Goal: Transaction & Acquisition: Book appointment/travel/reservation

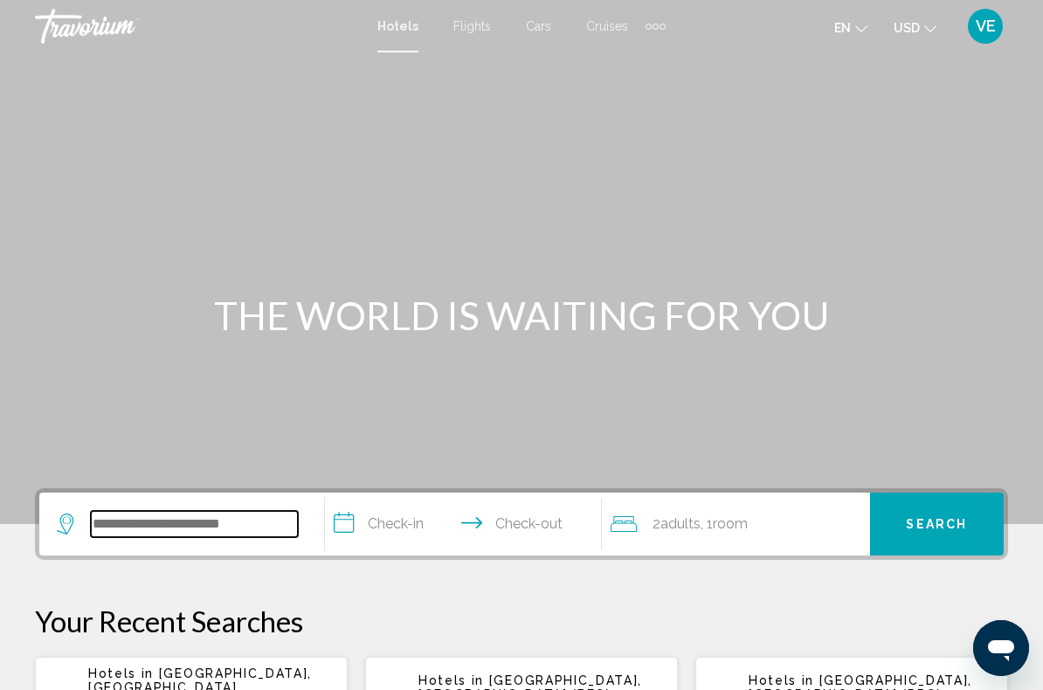
click at [261, 537] on input "Search widget" at bounding box center [194, 524] width 207 height 26
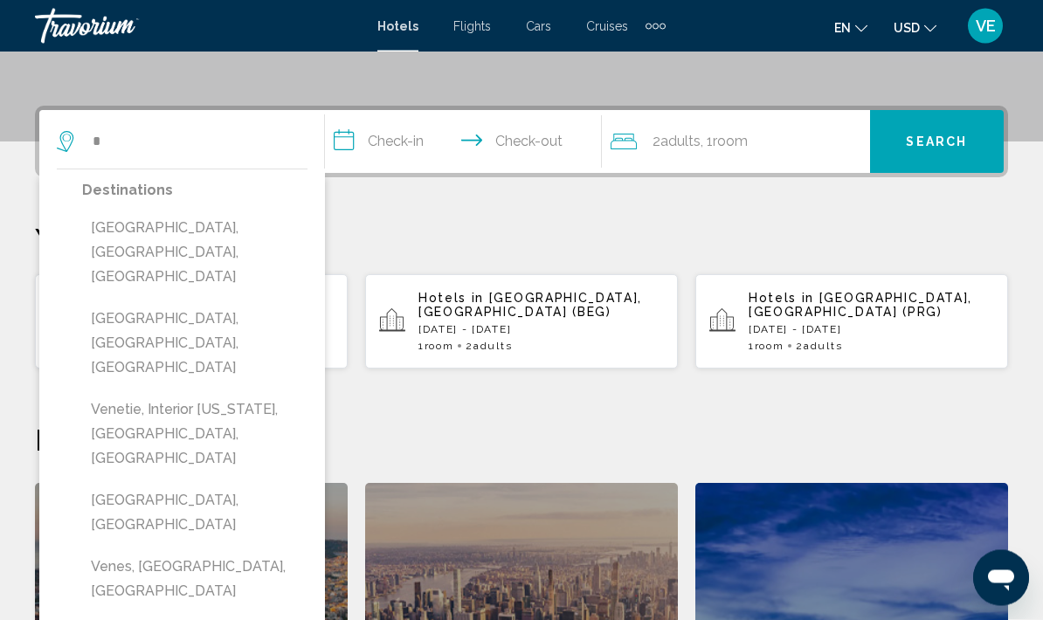
scroll to position [382, 0]
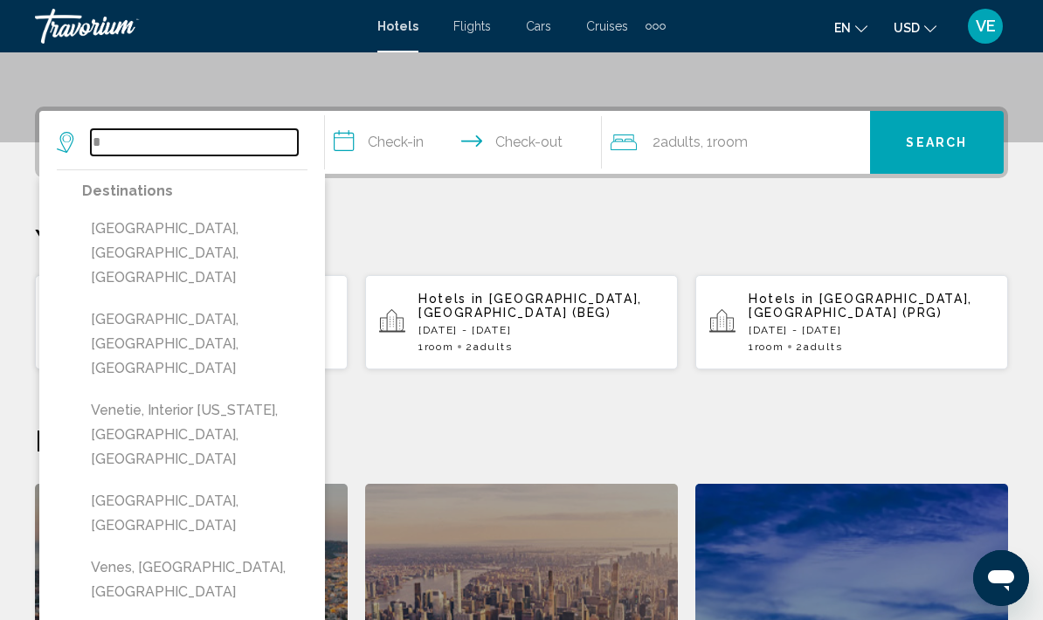
click at [148, 147] on input "*" at bounding box center [194, 142] width 207 height 26
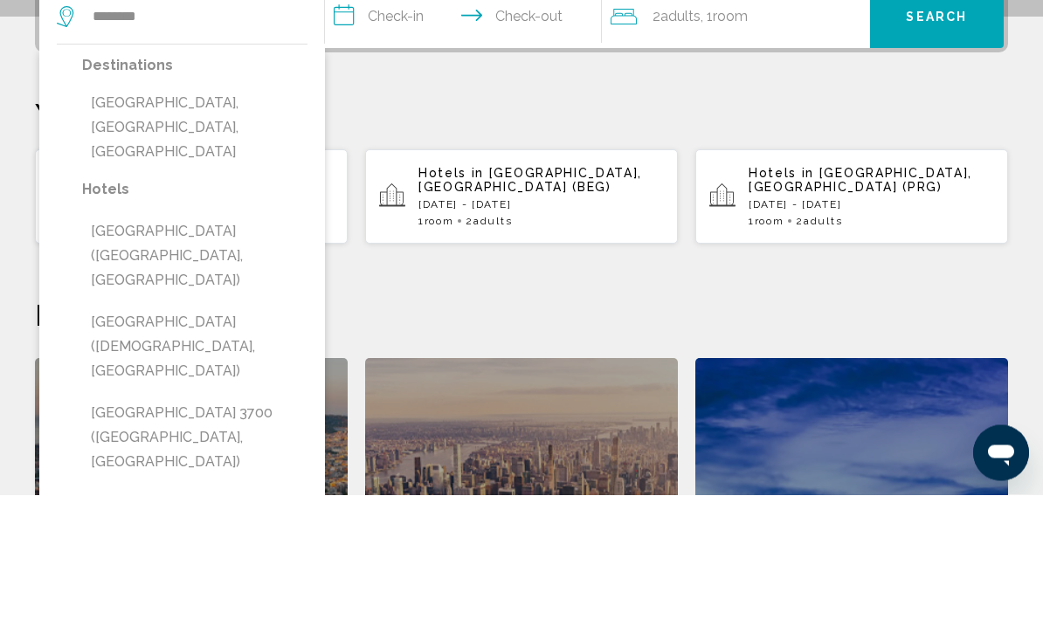
click at [268, 212] on button "Venezia Nuova, Livorno, Italy" at bounding box center [194, 253] width 225 height 82
type input "**********"
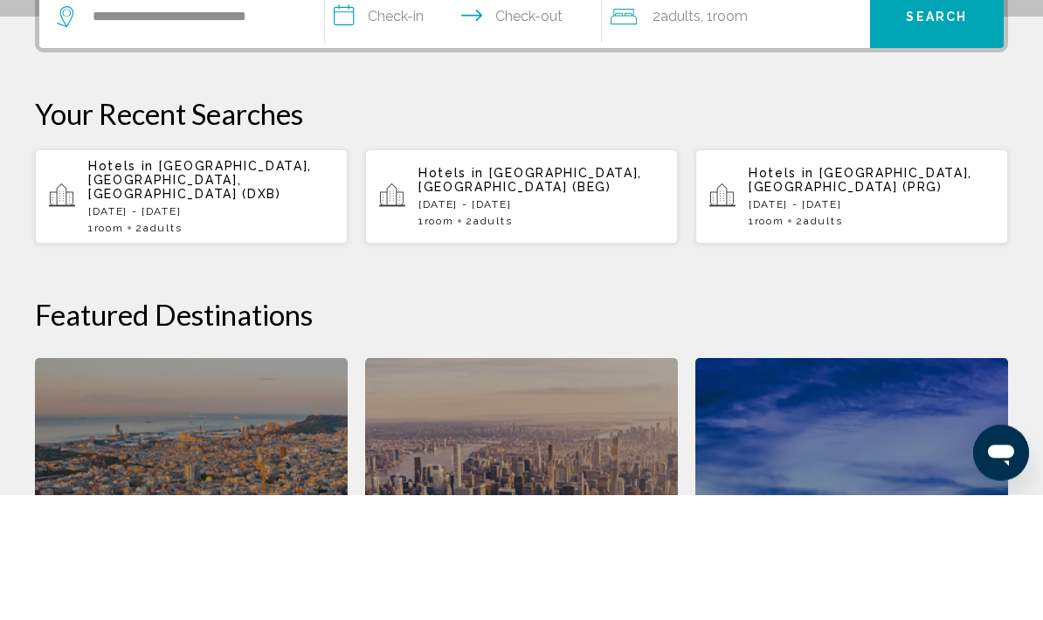
click at [389, 111] on input "**********" at bounding box center [467, 145] width 284 height 68
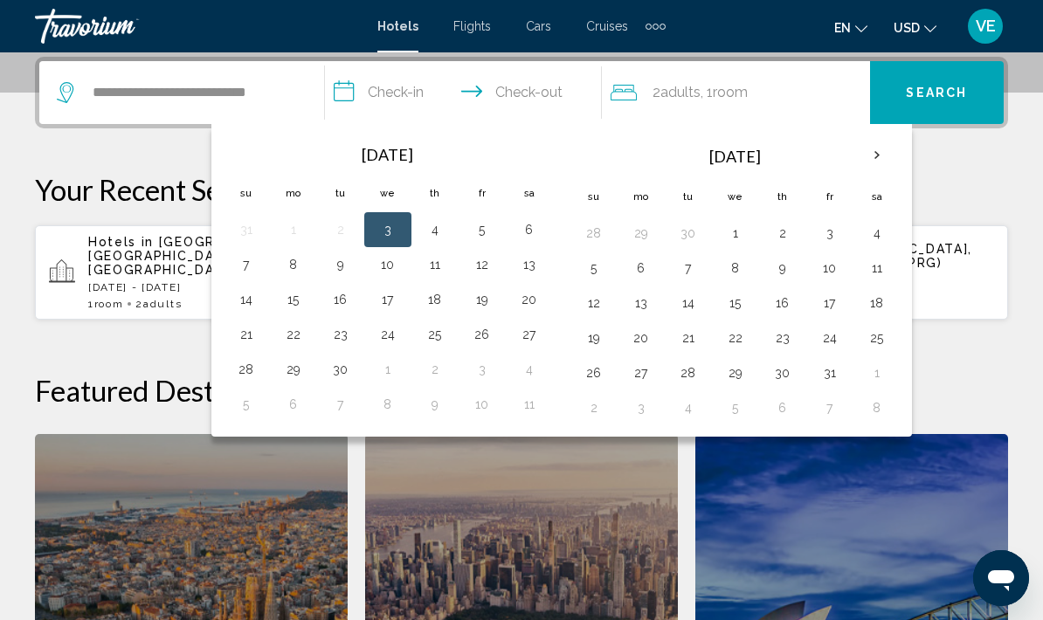
click at [348, 300] on button "16" at bounding box center [341, 299] width 28 height 24
click at [350, 329] on button "23" at bounding box center [341, 334] width 28 height 24
type input "**********"
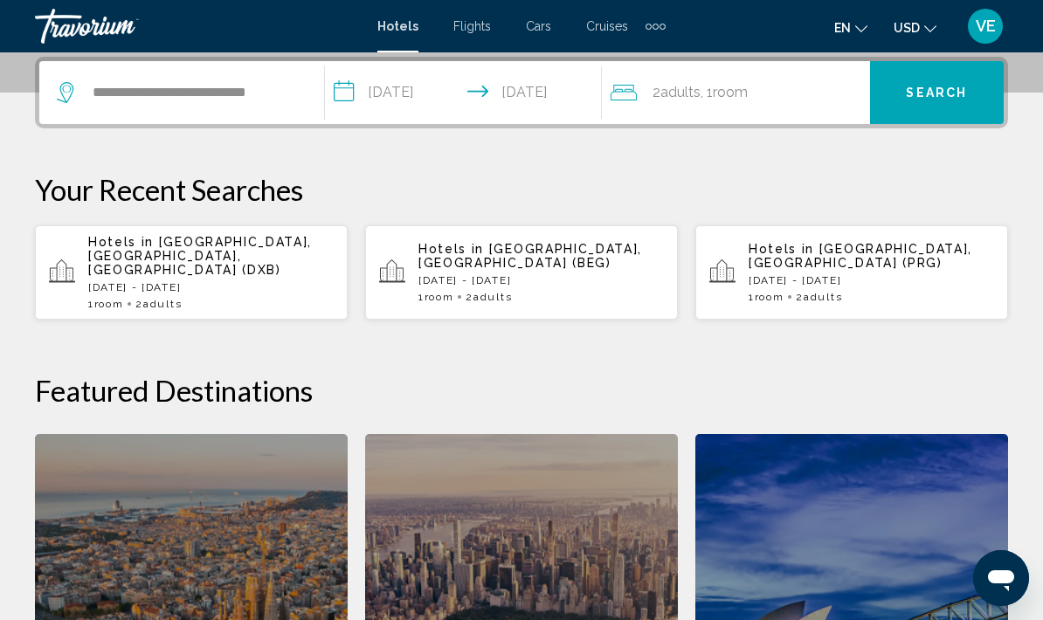
click at [738, 93] on span "Room" at bounding box center [730, 92] width 35 height 17
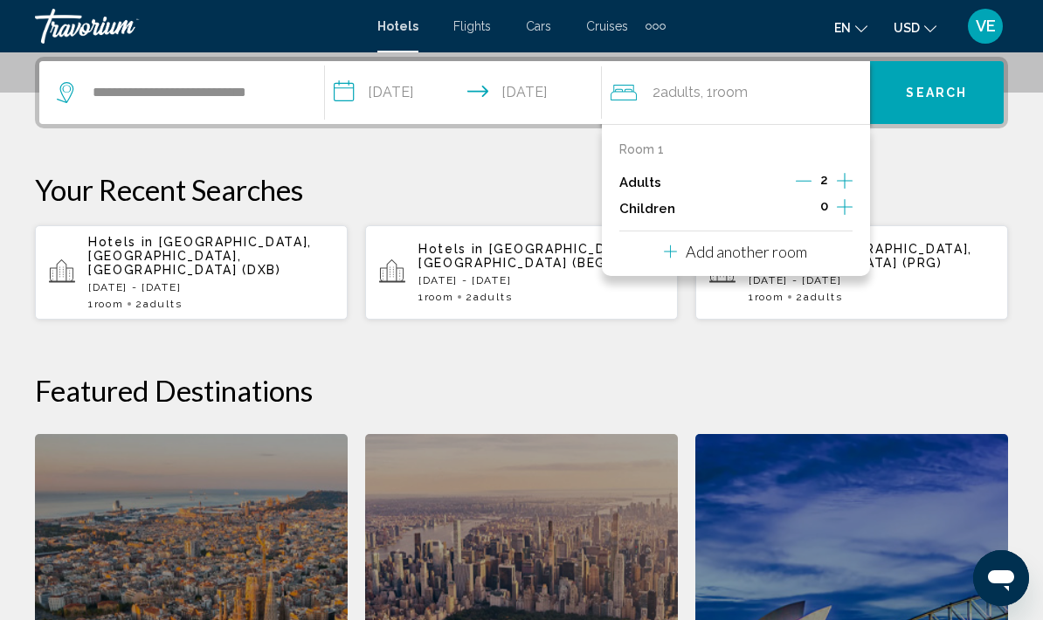
click at [845, 203] on icon "Increment children" at bounding box center [845, 207] width 16 height 16
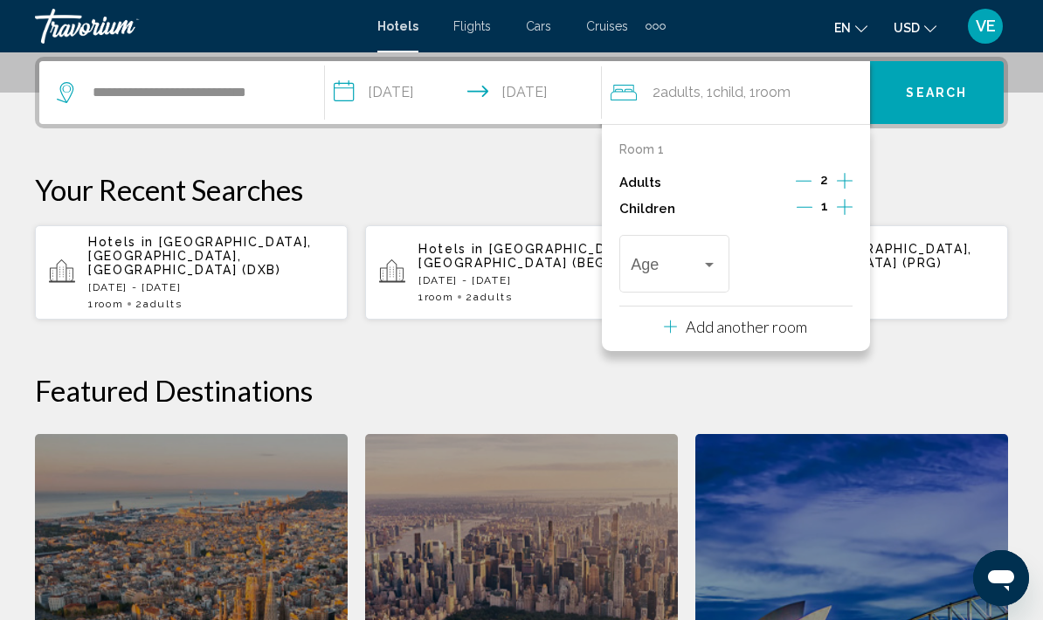
click at [694, 267] on span "Travelers: 2 adults, 1 child" at bounding box center [666, 267] width 71 height 17
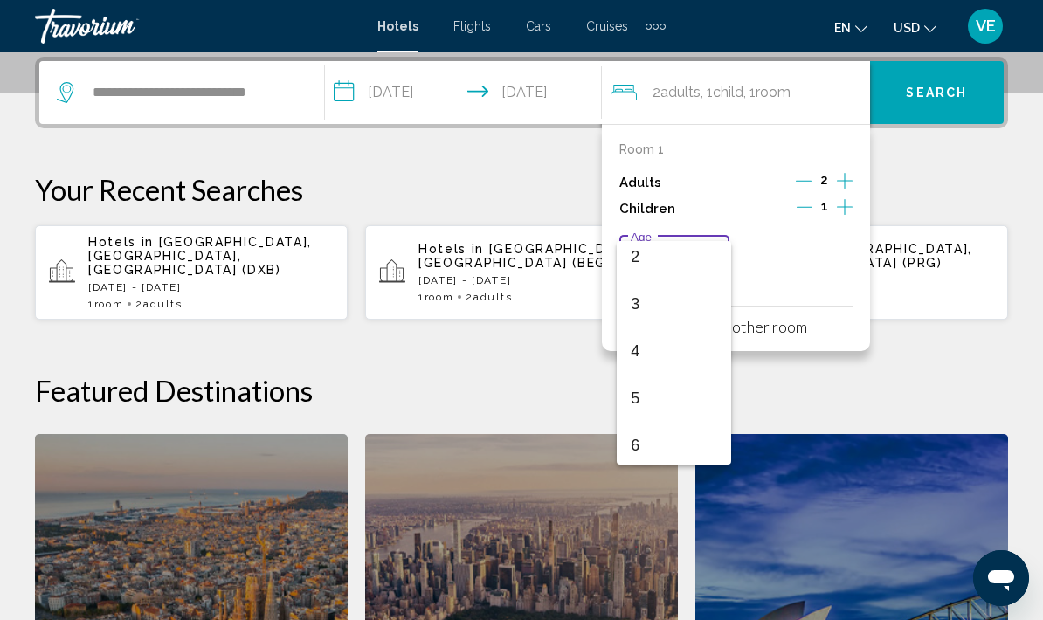
scroll to position [86, 0]
click at [673, 359] on span "4" at bounding box center [674, 366] width 86 height 47
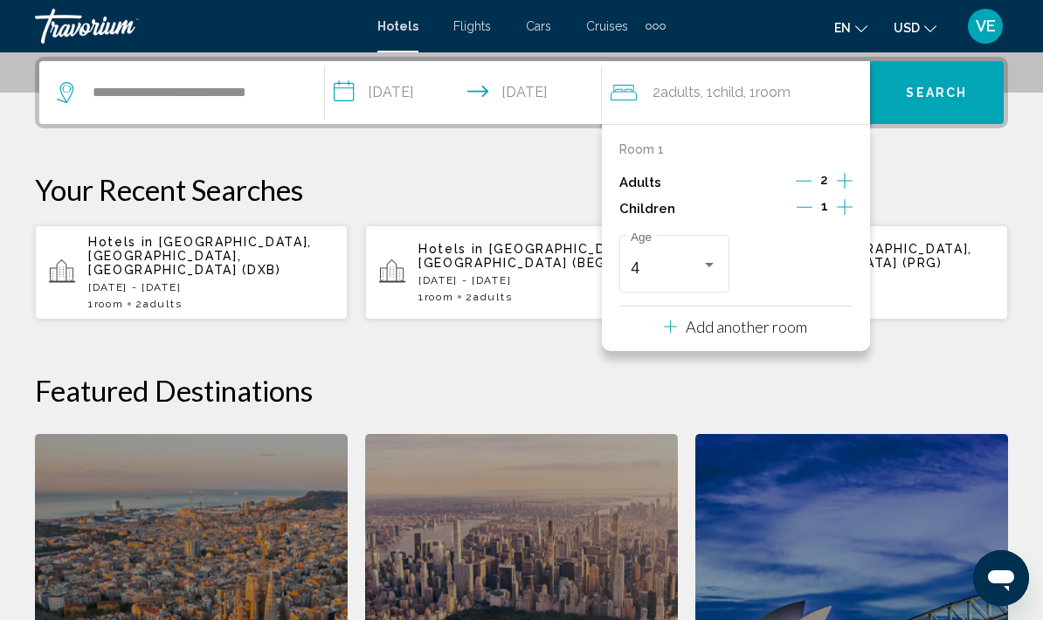
click at [946, 89] on span "Search" at bounding box center [936, 93] width 61 height 14
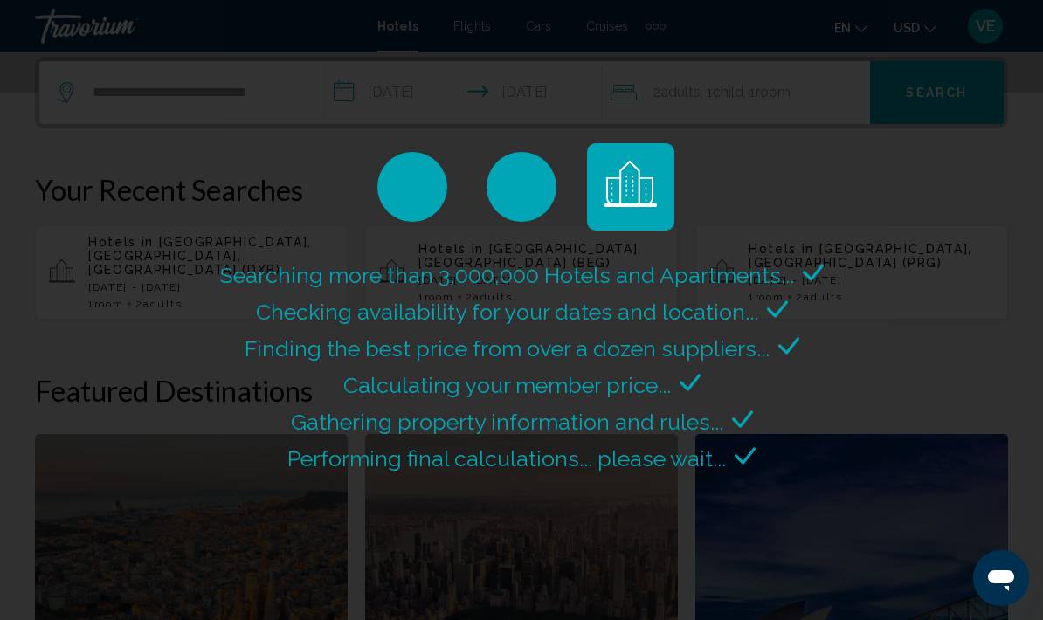
scroll to position [0, 0]
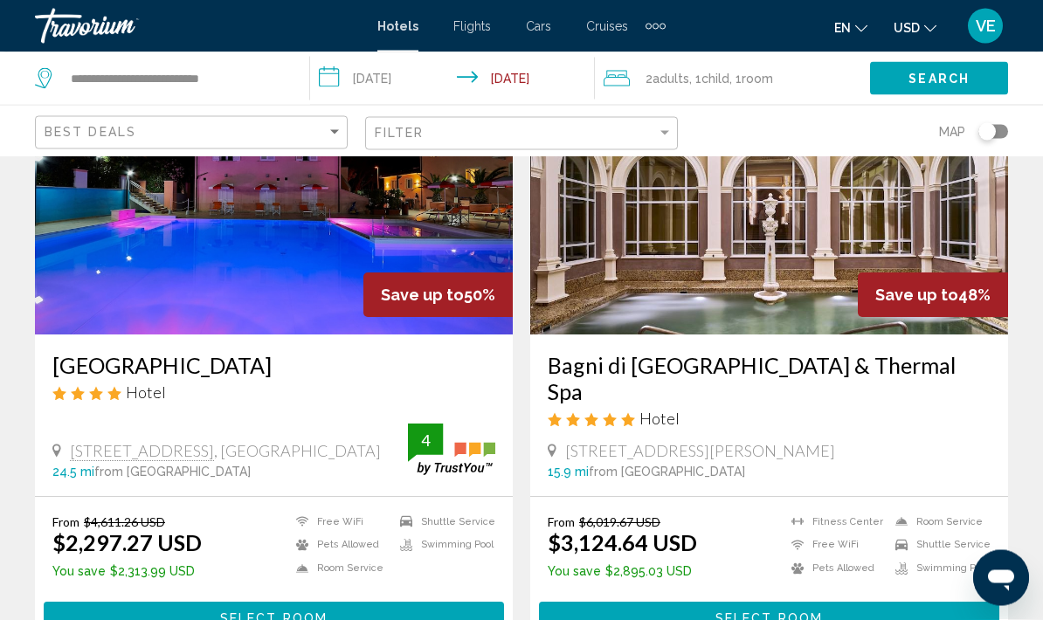
scroll to position [167, 0]
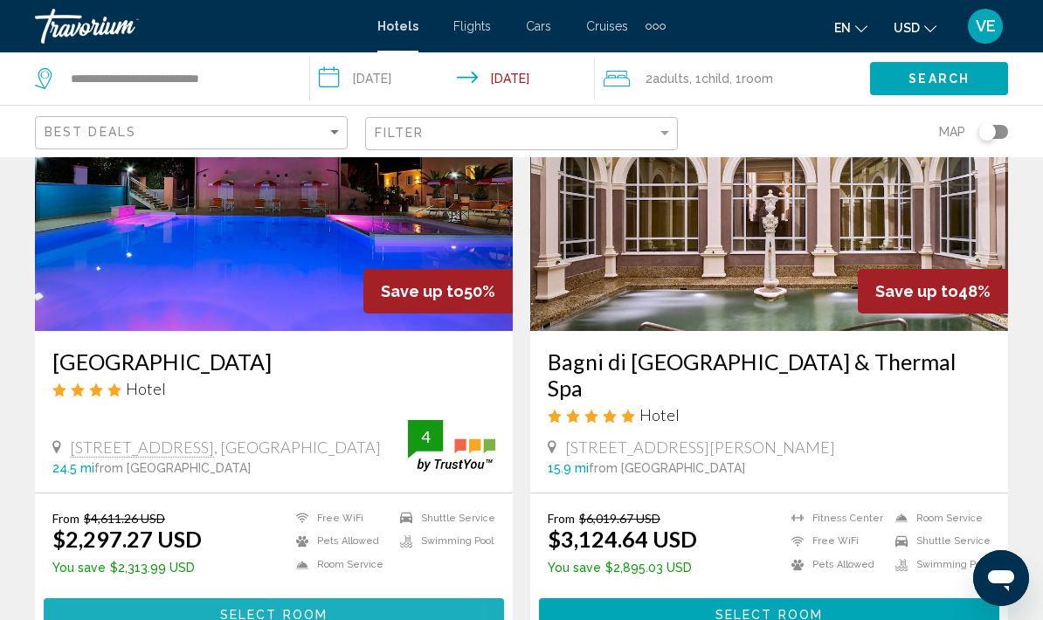
click at [345, 611] on button "Select Room" at bounding box center [274, 614] width 460 height 32
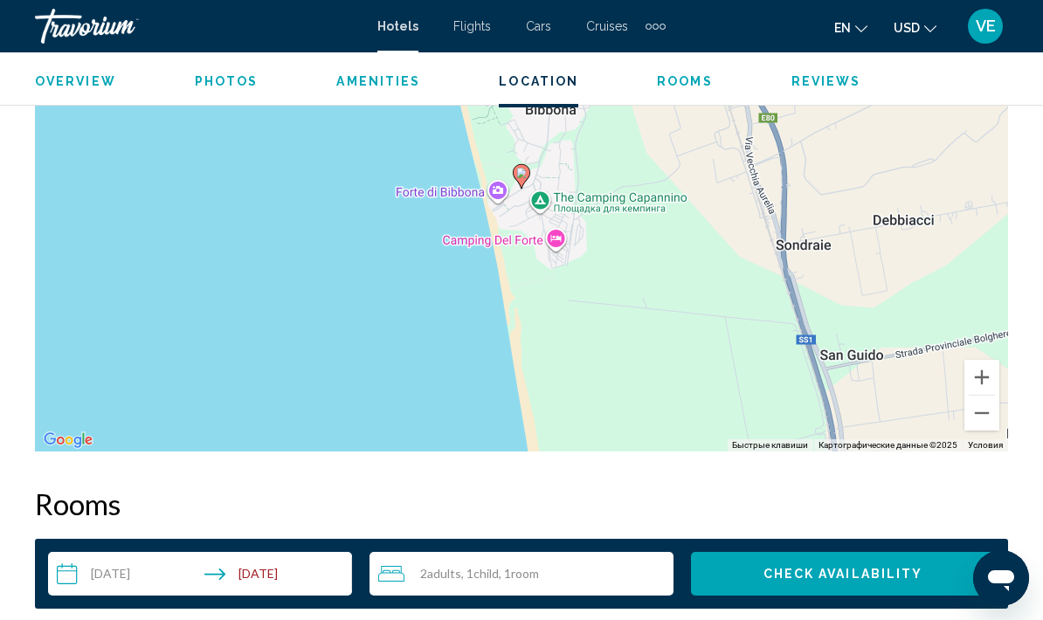
click at [987, 417] on button "Уменьшить" at bounding box center [981, 413] width 35 height 35
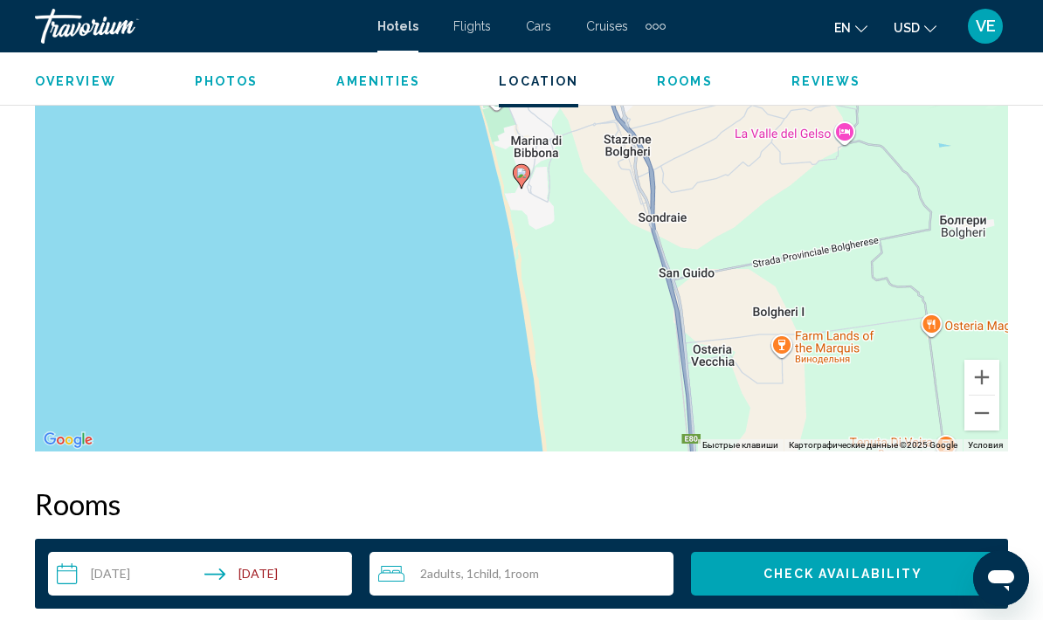
click at [985, 415] on button "Уменьшить" at bounding box center [981, 413] width 35 height 35
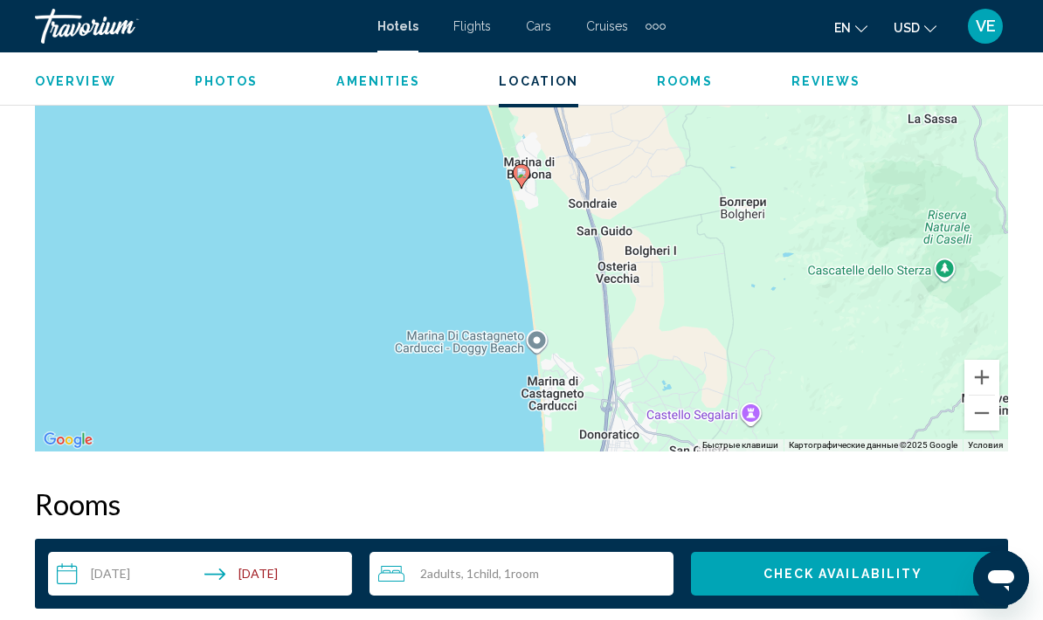
click at [985, 420] on button "Уменьшить" at bounding box center [981, 413] width 35 height 35
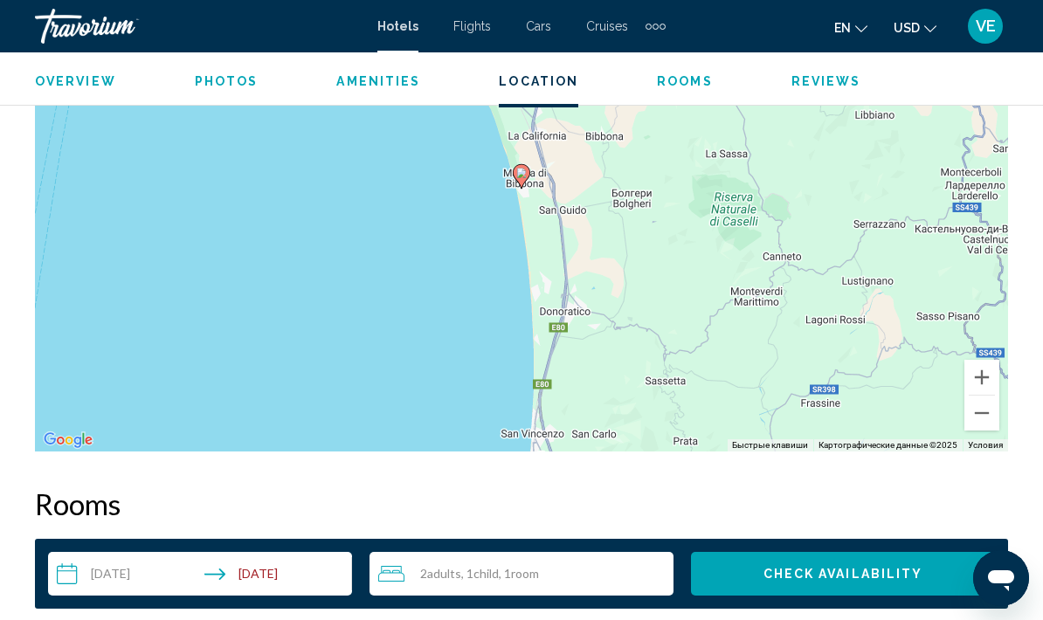
click at [986, 417] on button "Уменьшить" at bounding box center [981, 413] width 35 height 35
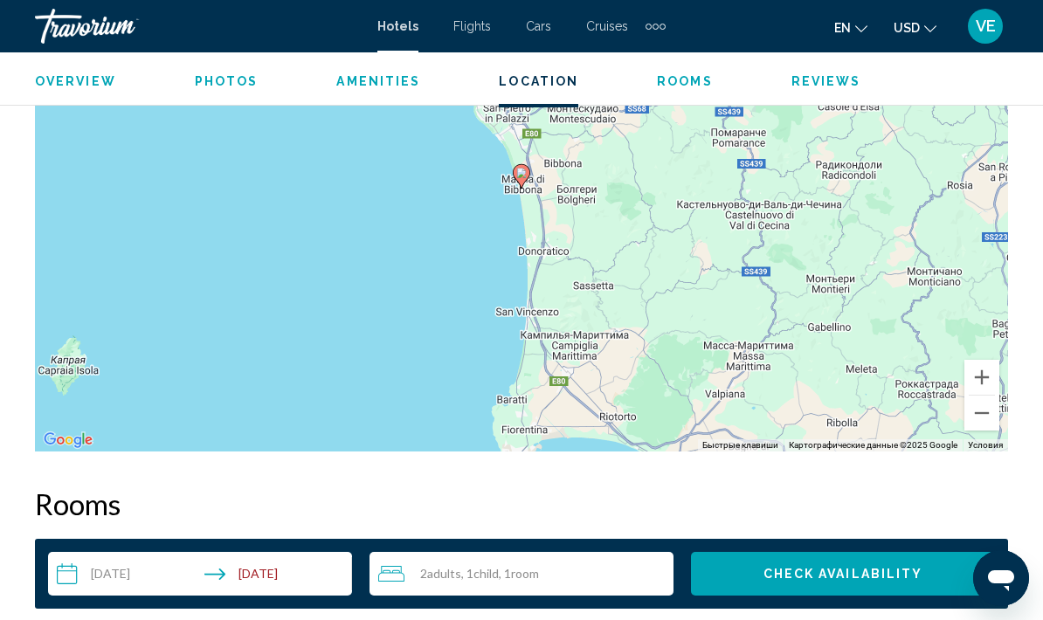
click at [984, 422] on button "Уменьшить" at bounding box center [981, 413] width 35 height 35
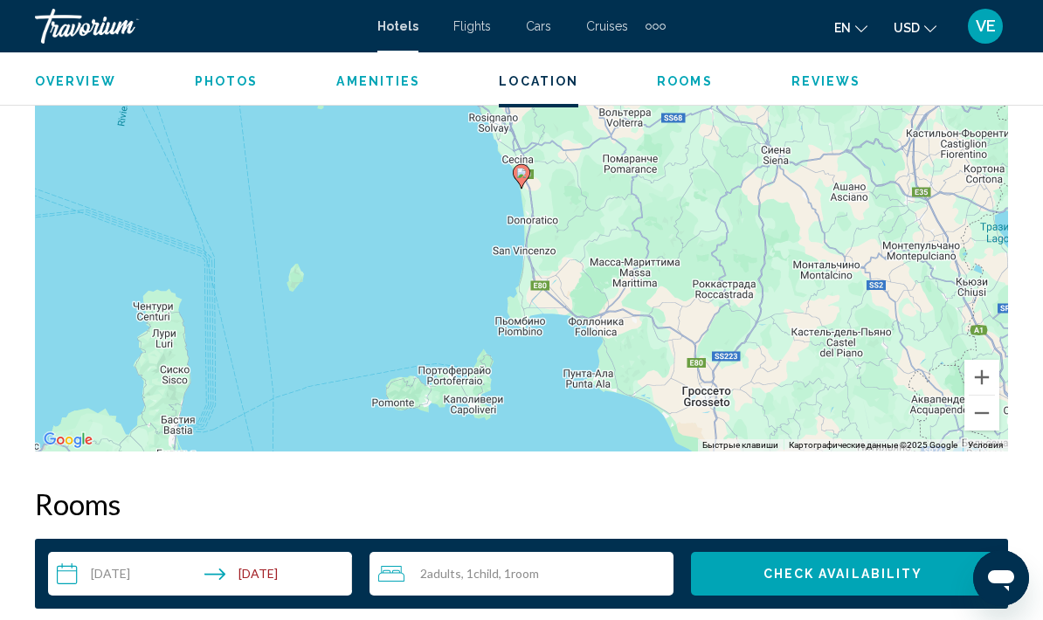
click at [986, 417] on button "Уменьшить" at bounding box center [981, 413] width 35 height 35
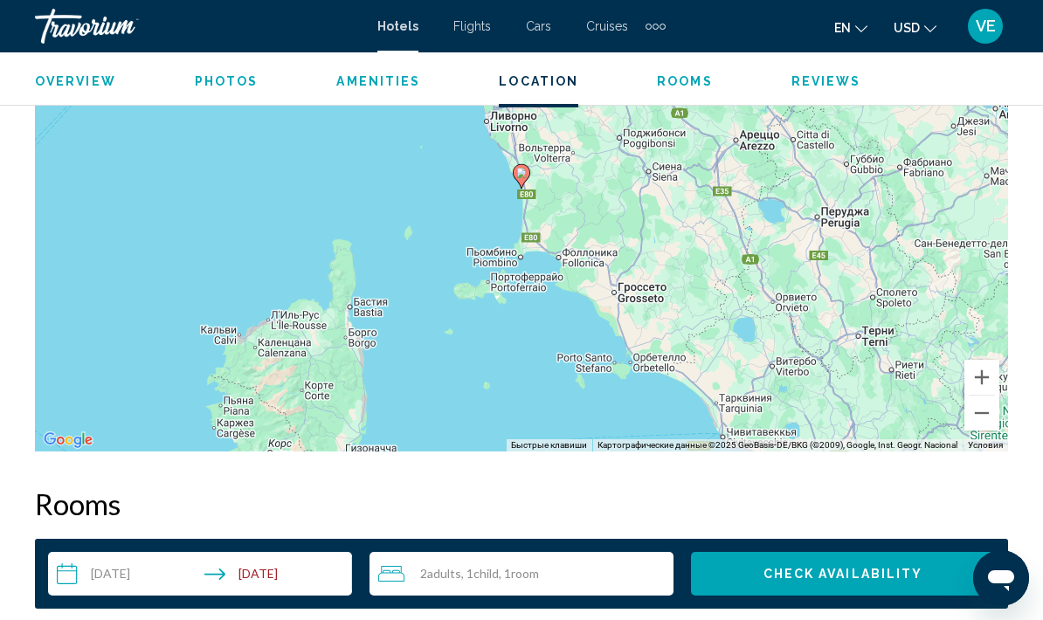
click at [985, 417] on button "Уменьшить" at bounding box center [981, 413] width 35 height 35
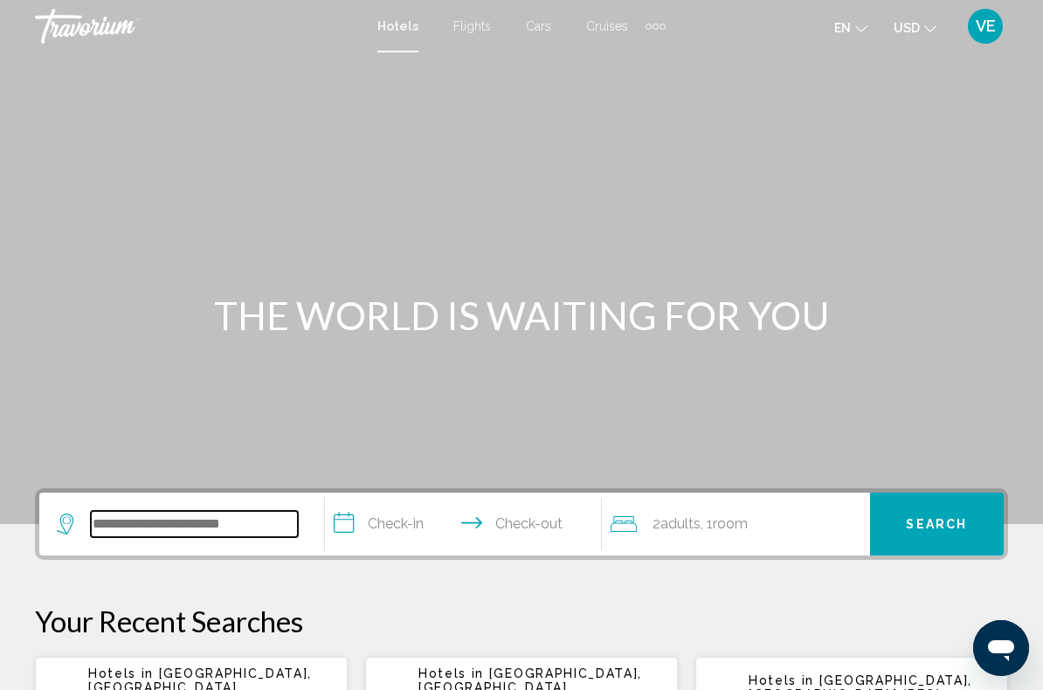
click at [249, 530] on input "Search widget" at bounding box center [194, 524] width 207 height 26
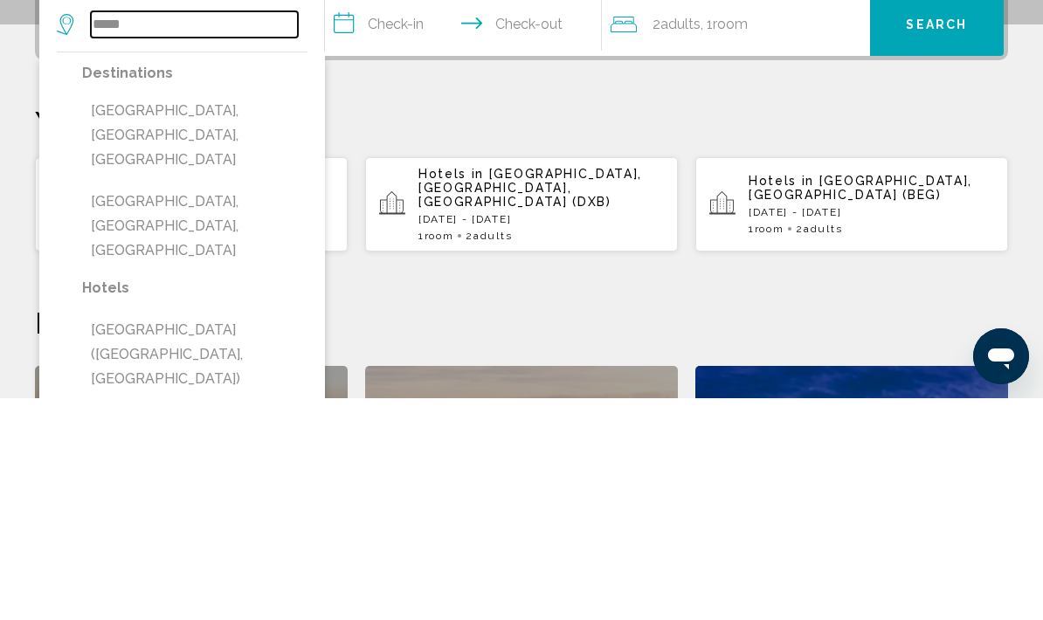
scroll to position [279, 0]
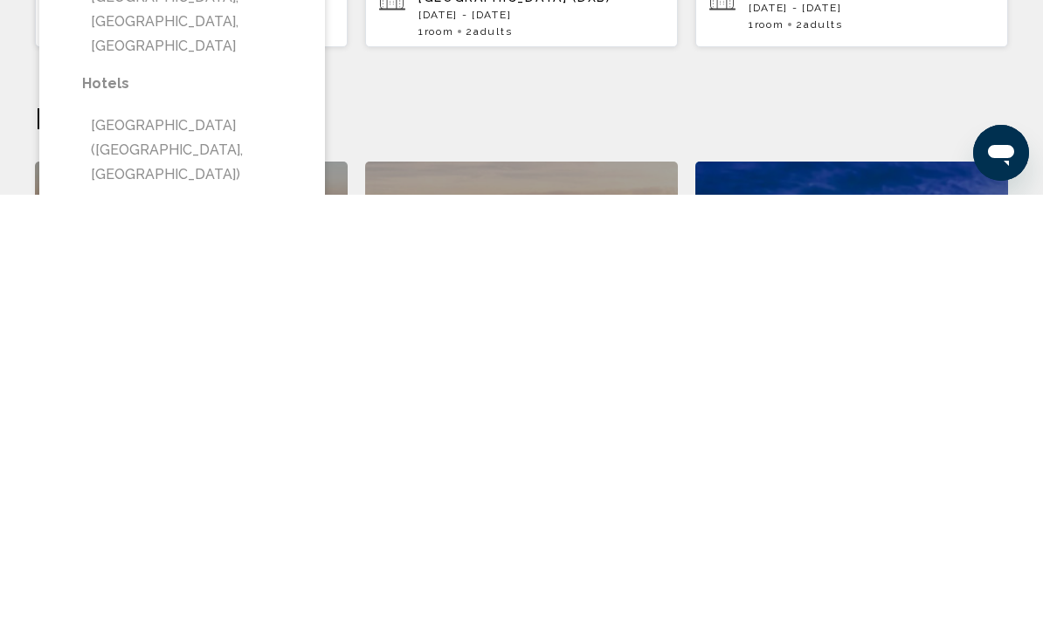
type input "**********"
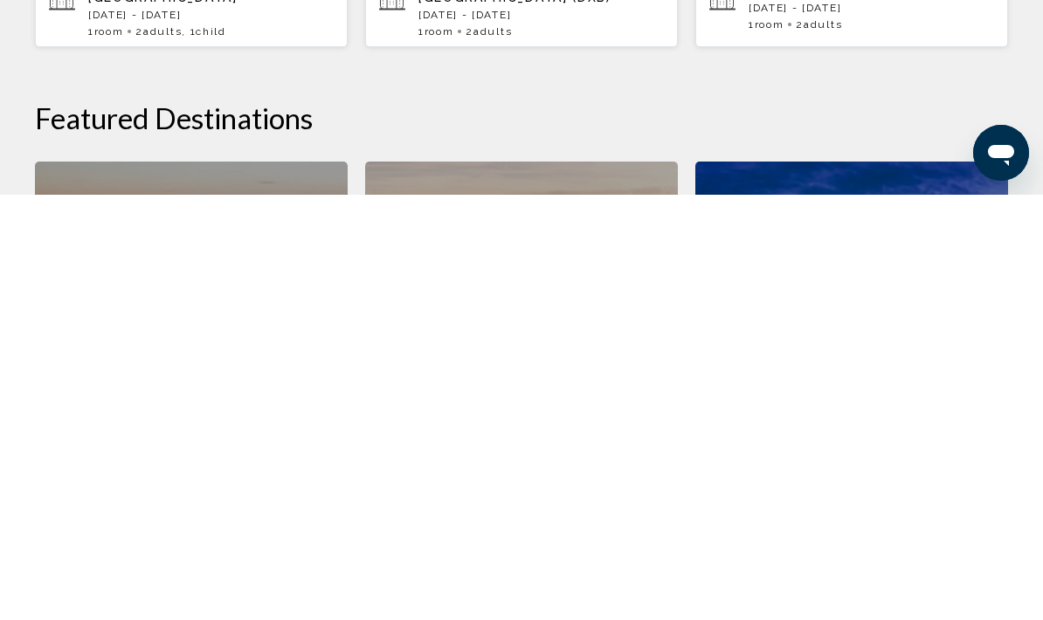
click at [390, 214] on input "**********" at bounding box center [467, 248] width 284 height 68
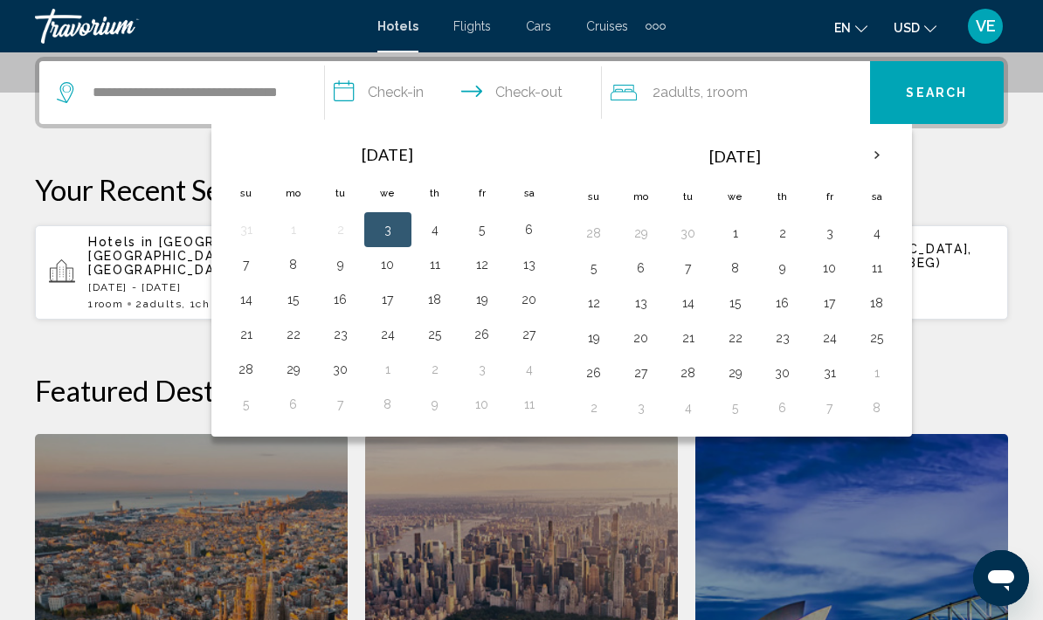
click at [342, 301] on button "16" at bounding box center [341, 299] width 28 height 24
click at [346, 334] on button "23" at bounding box center [341, 334] width 28 height 24
type input "**********"
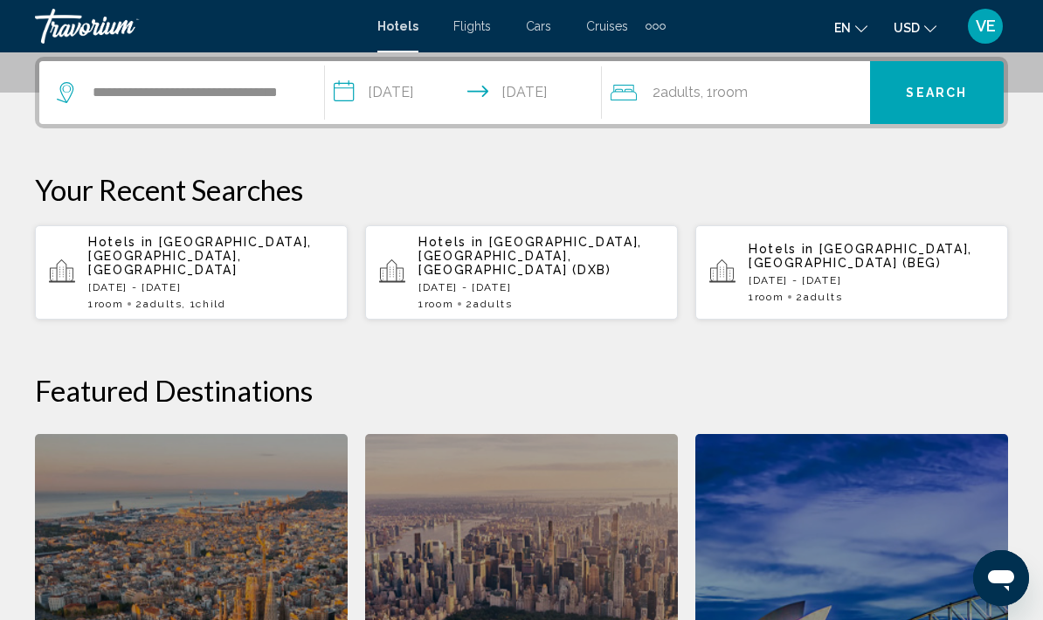
click at [823, 96] on div "2 Adult Adults , 1 Room rooms" at bounding box center [739, 92] width 259 height 24
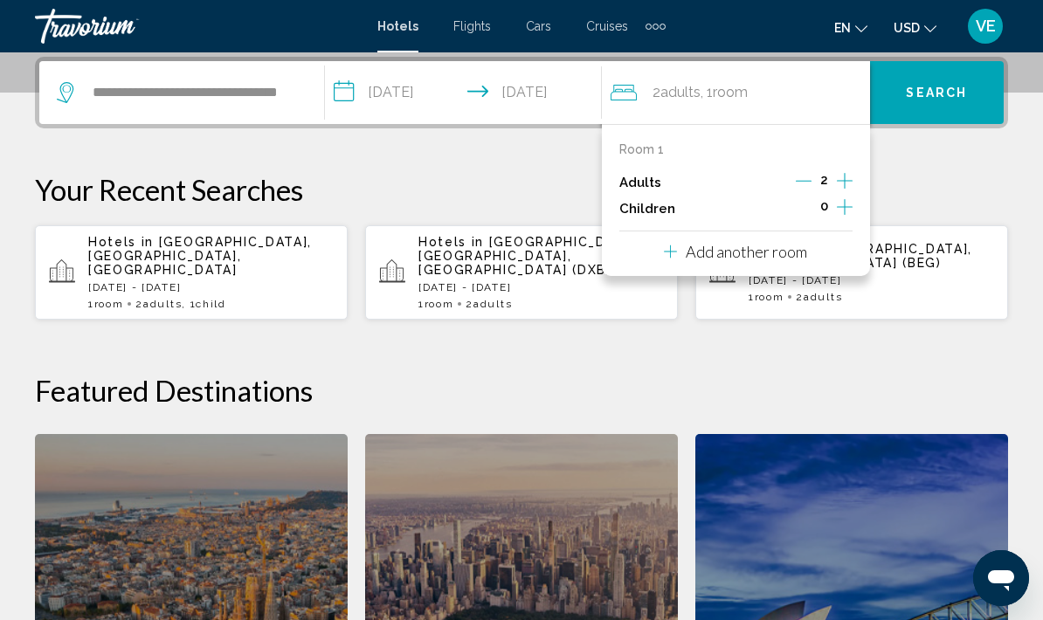
click at [849, 204] on icon "Increment children" at bounding box center [845, 207] width 16 height 16
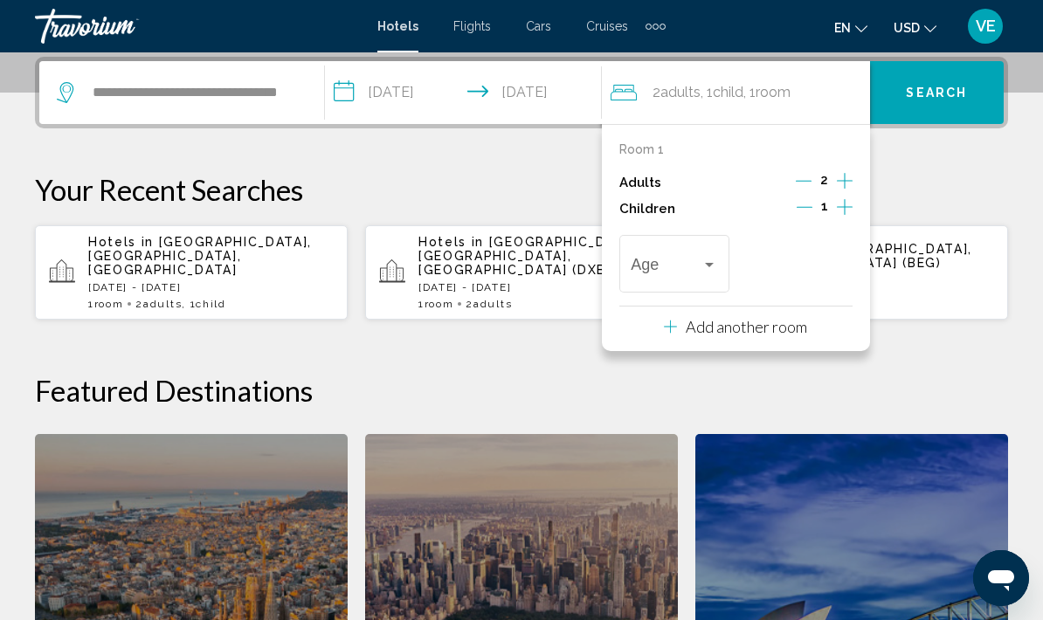
click at [716, 268] on div "Travelers: 2 adults, 1 child" at bounding box center [709, 265] width 16 height 14
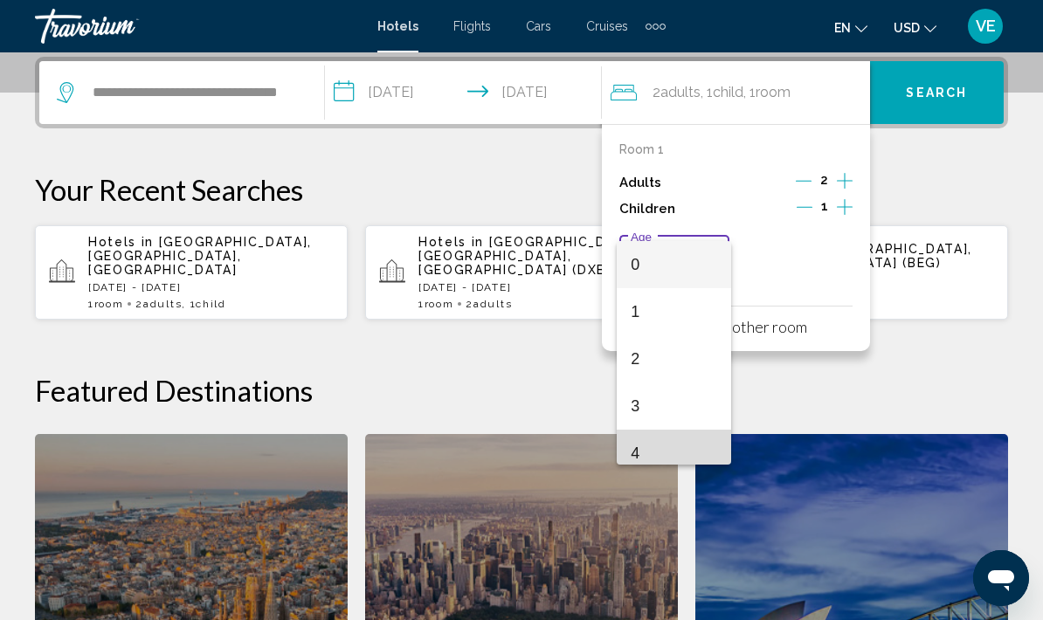
click at [681, 452] on span "4" at bounding box center [674, 453] width 86 height 47
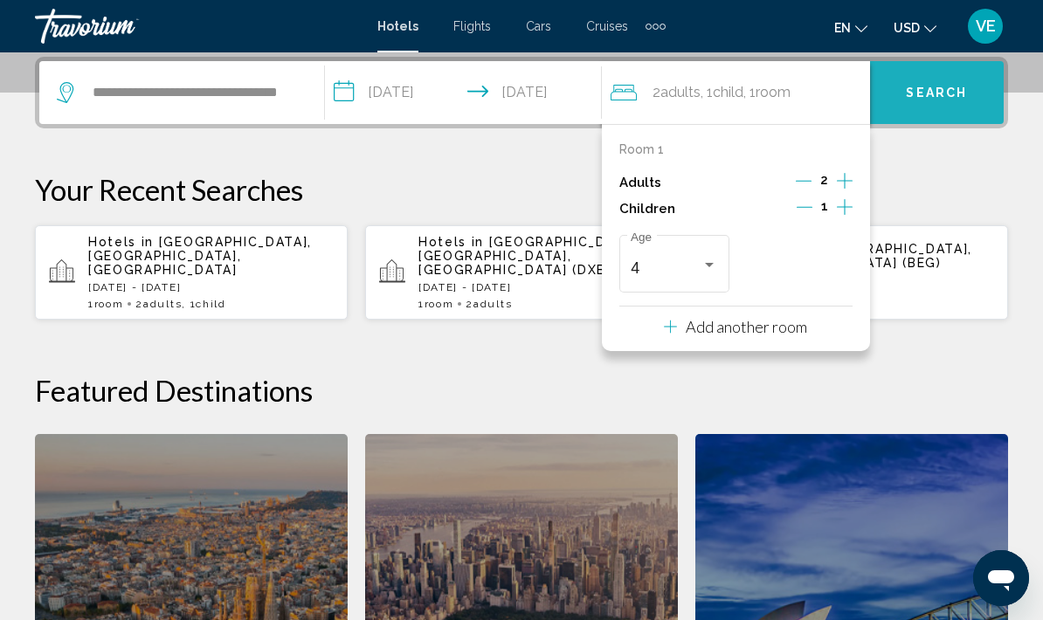
click at [939, 93] on span "Search" at bounding box center [936, 93] width 61 height 14
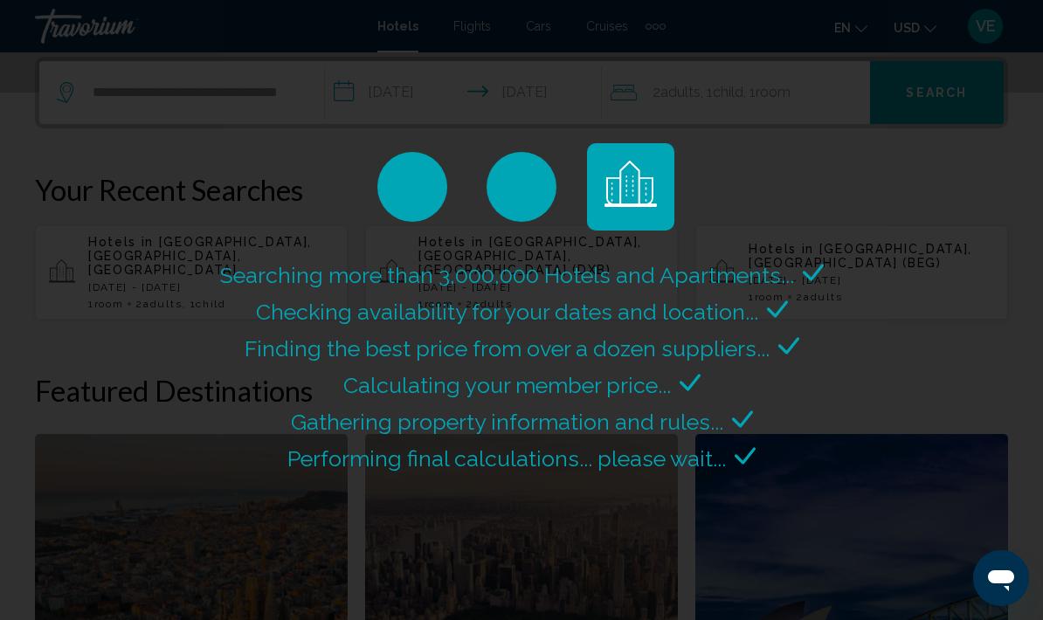
scroll to position [0, 0]
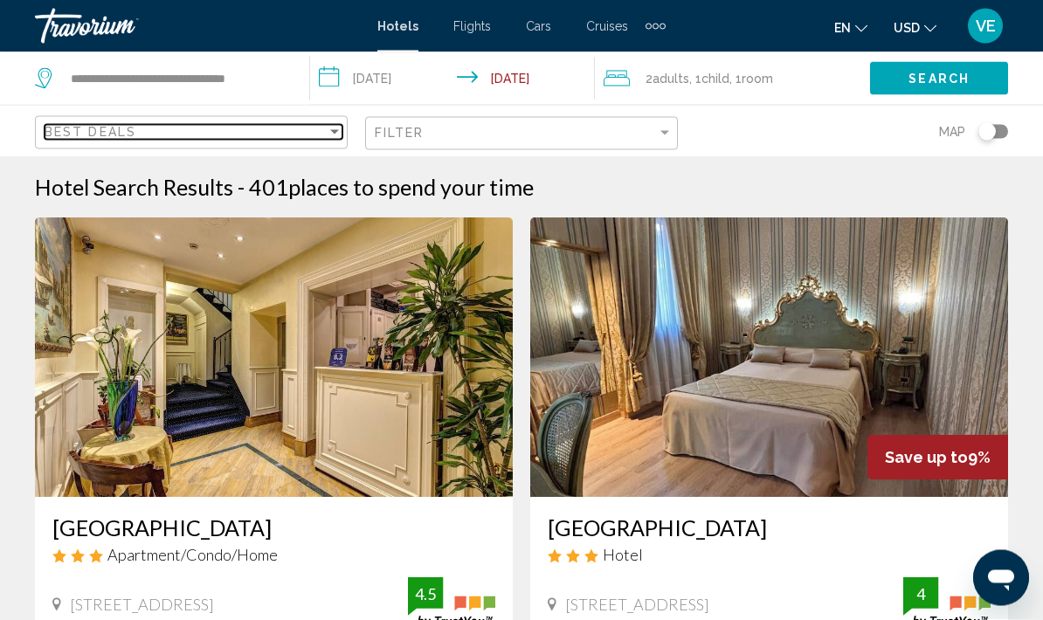
click at [326, 139] on div "Best Deals" at bounding box center [186, 132] width 282 height 14
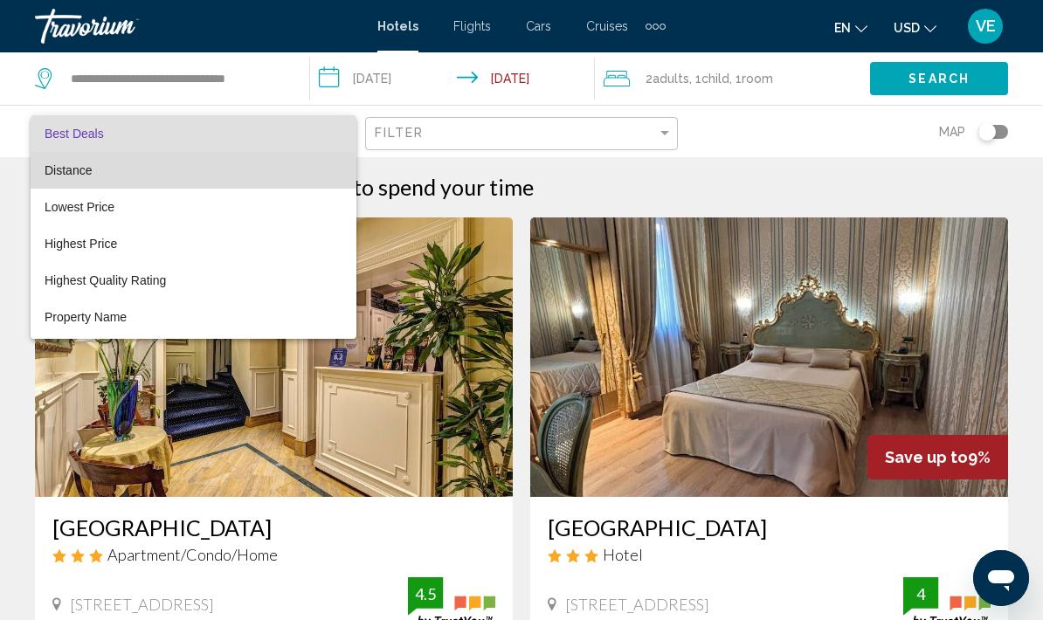
click at [128, 176] on span "Distance" at bounding box center [194, 170] width 298 height 37
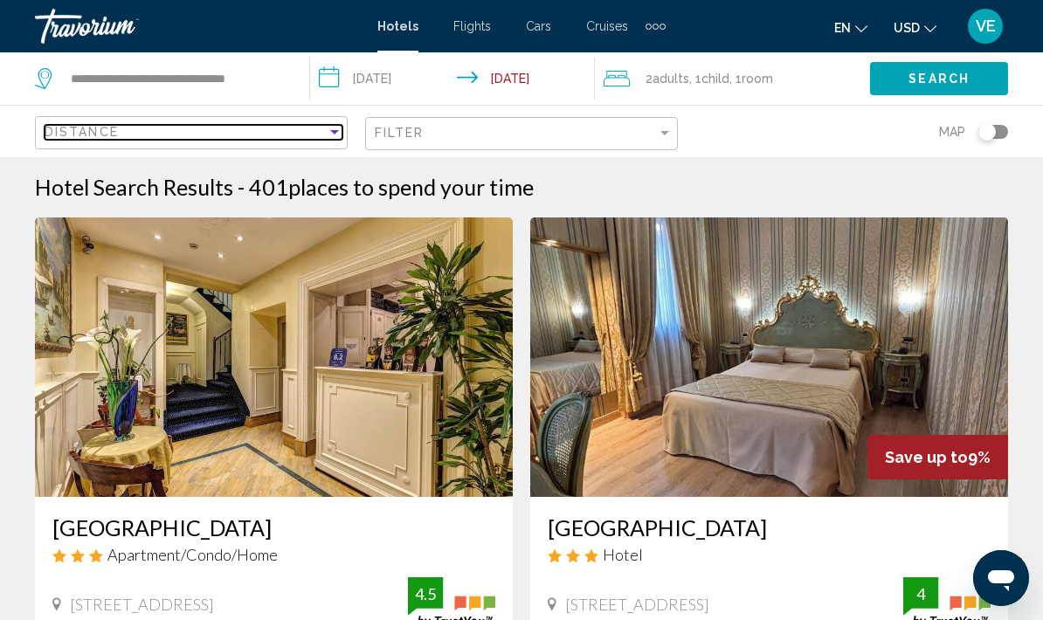
scroll to position [71, 0]
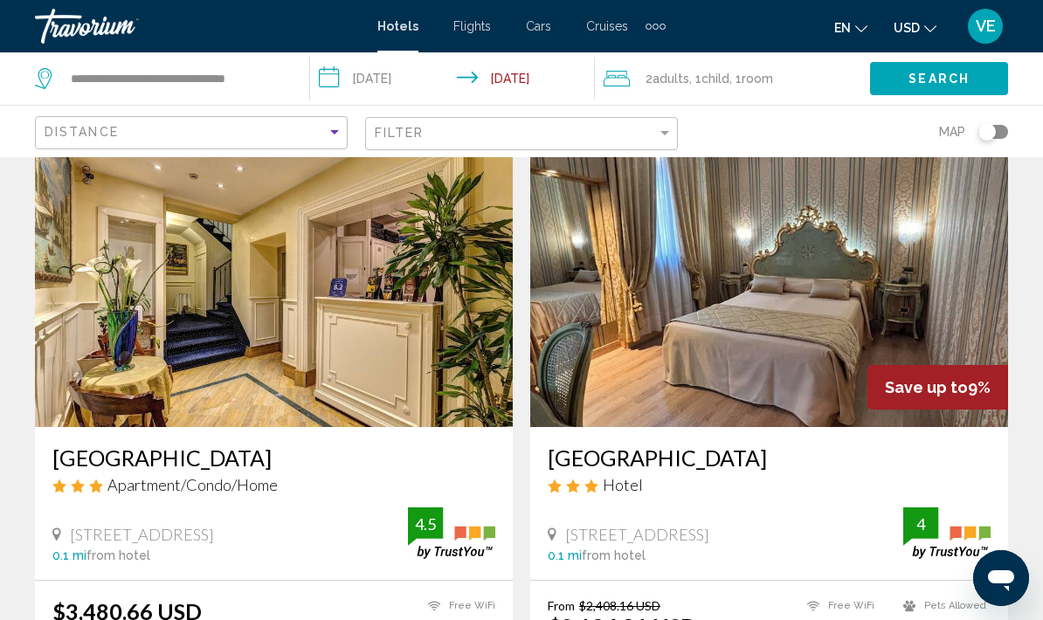
click at [341, 123] on div "Distance" at bounding box center [194, 133] width 298 height 32
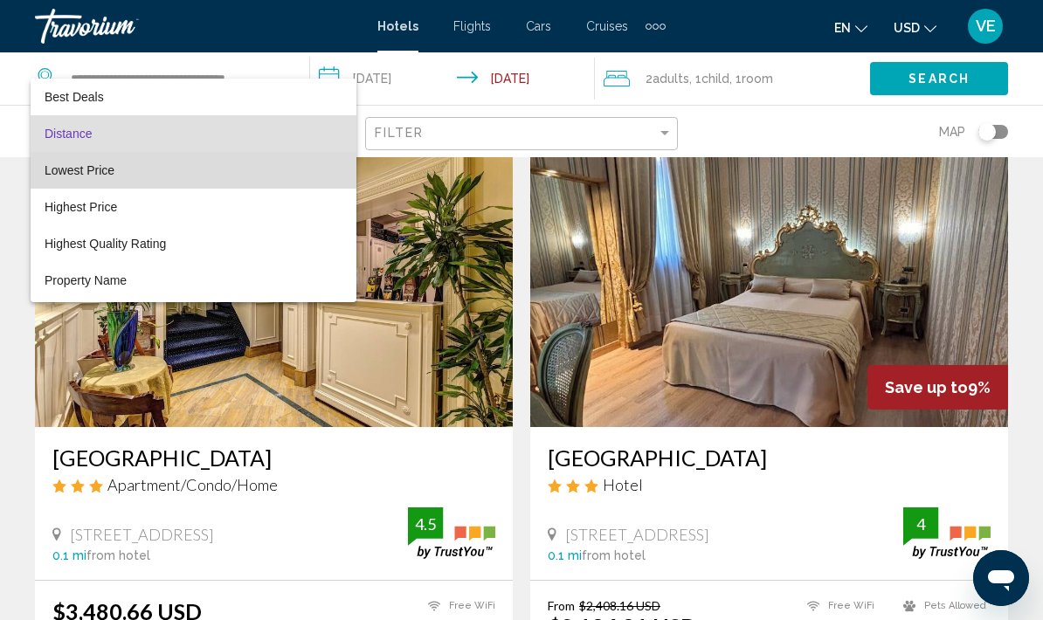
click at [180, 181] on span "Lowest Price" at bounding box center [194, 170] width 298 height 37
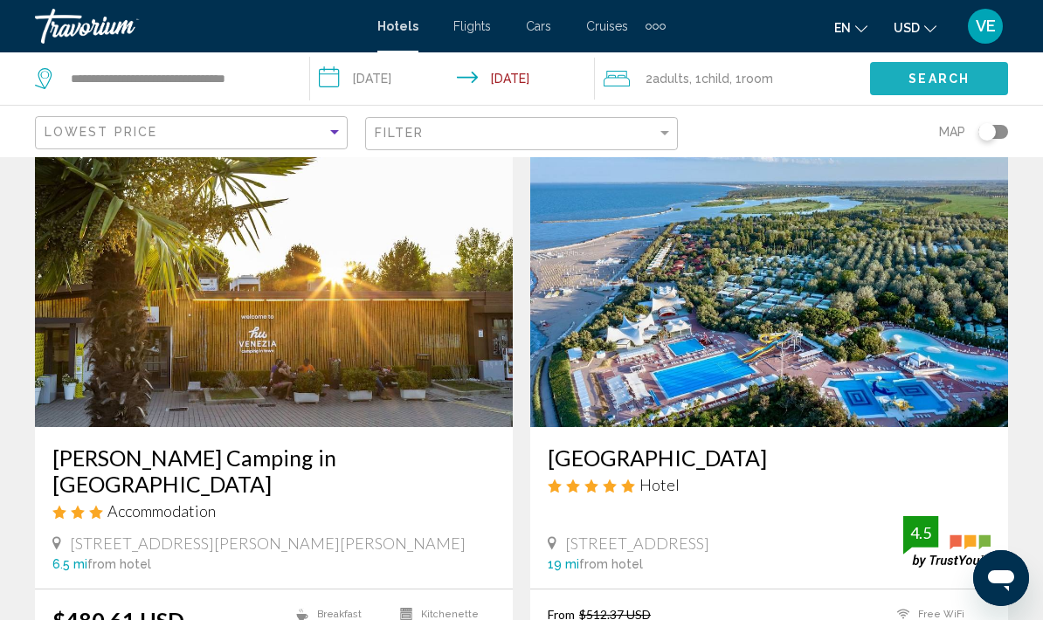
click at [948, 75] on span "Search" at bounding box center [938, 79] width 61 height 14
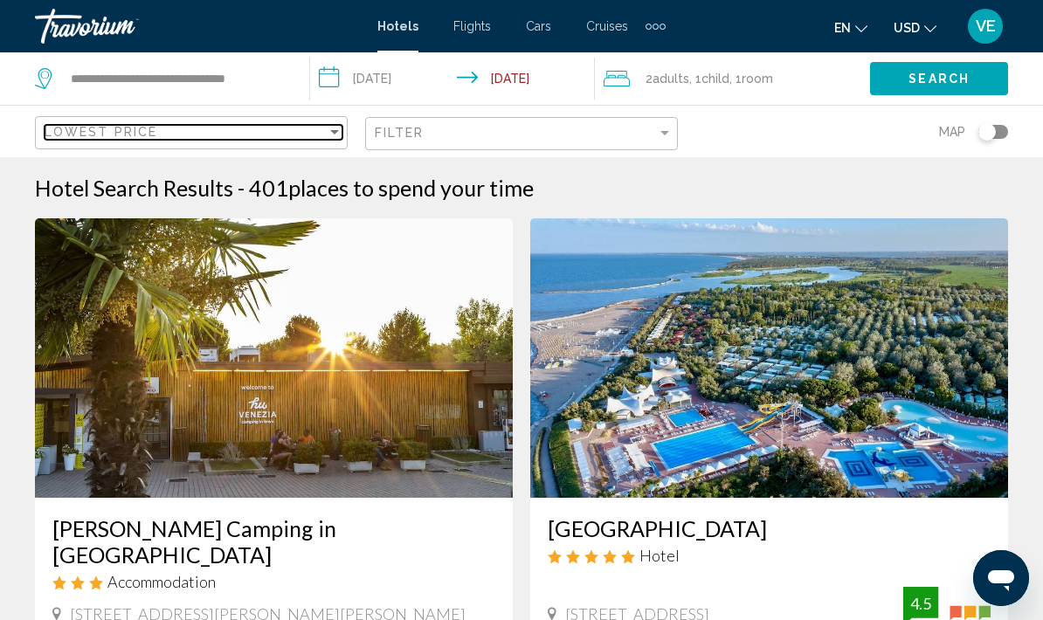
click at [334, 134] on div "Sort by" at bounding box center [334, 132] width 9 height 4
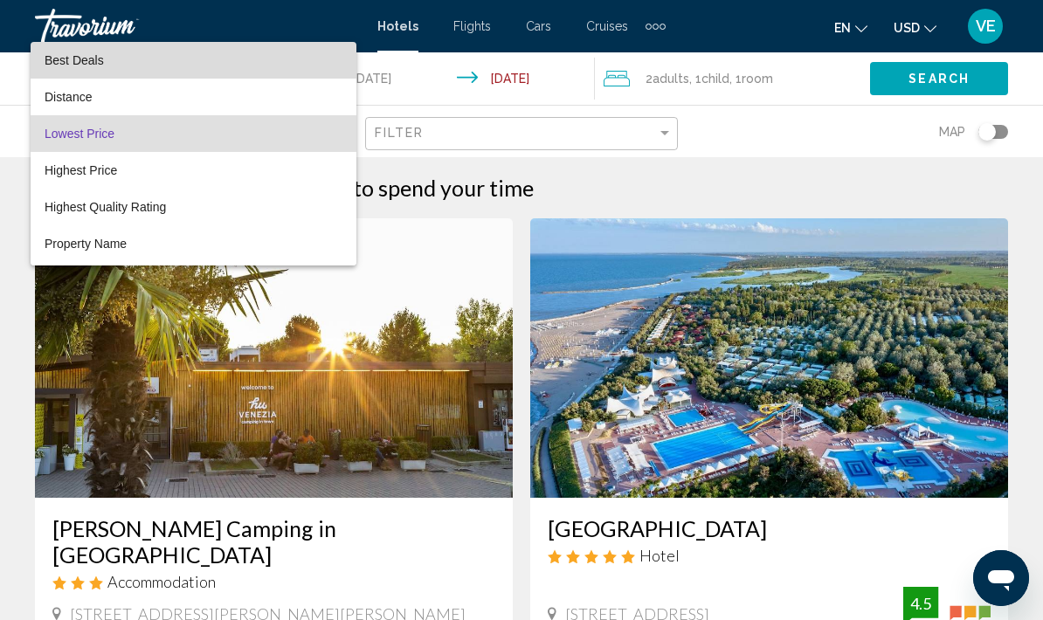
click at [176, 62] on span "Best Deals" at bounding box center [194, 60] width 298 height 37
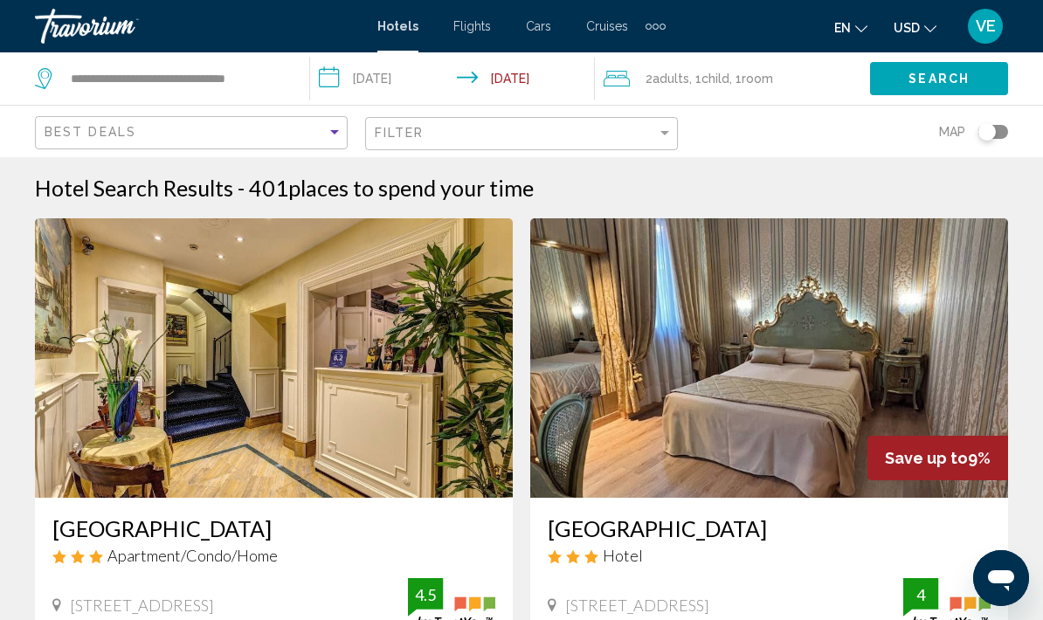
click at [939, 78] on span "Search" at bounding box center [938, 79] width 61 height 14
click at [919, 76] on span "Search" at bounding box center [938, 79] width 61 height 14
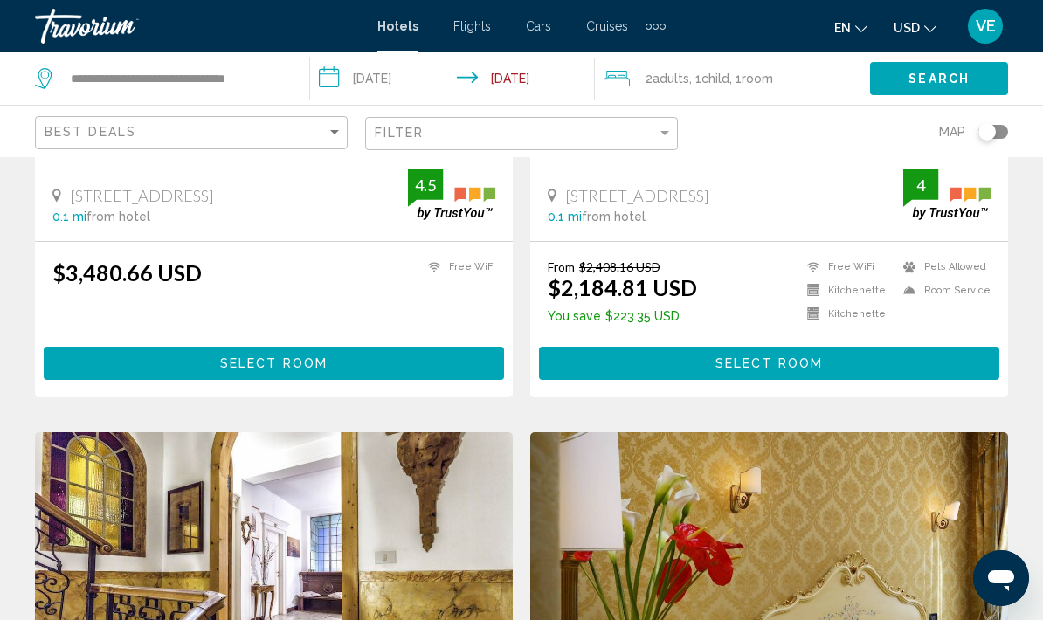
scroll to position [155, 0]
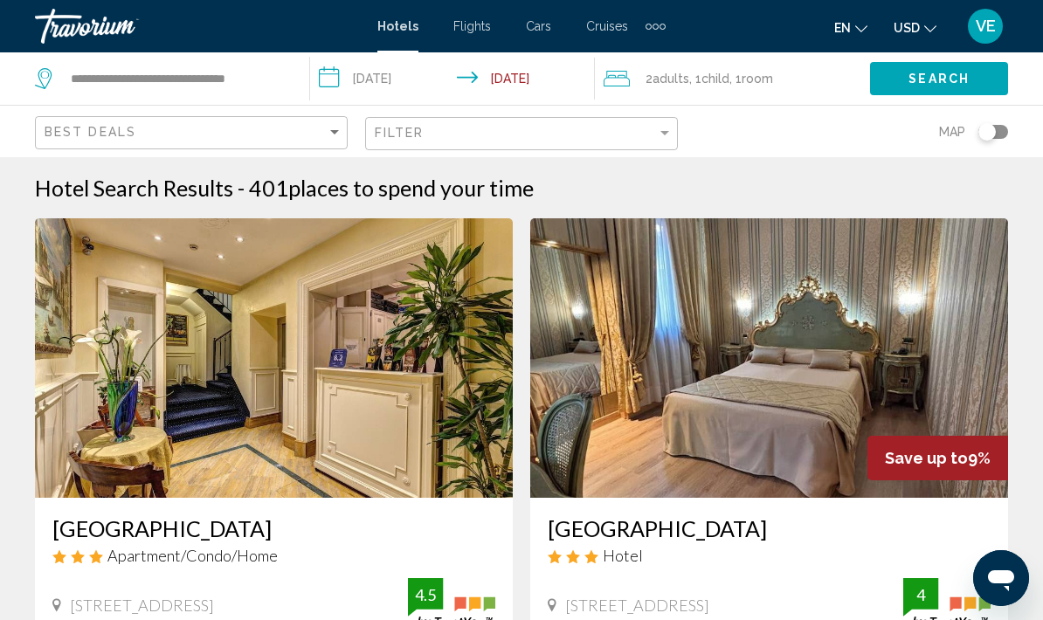
click at [742, 74] on span ", 1 Room rooms" at bounding box center [751, 78] width 44 height 24
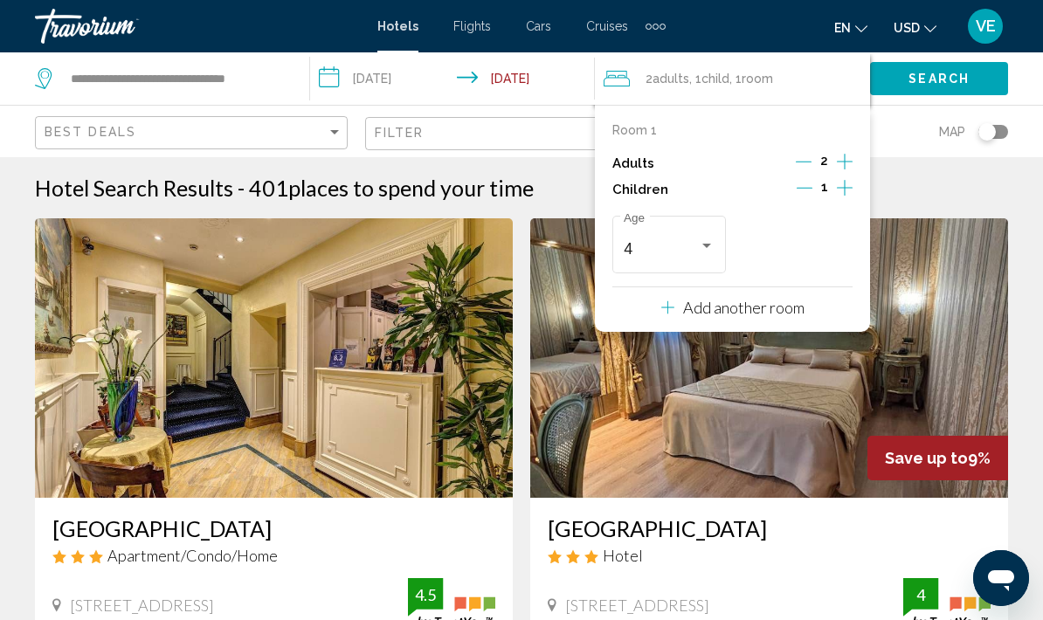
click at [812, 193] on button "Decrement children" at bounding box center [805, 189] width 16 height 21
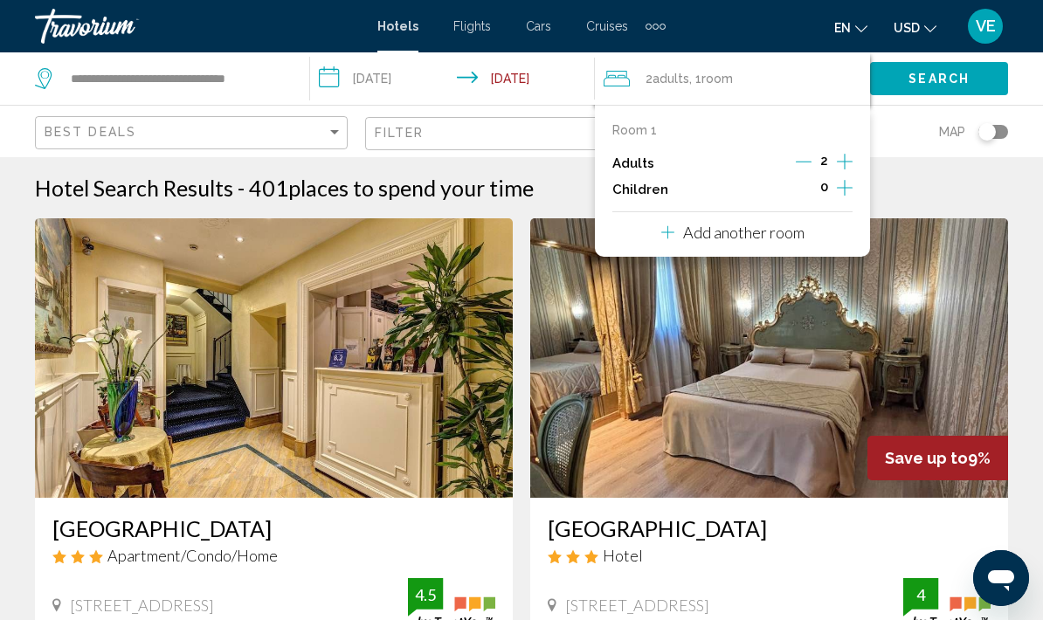
click at [939, 79] on span "Search" at bounding box center [938, 79] width 61 height 14
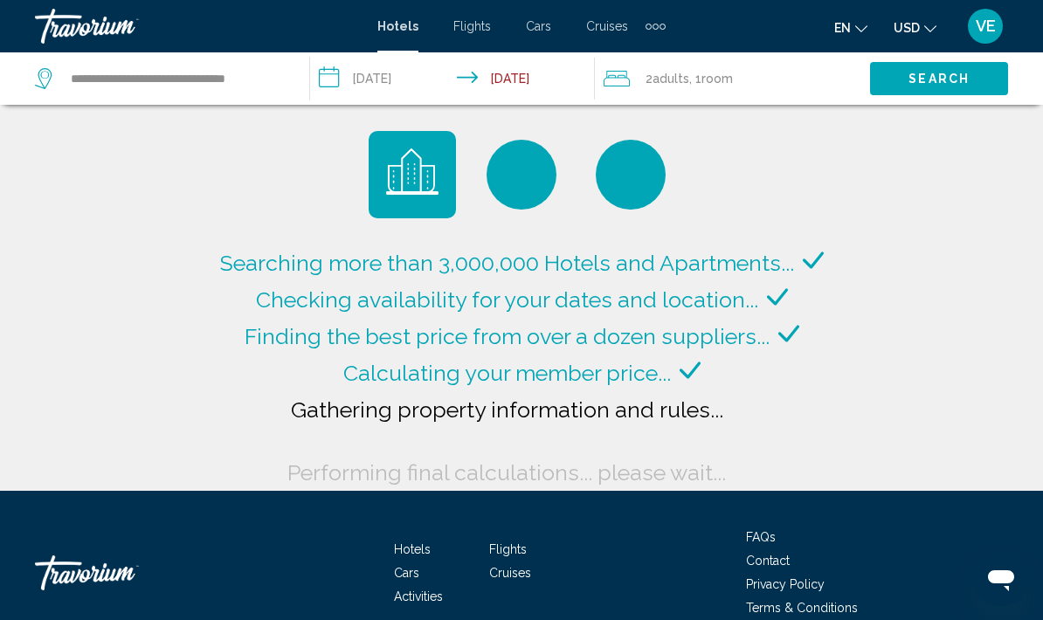
scroll to position [0, 0]
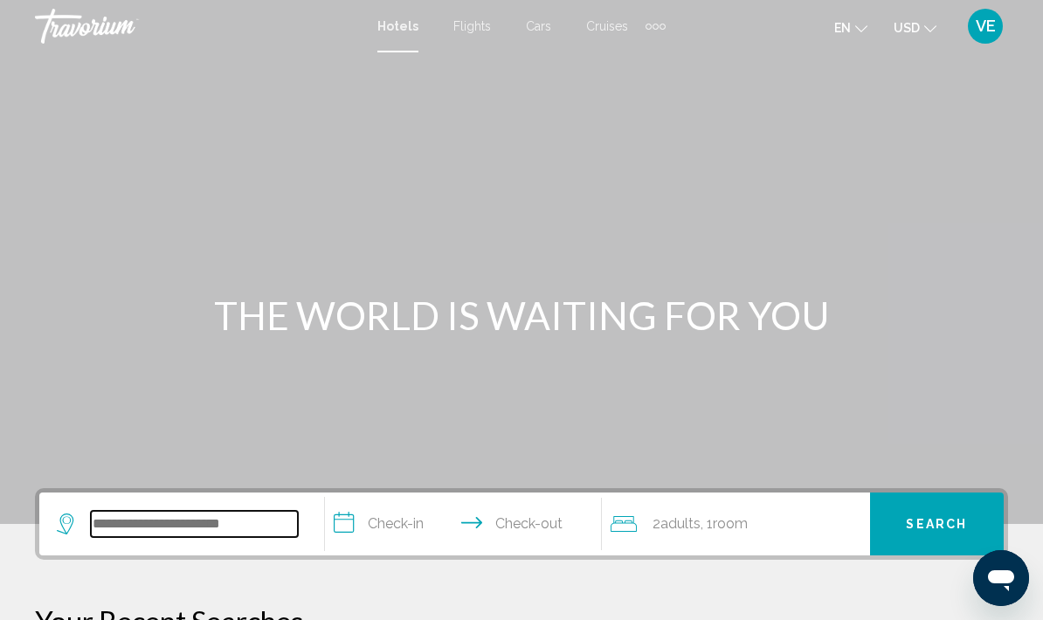
click at [284, 537] on input "Search widget" at bounding box center [194, 524] width 207 height 26
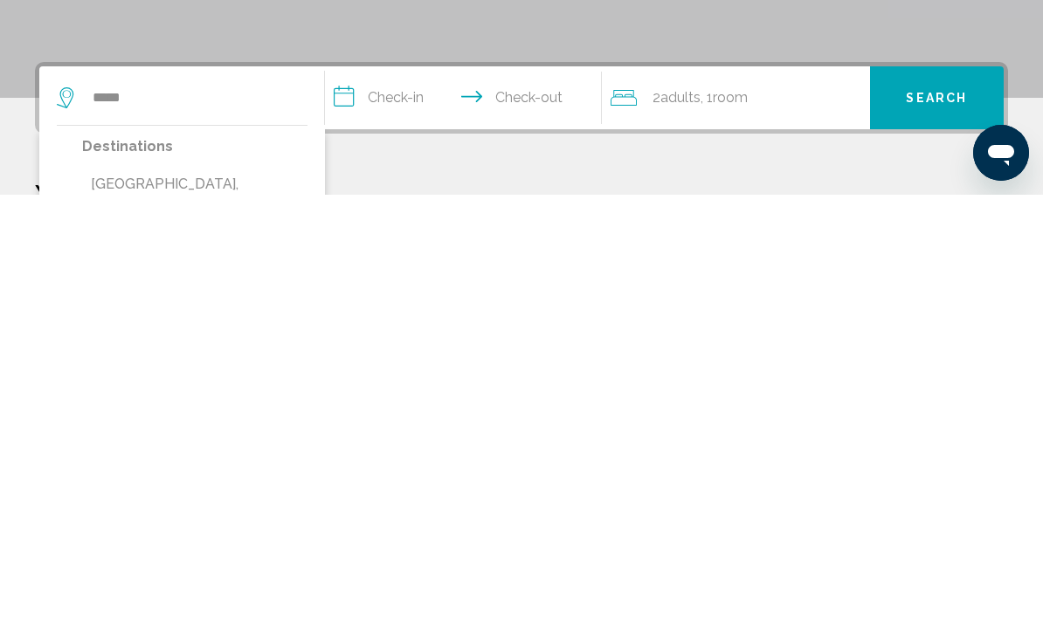
click at [218, 593] on button "Venice, Italy (VCE)" at bounding box center [194, 622] width 225 height 58
type input "**********"
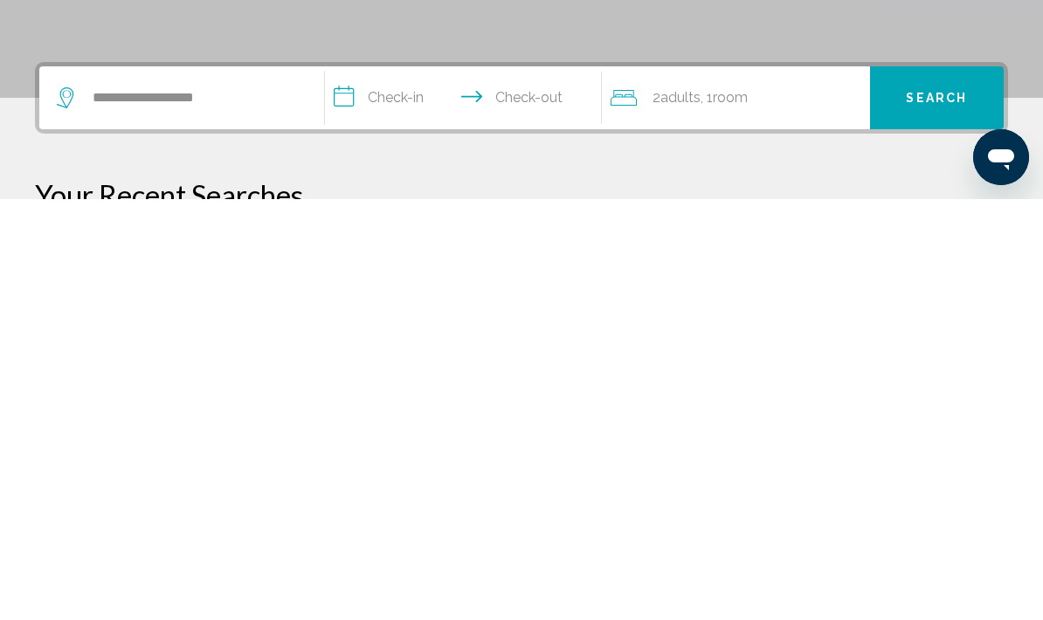
click at [396, 487] on input "**********" at bounding box center [467, 521] width 284 height 68
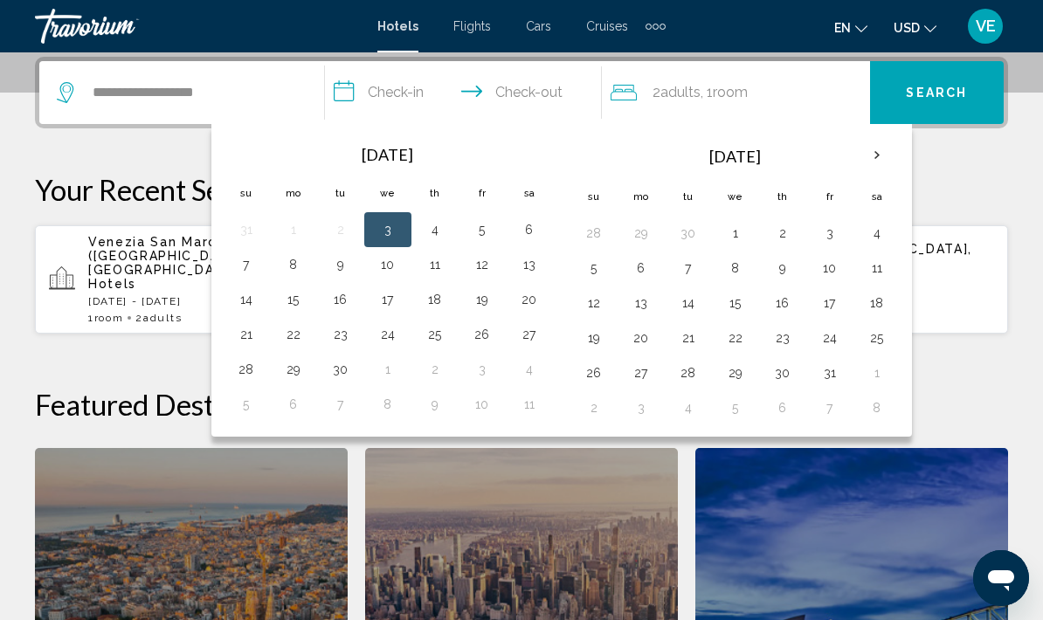
click at [343, 300] on button "16" at bounding box center [341, 299] width 28 height 24
click at [349, 335] on button "23" at bounding box center [341, 334] width 28 height 24
type input "**********"
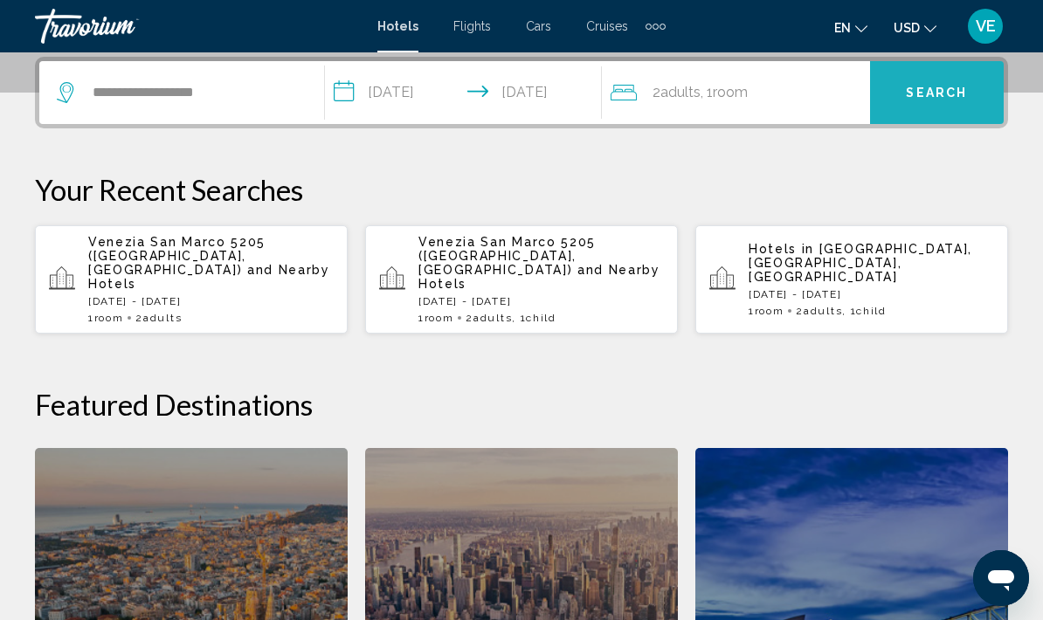
click at [947, 91] on span "Search" at bounding box center [936, 93] width 61 height 14
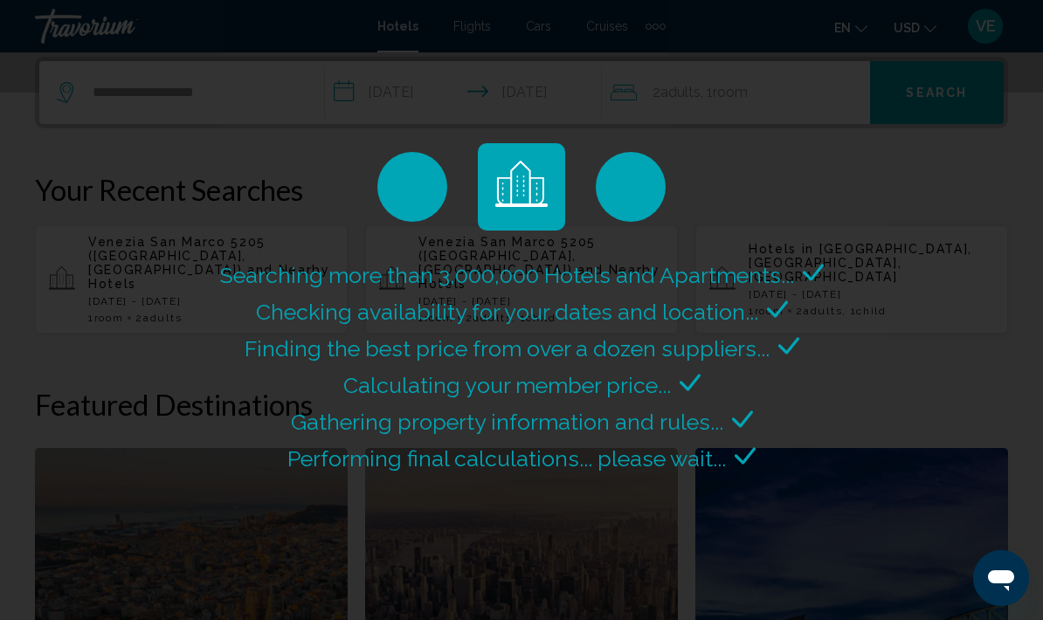
scroll to position [0, 0]
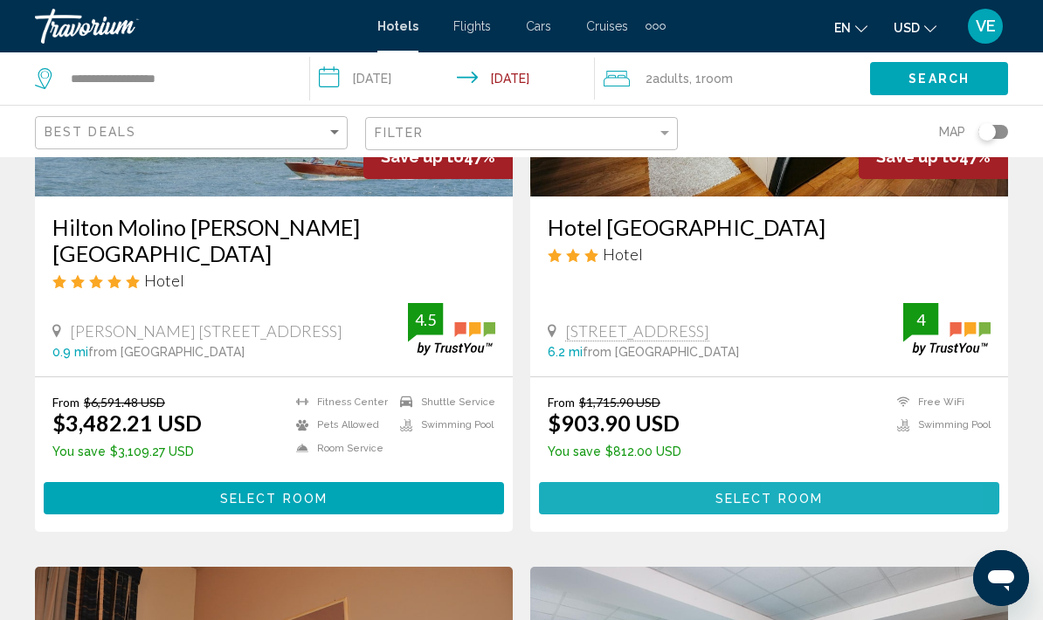
click at [819, 492] on span "Select Room" at bounding box center [768, 499] width 107 height 14
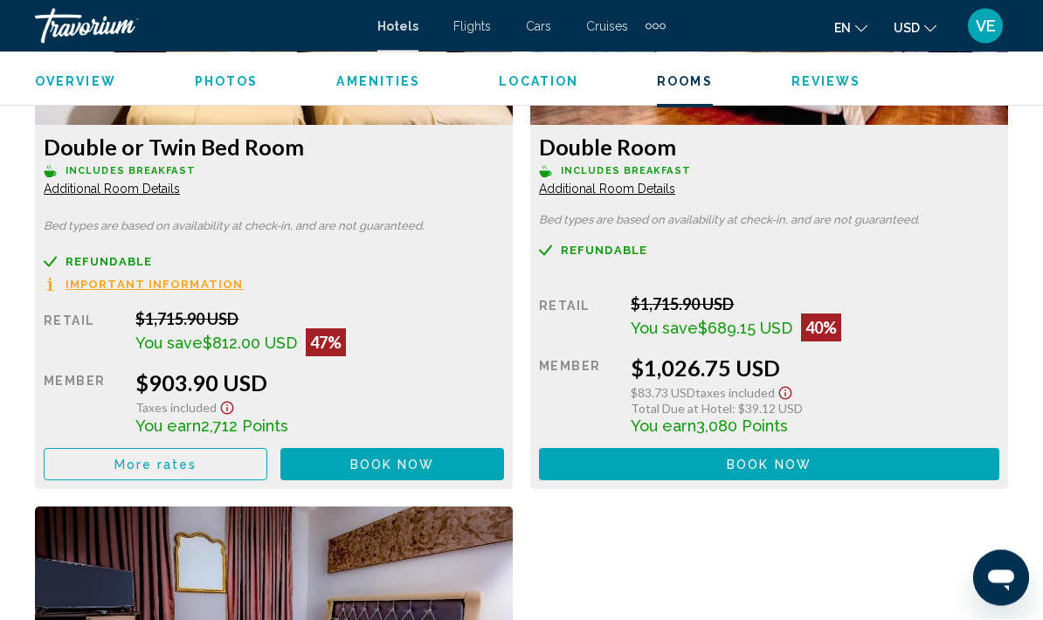
scroll to position [2806, 0]
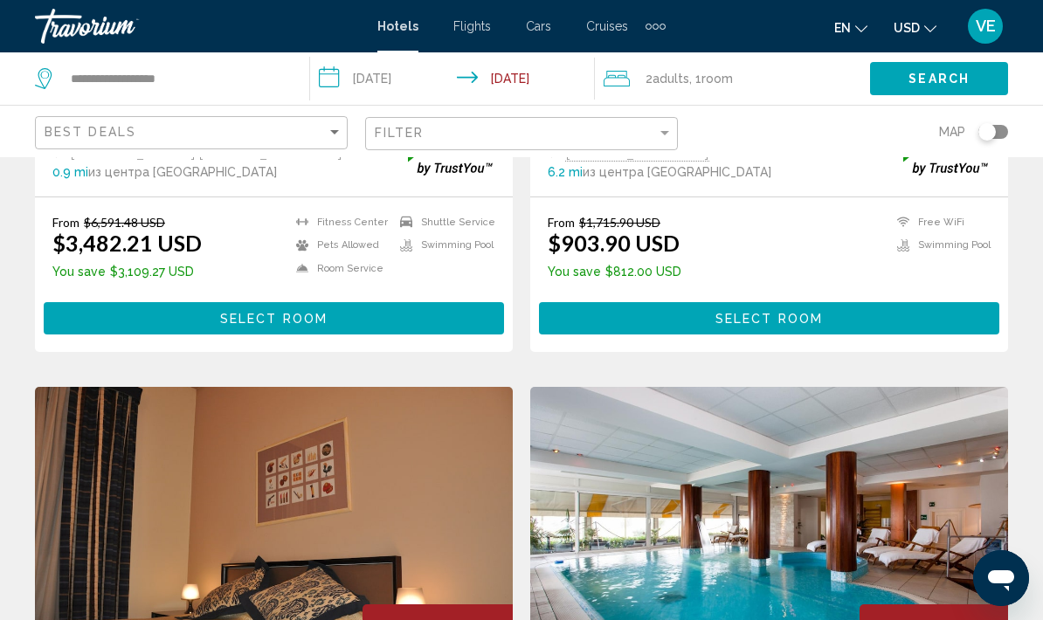
scroll to position [1111, 0]
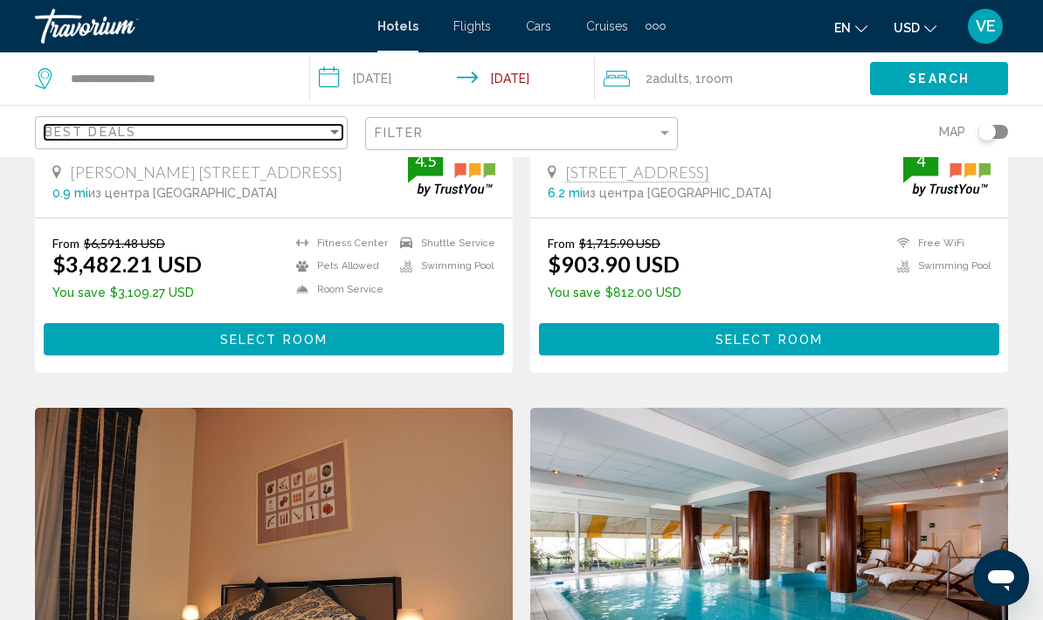
click at [335, 137] on div "Sort by" at bounding box center [335, 132] width 16 height 14
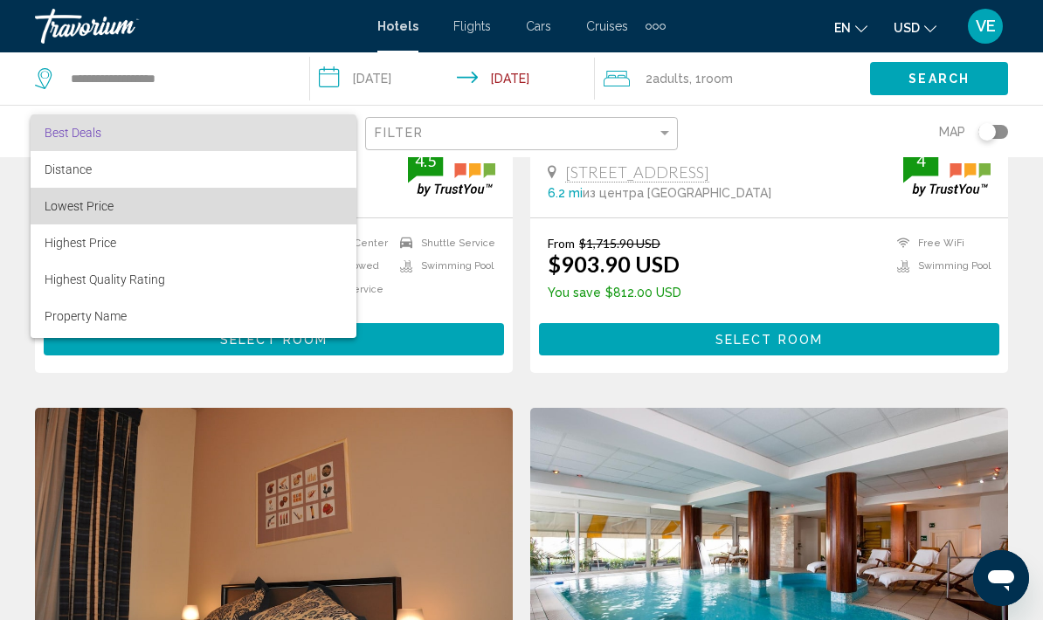
click at [176, 209] on span "Lowest Price" at bounding box center [194, 206] width 298 height 37
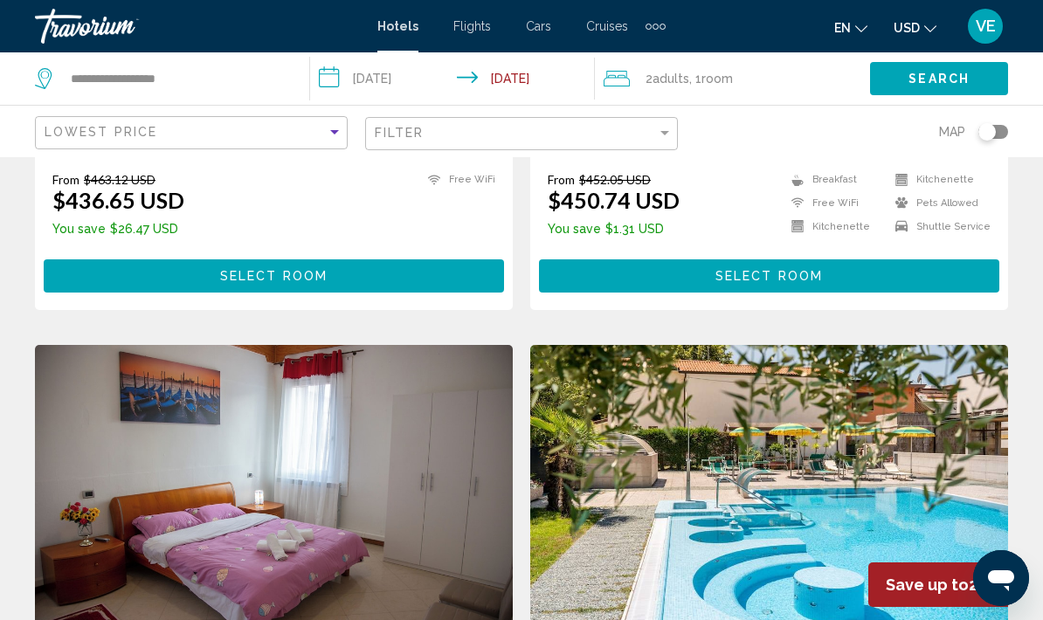
click at [949, 80] on span "Search" at bounding box center [938, 79] width 61 height 14
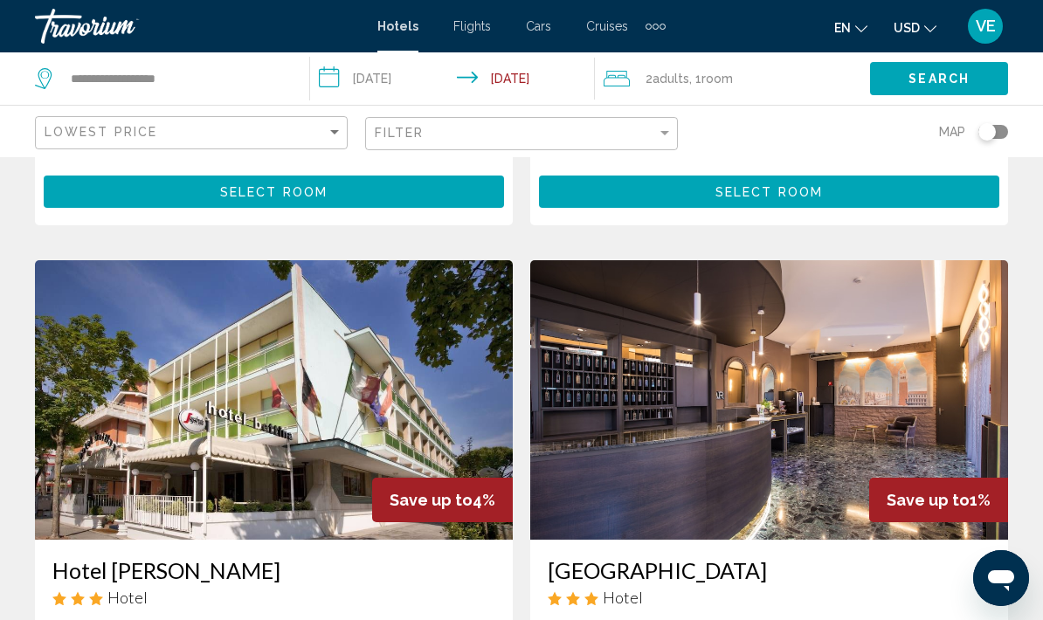
scroll to position [2335, 0]
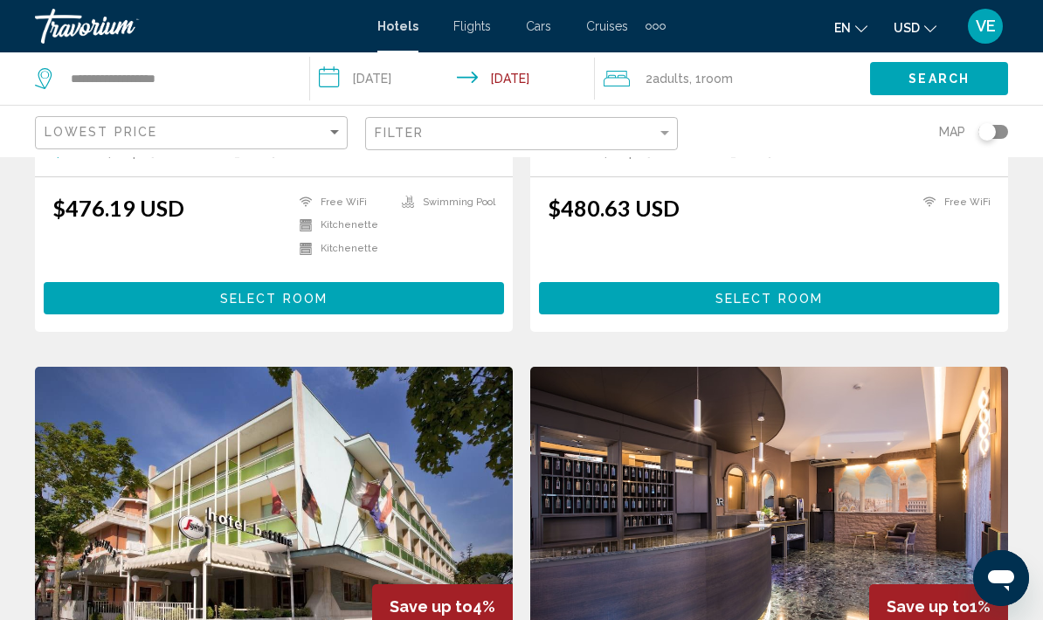
click at [797, 73] on div "2 Adult Adults , 1 Room rooms" at bounding box center [737, 78] width 266 height 24
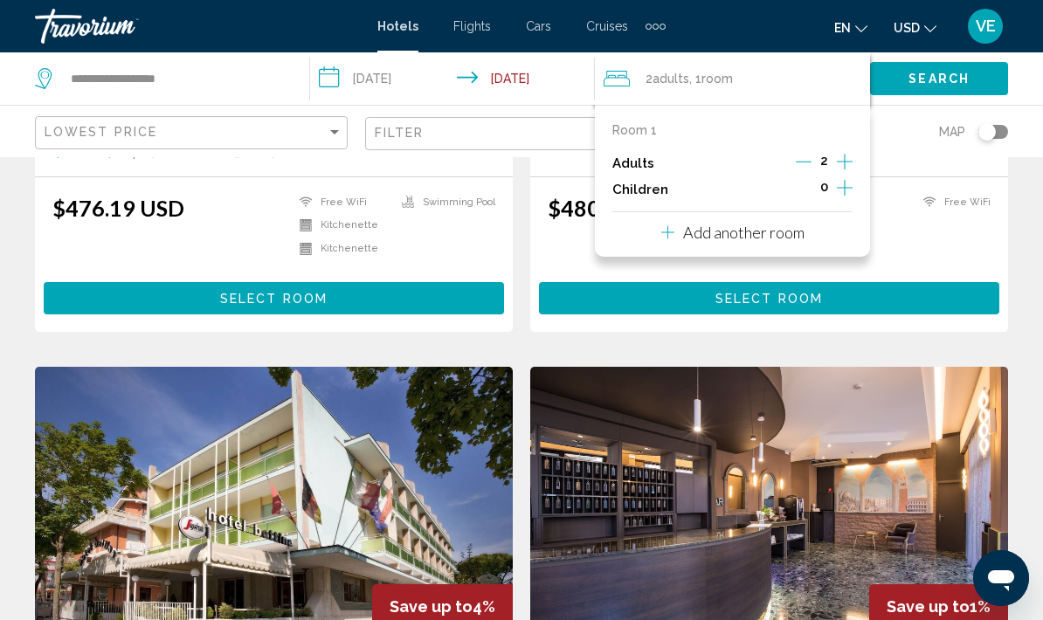
click at [852, 191] on button "Increment children" at bounding box center [845, 189] width 16 height 26
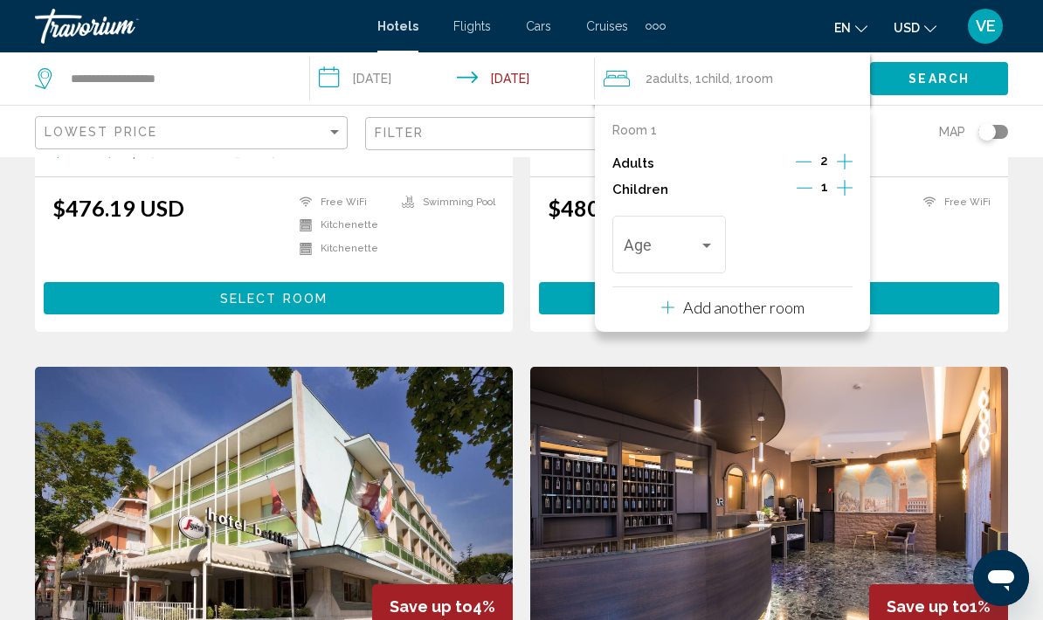
click at [708, 252] on div "Travelers: 2 adults, 1 child" at bounding box center [669, 248] width 90 height 17
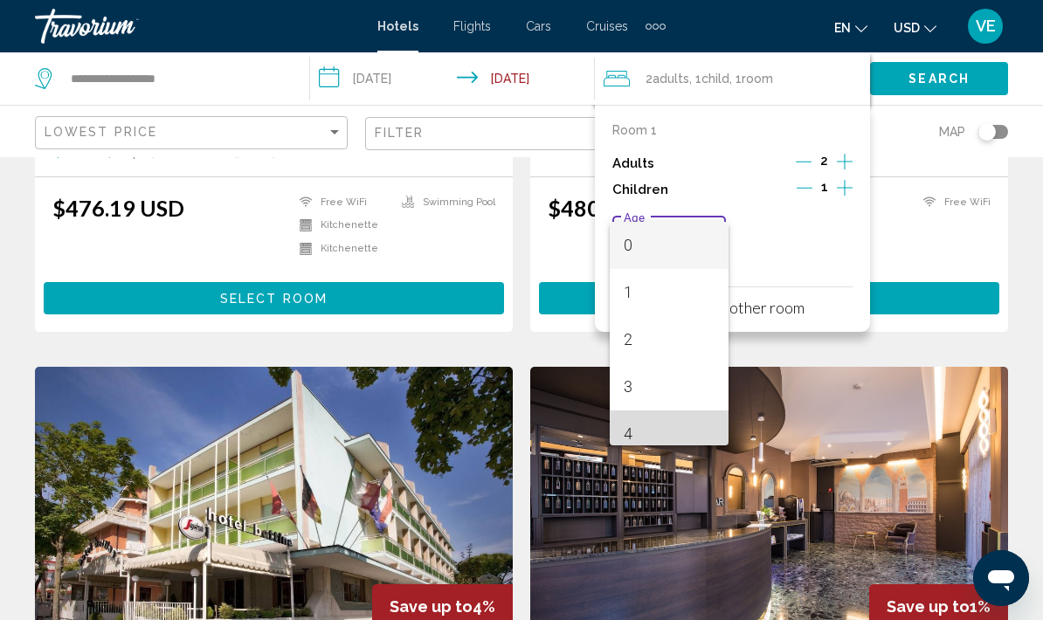
click at [673, 428] on span "4" at bounding box center [669, 433] width 90 height 47
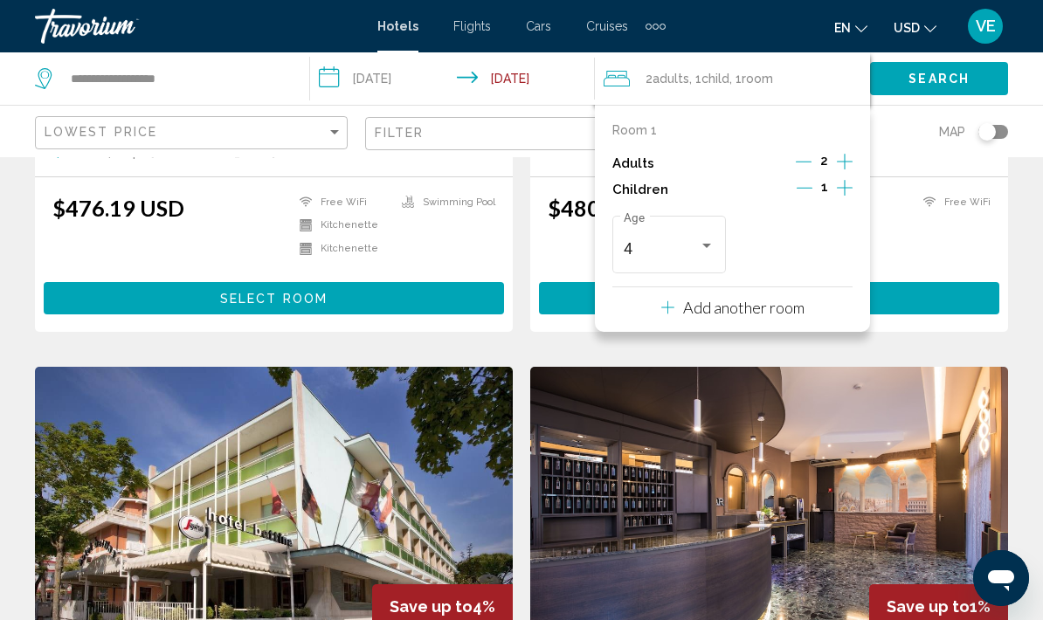
click at [948, 82] on span "Search" at bounding box center [938, 79] width 61 height 14
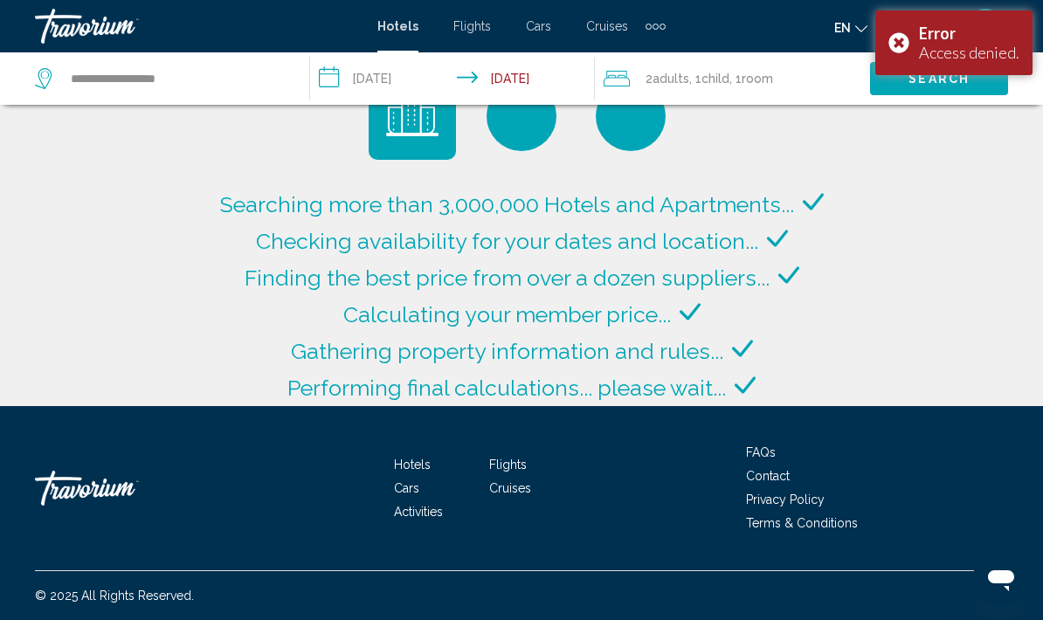
scroll to position [0, 0]
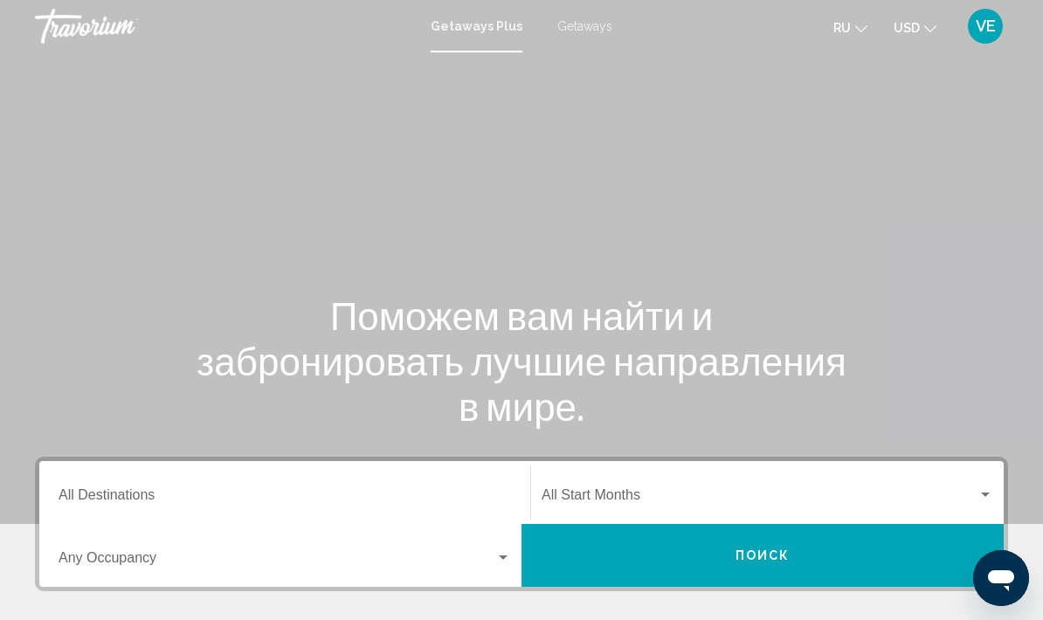
click at [597, 24] on span "Getaways" at bounding box center [584, 26] width 55 height 14
click at [380, 499] on input "Destination All Destinations" at bounding box center [285, 499] width 452 height 16
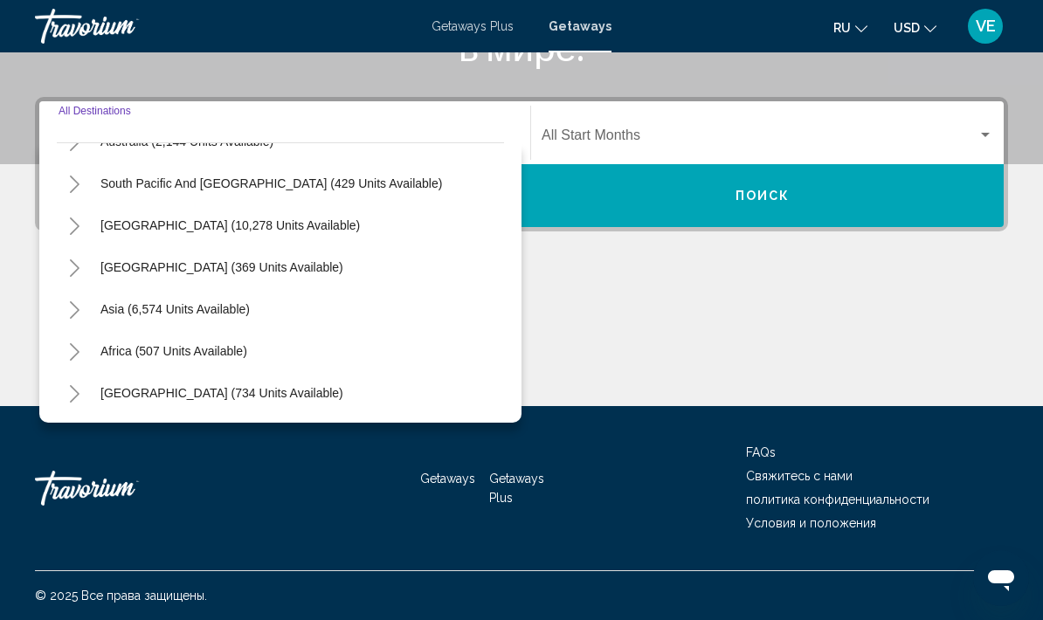
scroll to position [283, 0]
click at [231, 315] on span "Asia (6,574 units available)" at bounding box center [174, 309] width 149 height 14
type input "**********"
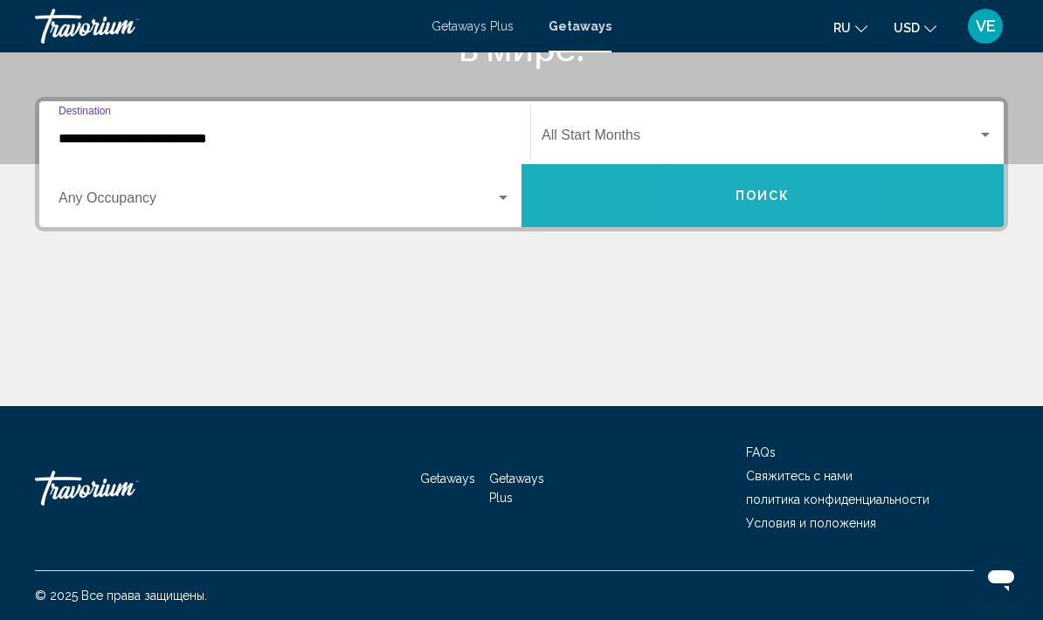
click at [723, 196] on button "Поиск" at bounding box center [762, 195] width 482 height 63
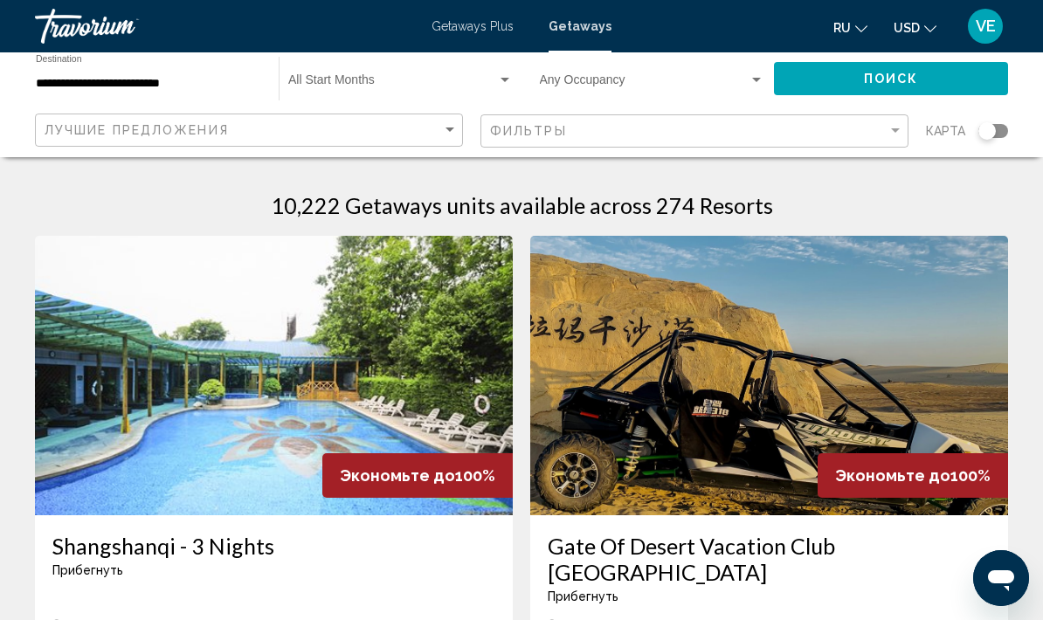
click at [197, 89] on input "**********" at bounding box center [148, 84] width 225 height 14
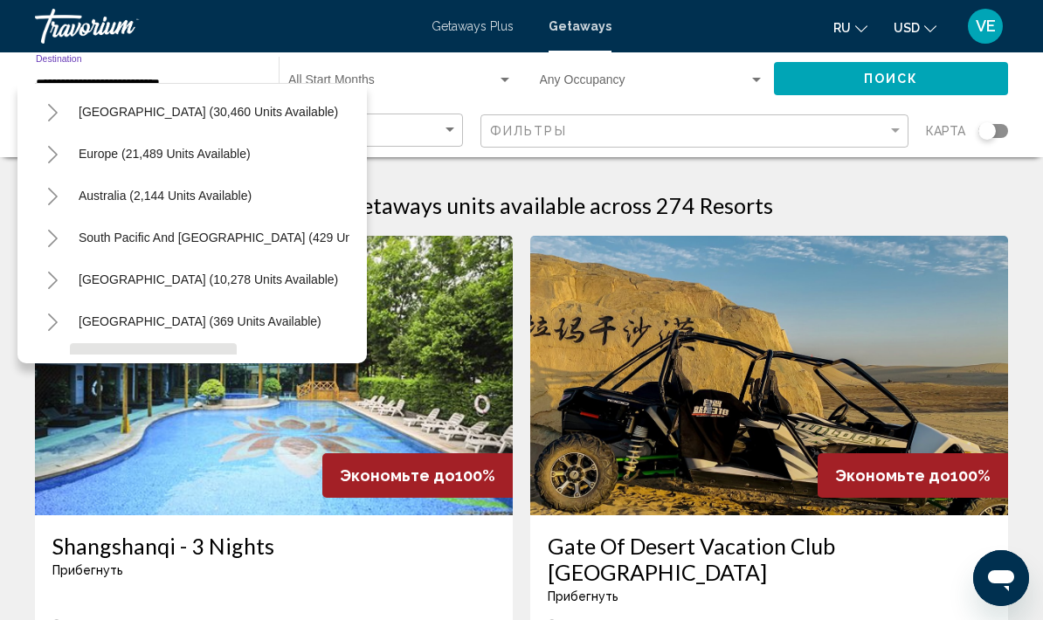
scroll to position [171, 0]
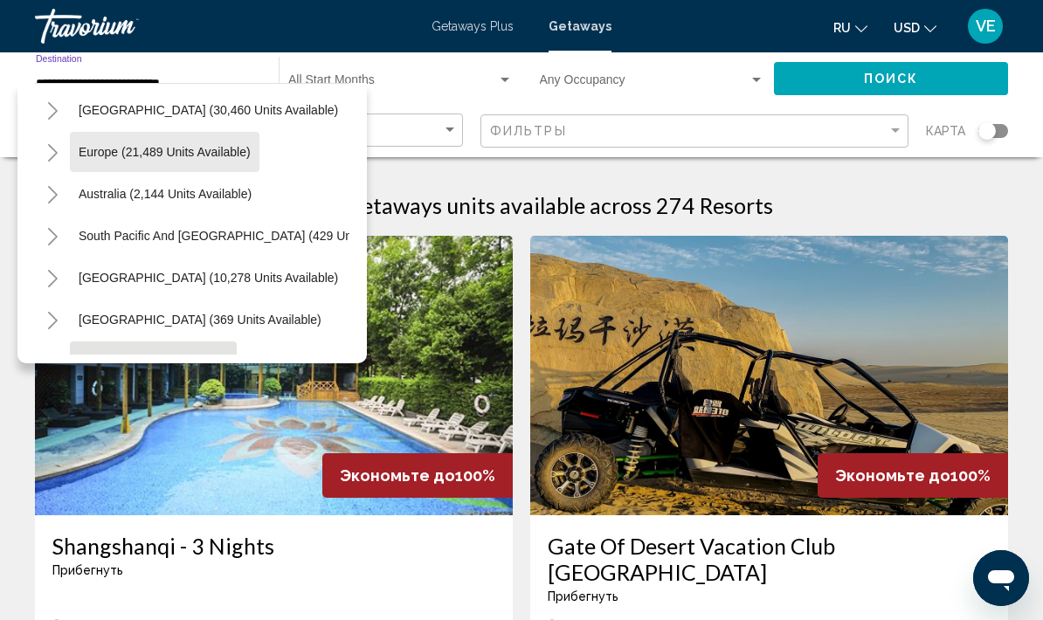
click at [201, 164] on button "Europe (21,489 units available)" at bounding box center [165, 152] width 190 height 40
type input "**********"
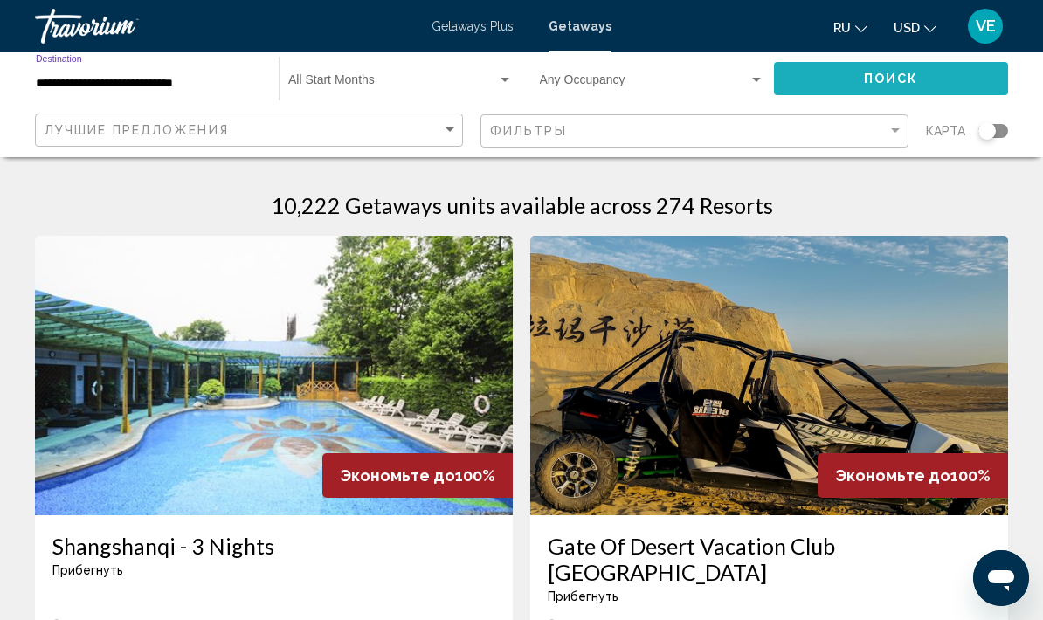
click at [868, 86] on span "Поиск" at bounding box center [891, 79] width 55 height 14
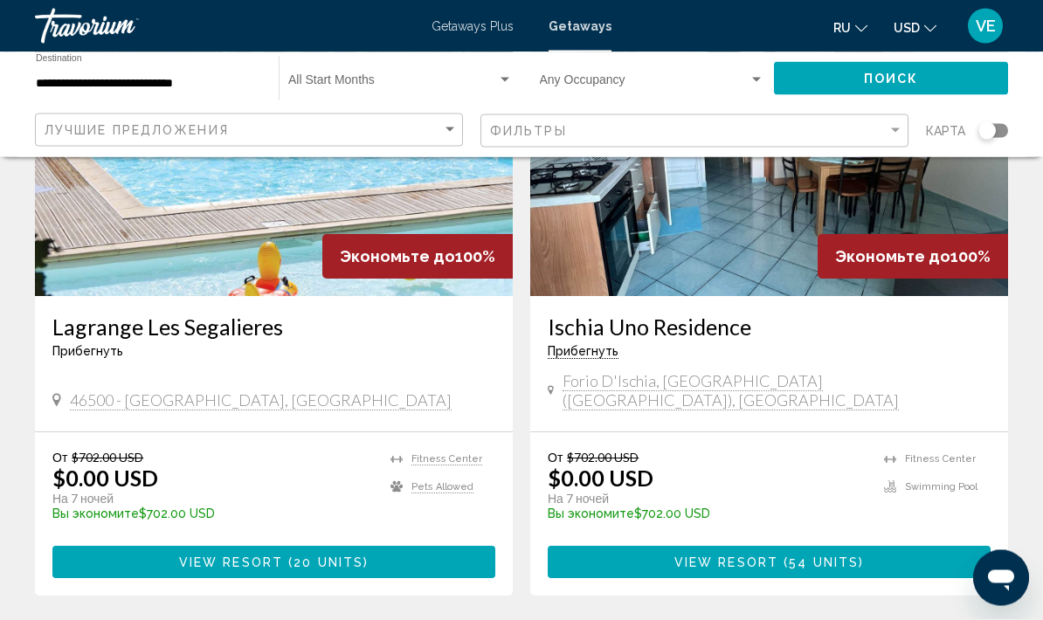
scroll to position [3221, 0]
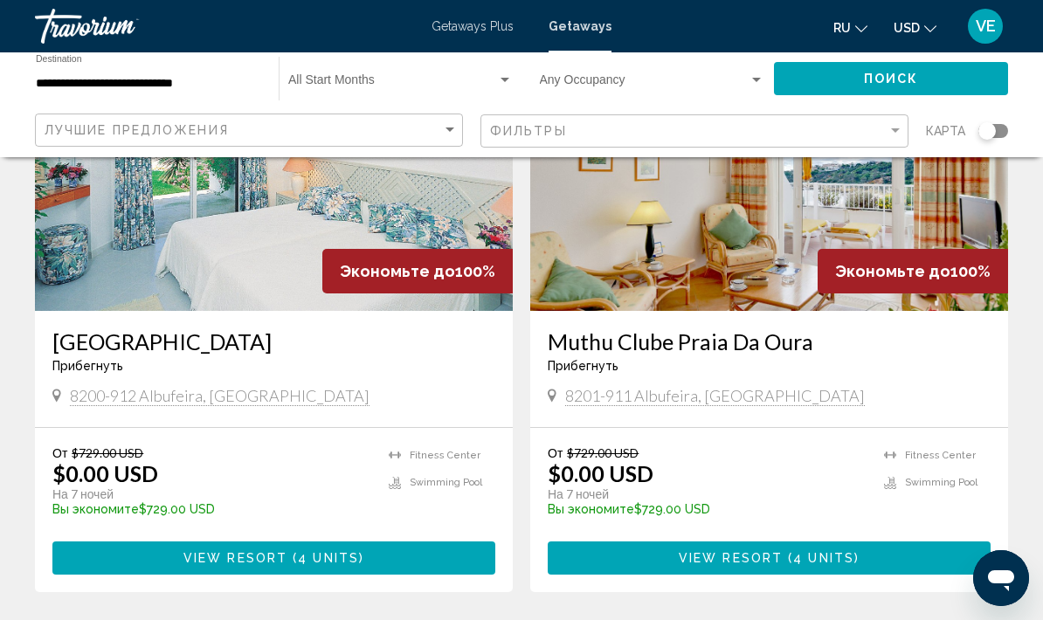
scroll to position [819, 0]
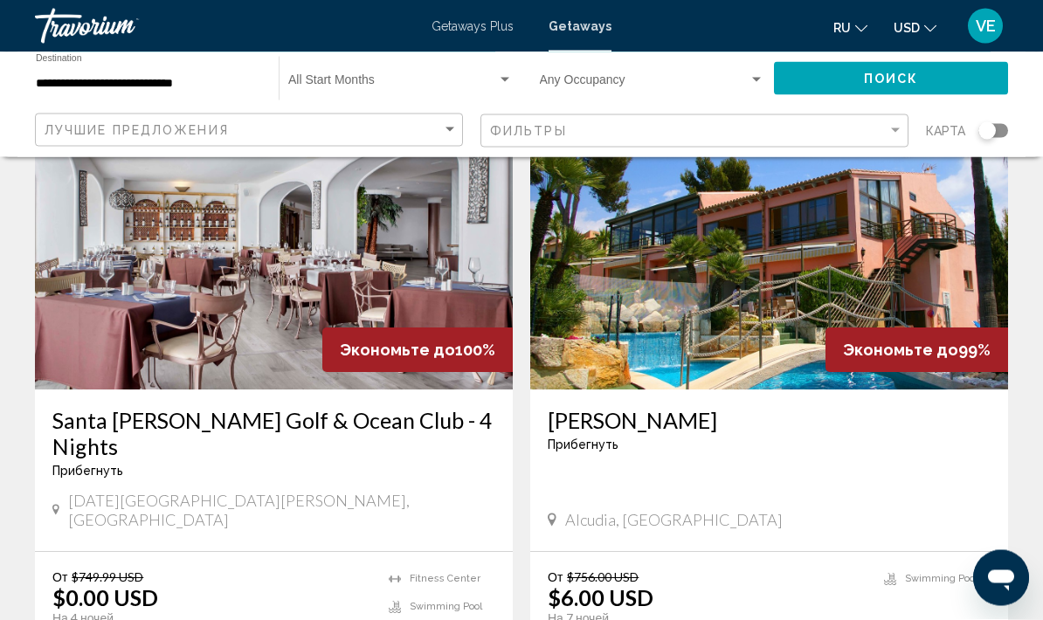
scroll to position [1930, 0]
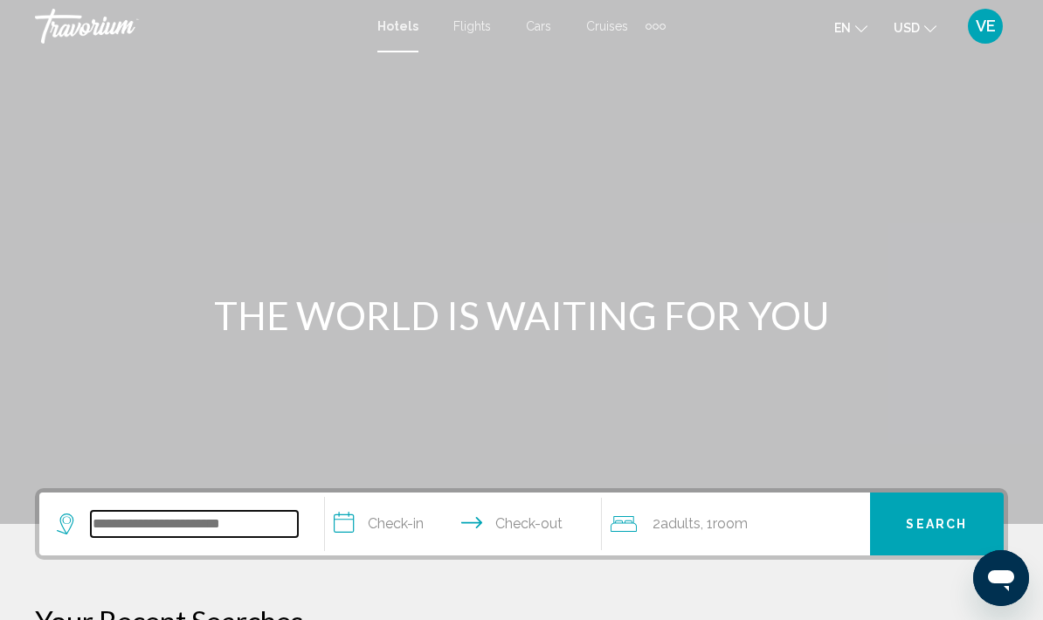
click at [273, 530] on input "Search widget" at bounding box center [194, 524] width 207 height 26
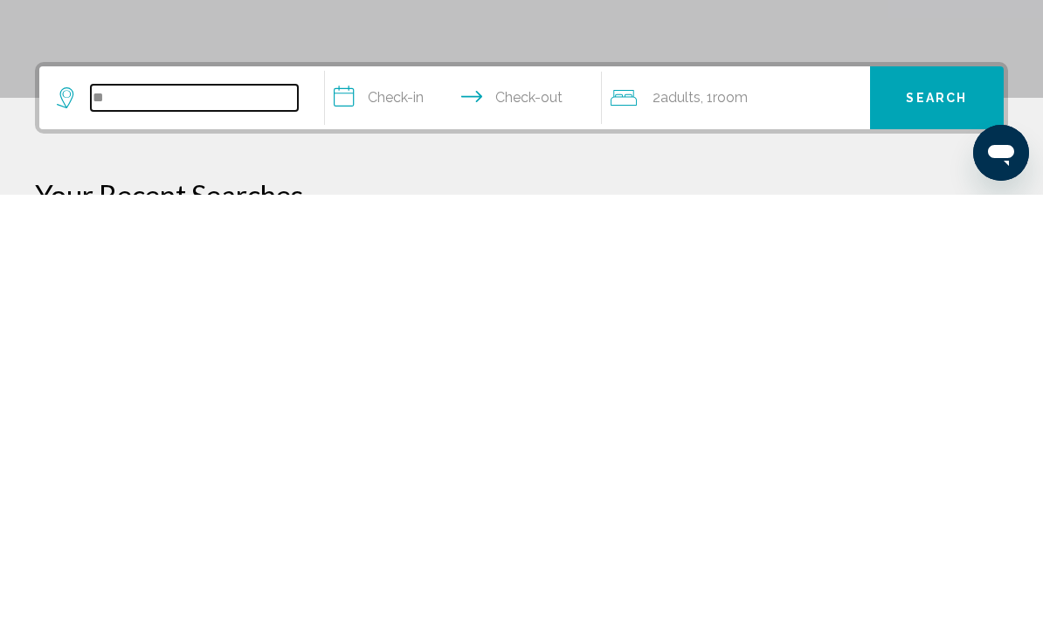
type input "***"
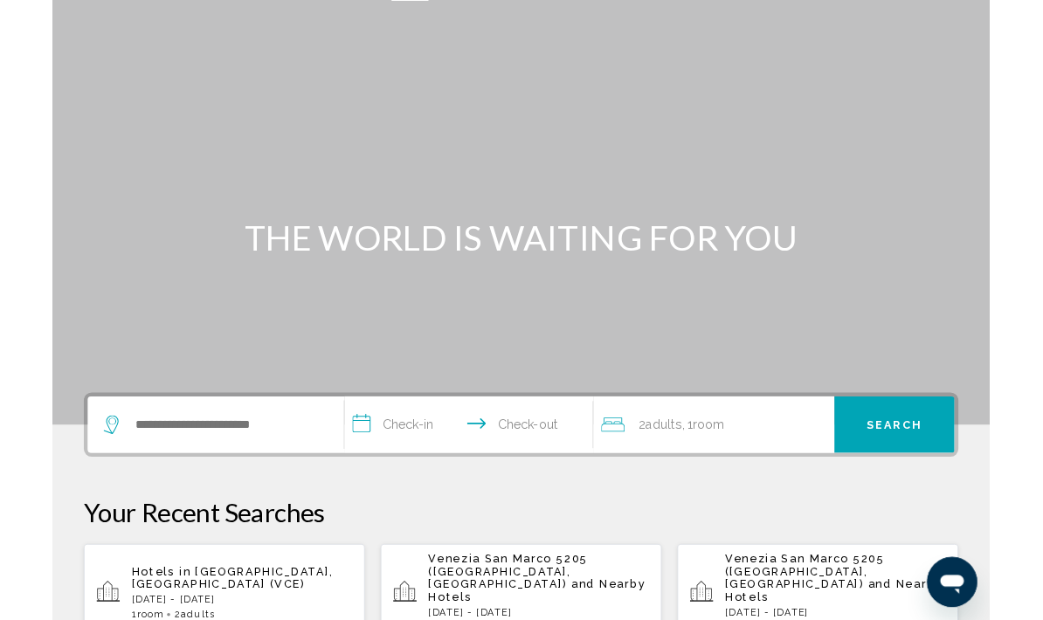
scroll to position [52, 0]
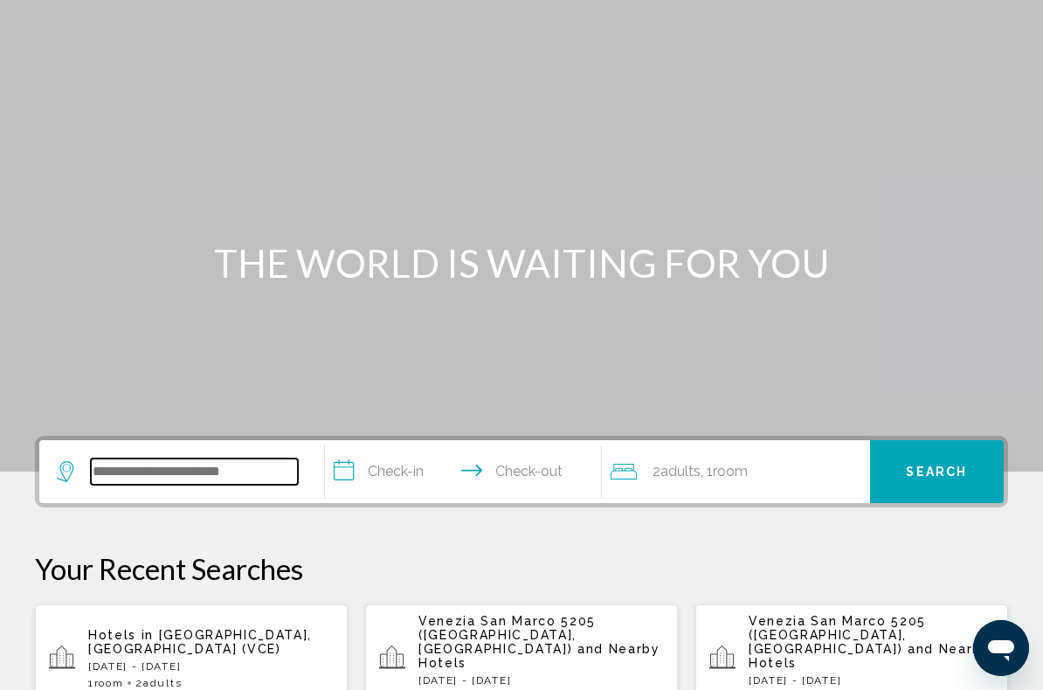
click at [272, 479] on input "Search widget" at bounding box center [194, 472] width 207 height 26
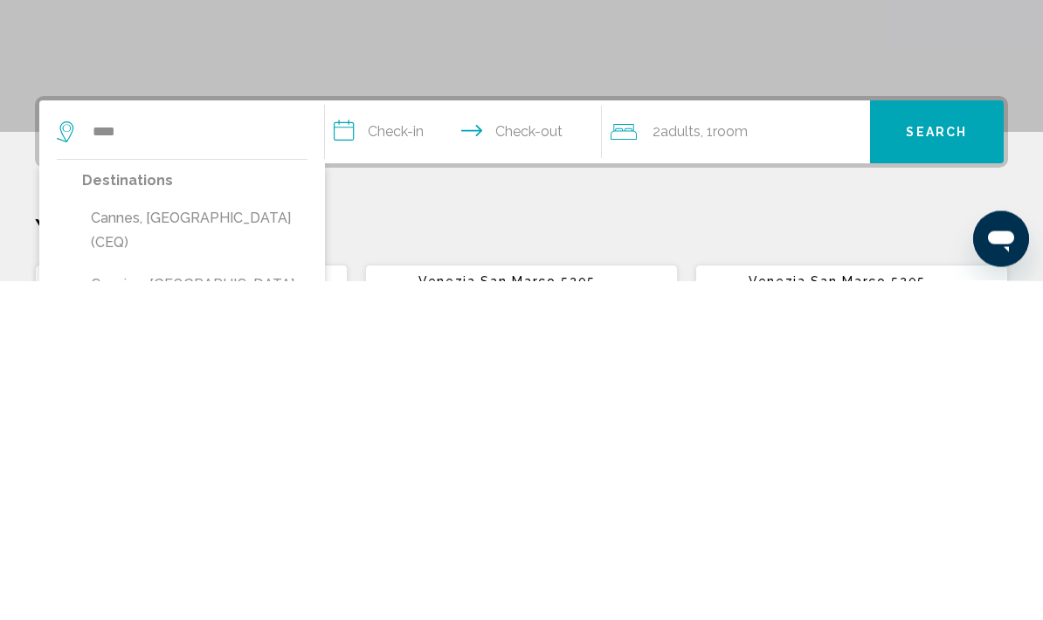
click at [224, 541] on button "Cannes, [GEOGRAPHIC_DATA] (CEQ)" at bounding box center [194, 570] width 225 height 58
type input "**********"
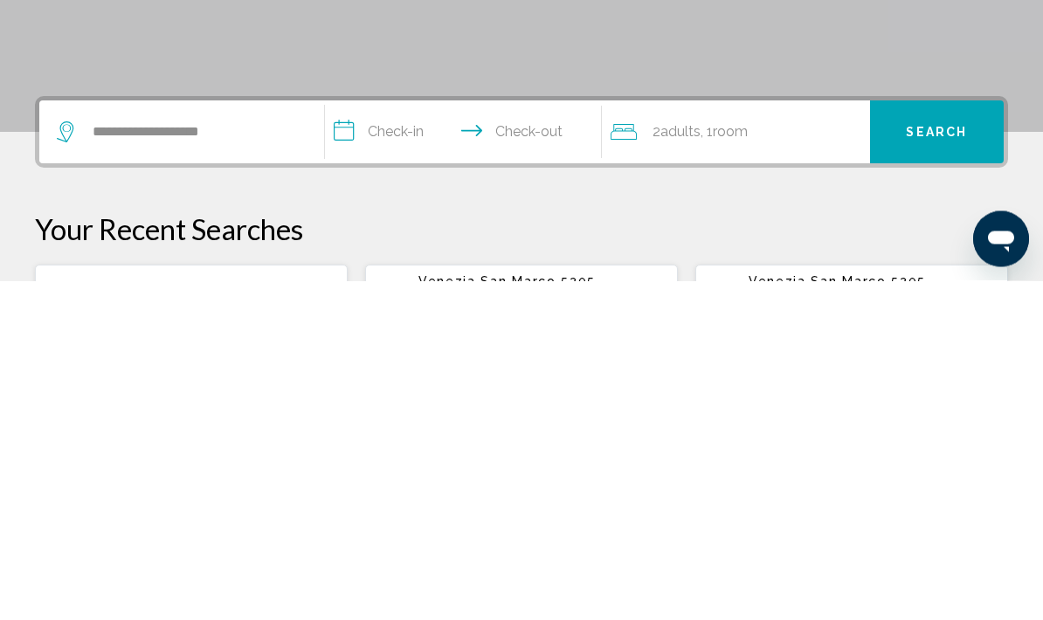
click at [410, 440] on input "**********" at bounding box center [467, 474] width 284 height 68
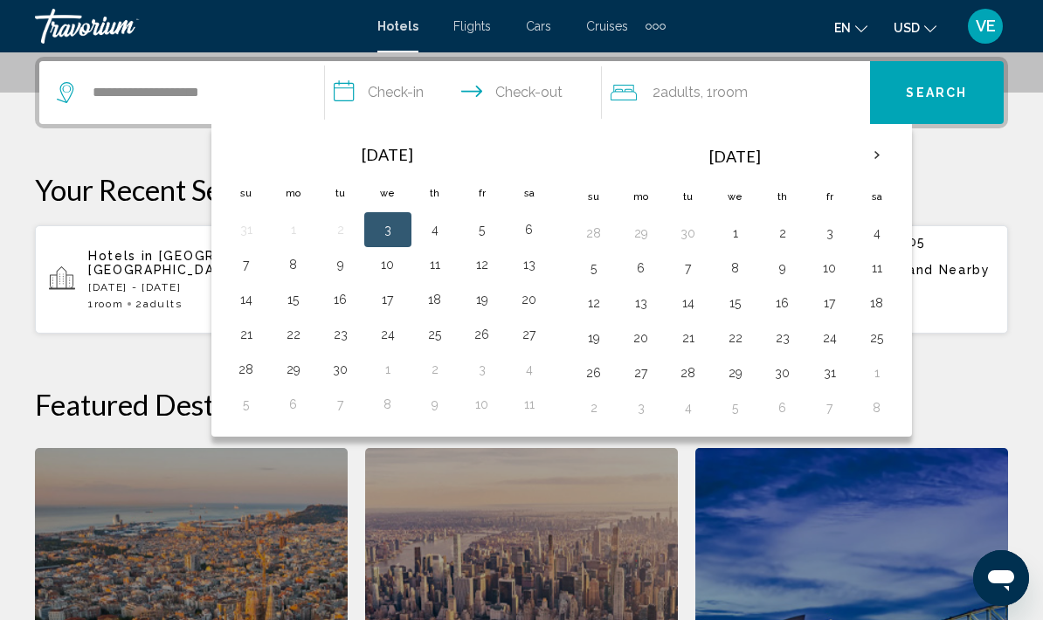
click at [879, 153] on th "Next month" at bounding box center [876, 155] width 47 height 38
click at [885, 161] on th "Next month" at bounding box center [876, 155] width 47 height 38
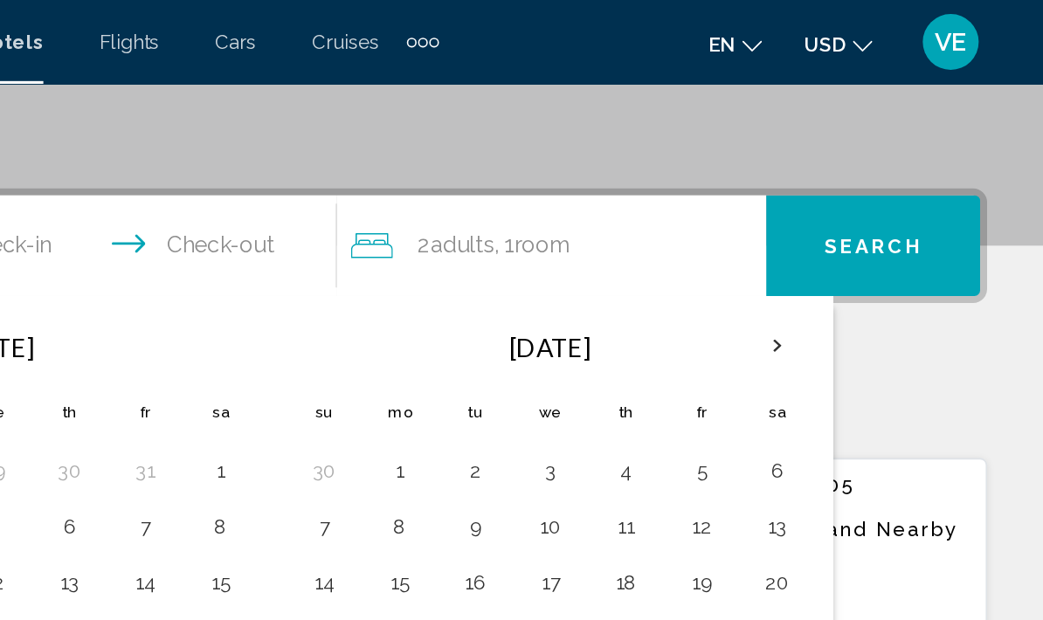
scroll to position [370, 0]
click at [853, 217] on th "Next month" at bounding box center [876, 216] width 47 height 38
click at [853, 221] on th "Next month" at bounding box center [876, 216] width 47 height 38
click at [853, 219] on th "Next month" at bounding box center [876, 216] width 47 height 38
click at [853, 220] on th "Next month" at bounding box center [876, 216] width 47 height 38
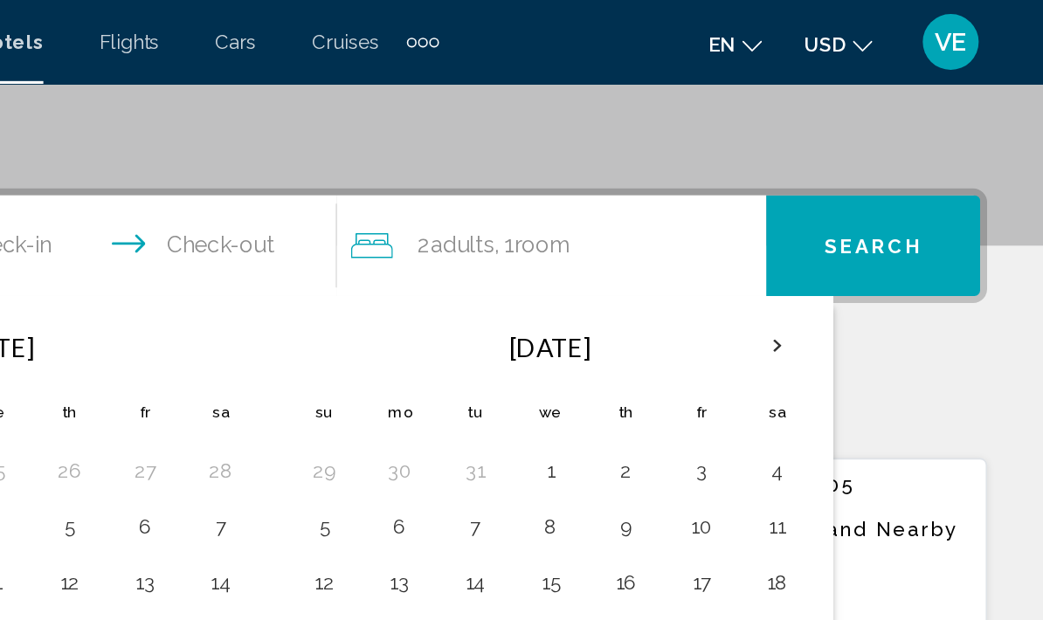
click at [853, 222] on th "Next month" at bounding box center [876, 216] width 47 height 38
click at [853, 218] on th "Next month" at bounding box center [876, 216] width 47 height 38
click at [721, 324] on button "10" at bounding box center [735, 329] width 28 height 24
click at [816, 364] on button "19" at bounding box center [830, 364] width 28 height 24
type input "**********"
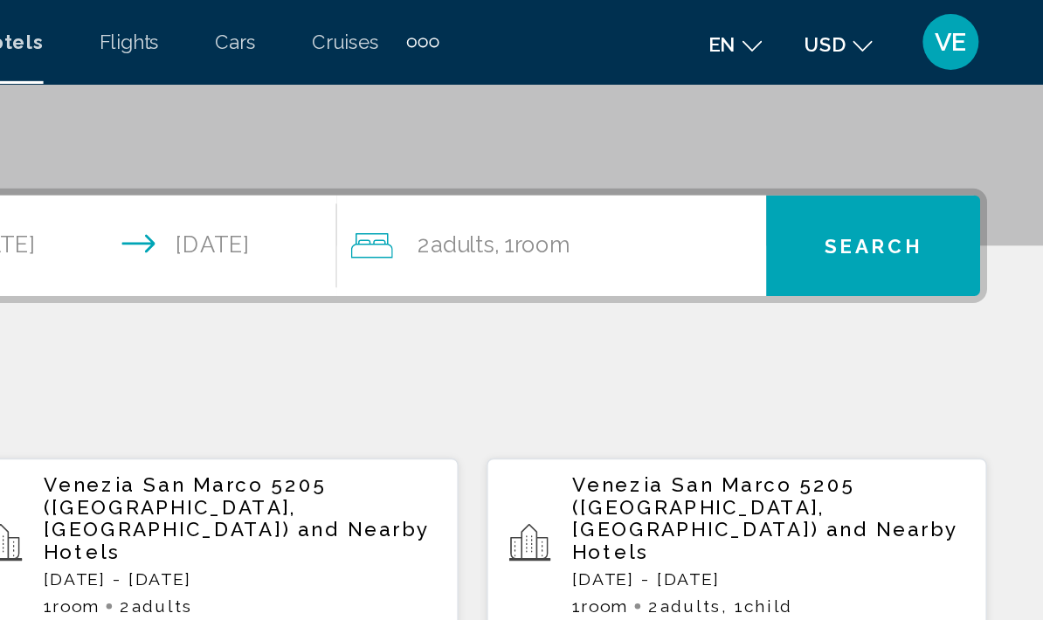
click at [610, 152] on div "2 Adult Adults , 1 Room rooms" at bounding box center [739, 153] width 259 height 24
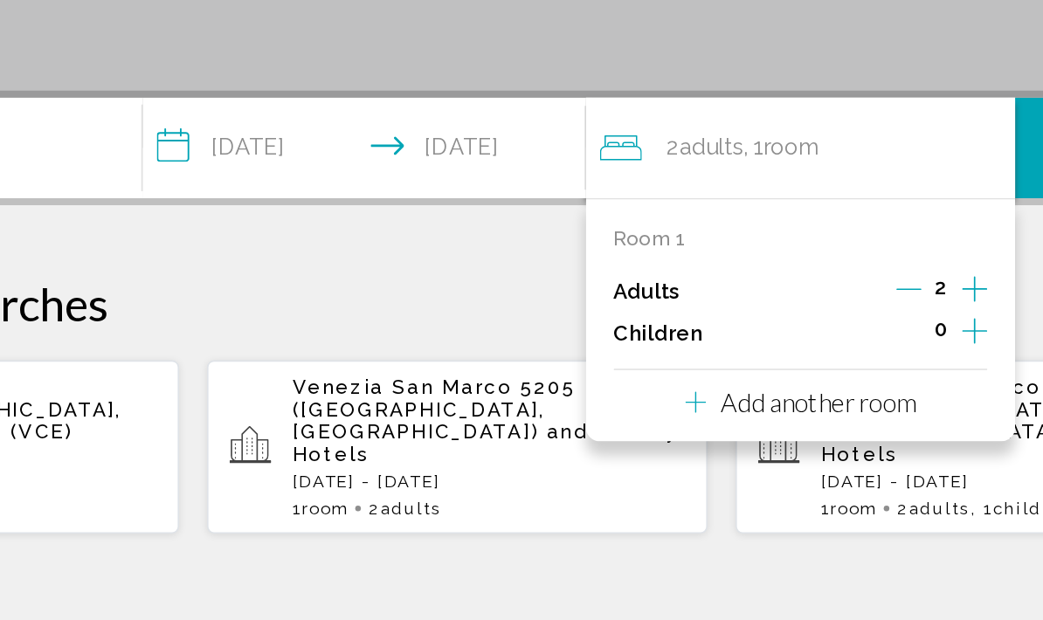
click at [837, 258] on icon "Increment children" at bounding box center [845, 268] width 16 height 21
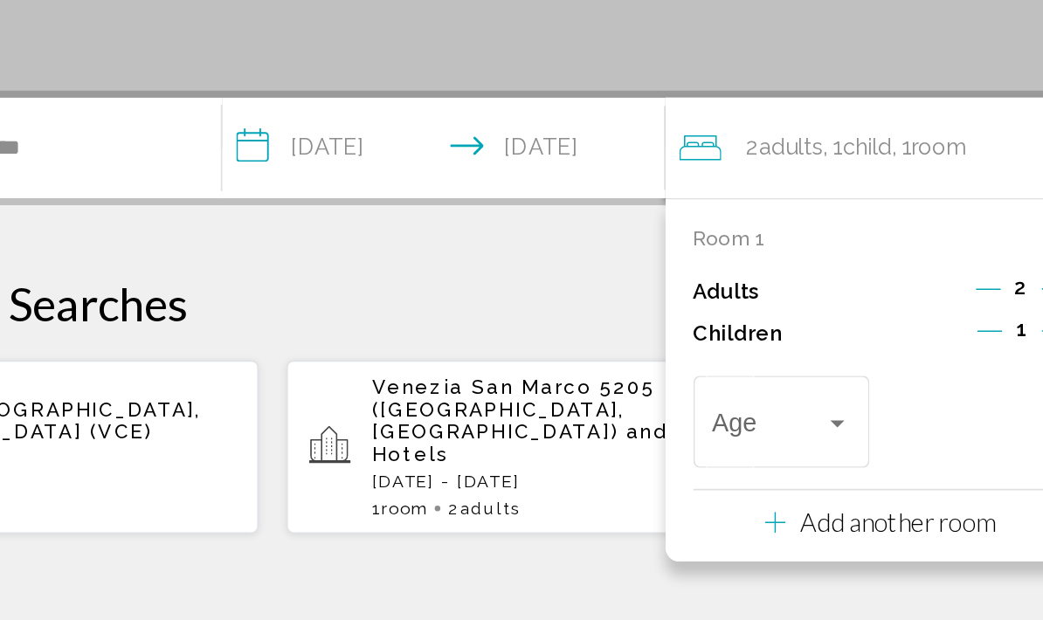
click at [701, 319] on div "Travelers: 2 adults, 1 child" at bounding box center [709, 326] width 16 height 14
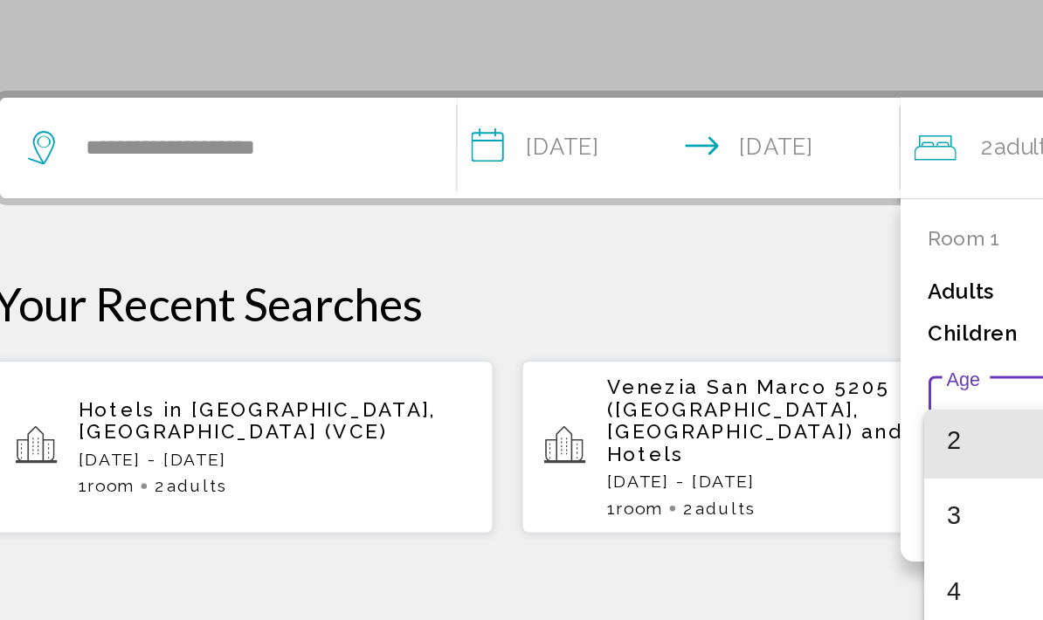
scroll to position [107, 0]
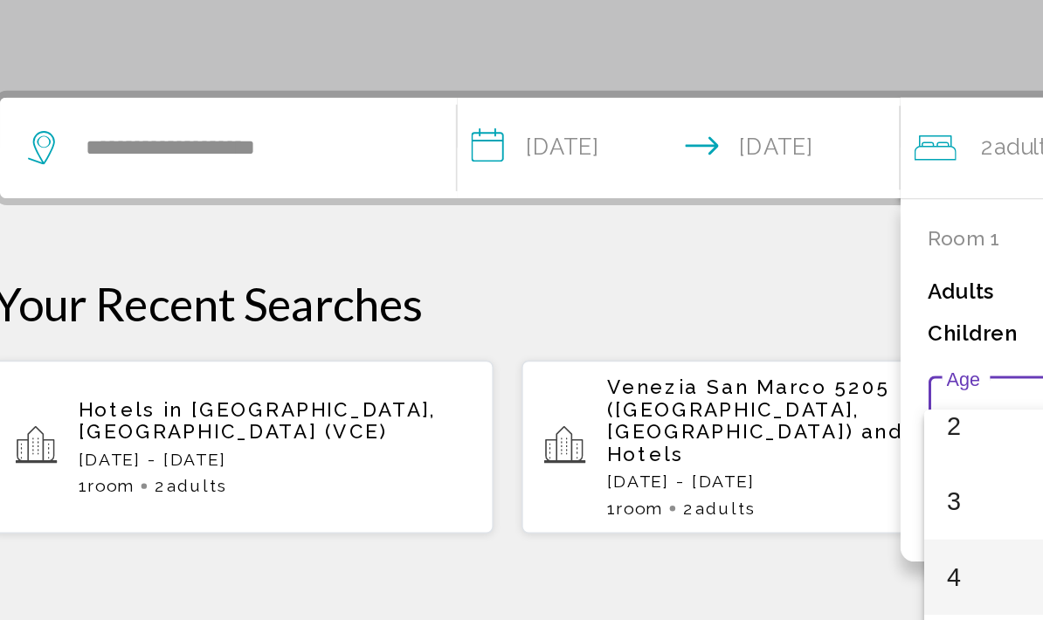
click at [631, 398] on span "4" at bounding box center [674, 421] width 86 height 47
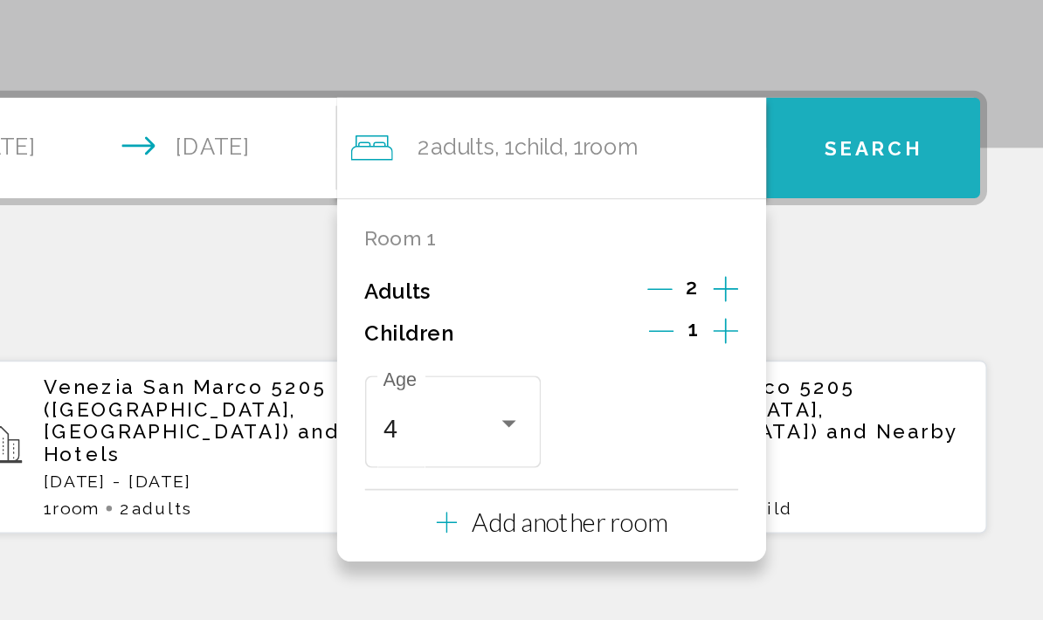
click at [906, 148] on span "Search" at bounding box center [936, 155] width 61 height 14
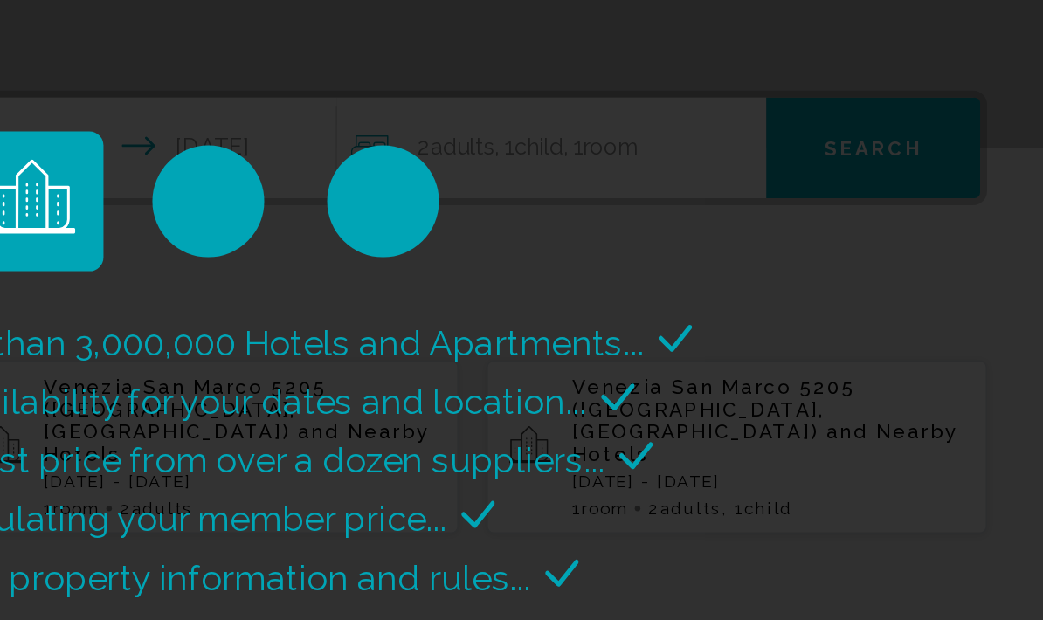
scroll to position [0, 0]
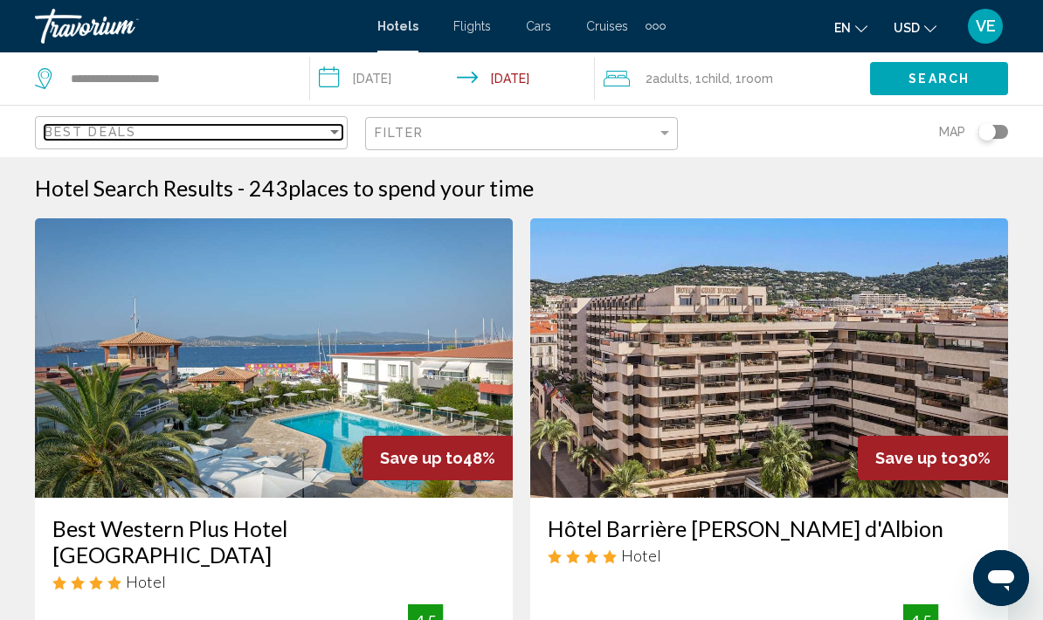
click at [333, 139] on div "Sort by" at bounding box center [335, 132] width 16 height 14
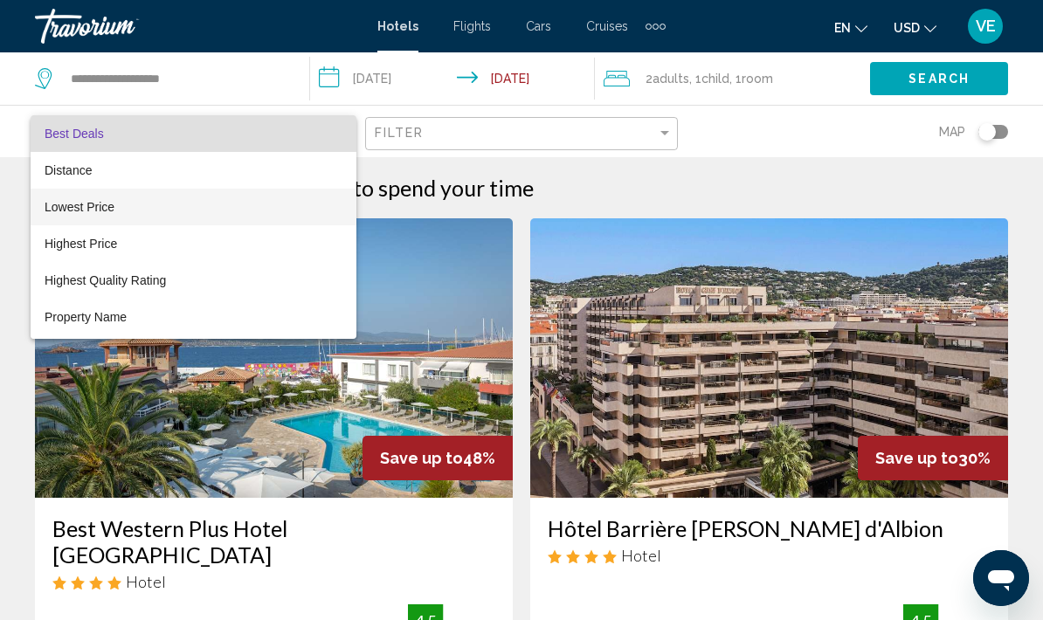
click at [166, 210] on span "Lowest Price" at bounding box center [194, 207] width 298 height 37
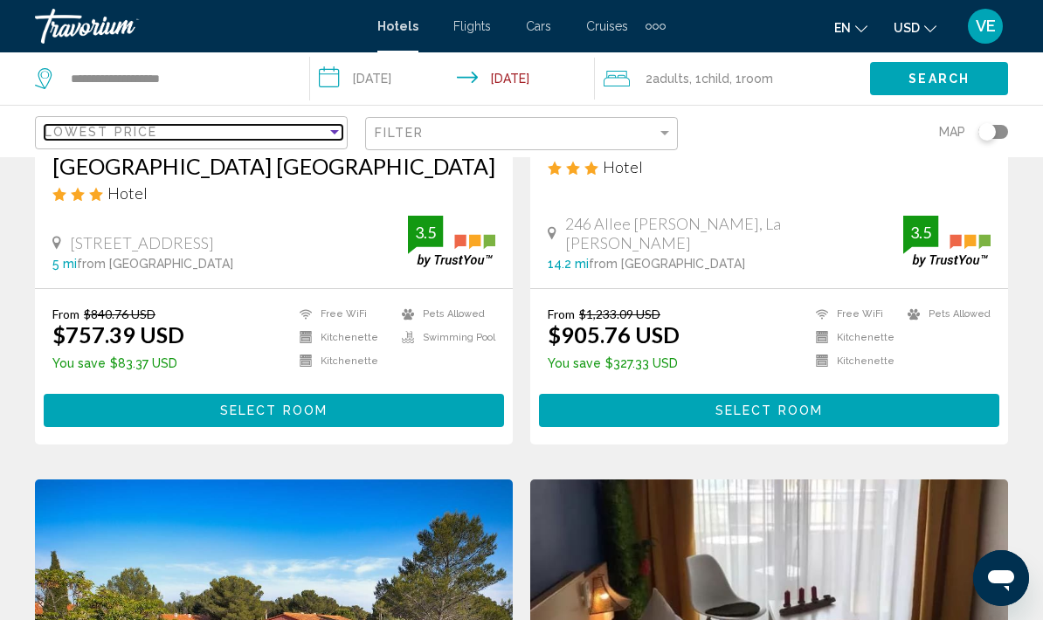
scroll to position [384, 0]
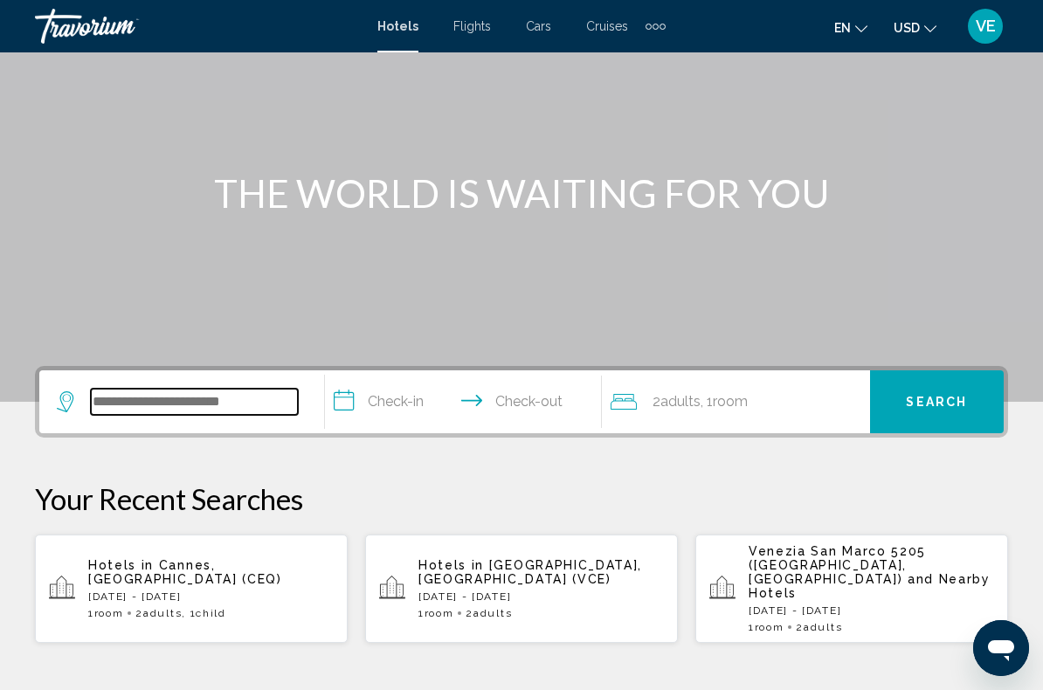
click at [276, 406] on input "Search widget" at bounding box center [194, 402] width 207 height 26
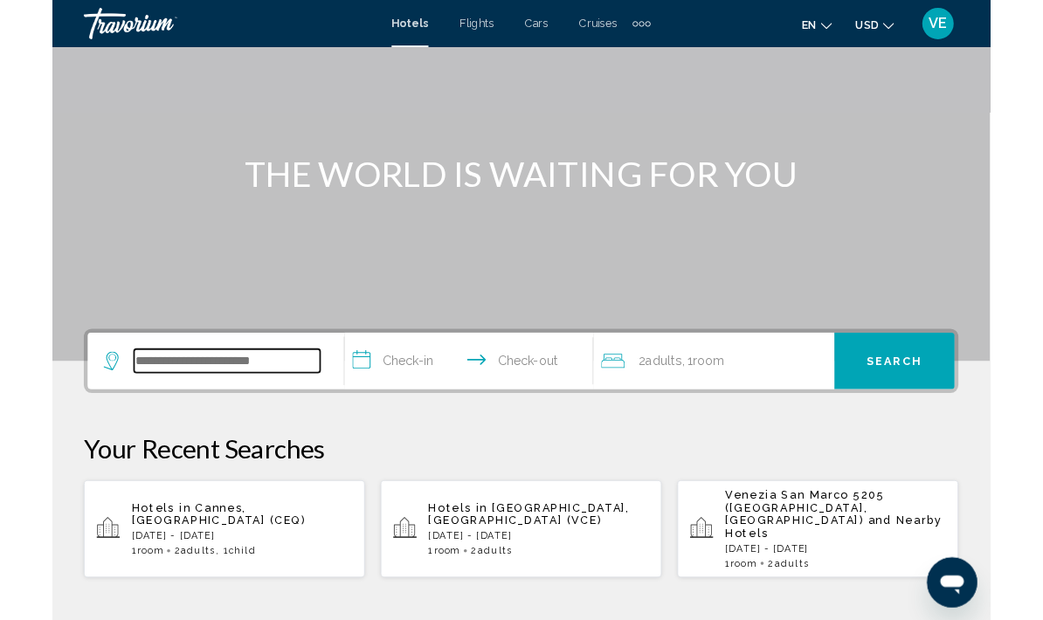
scroll to position [121, 0]
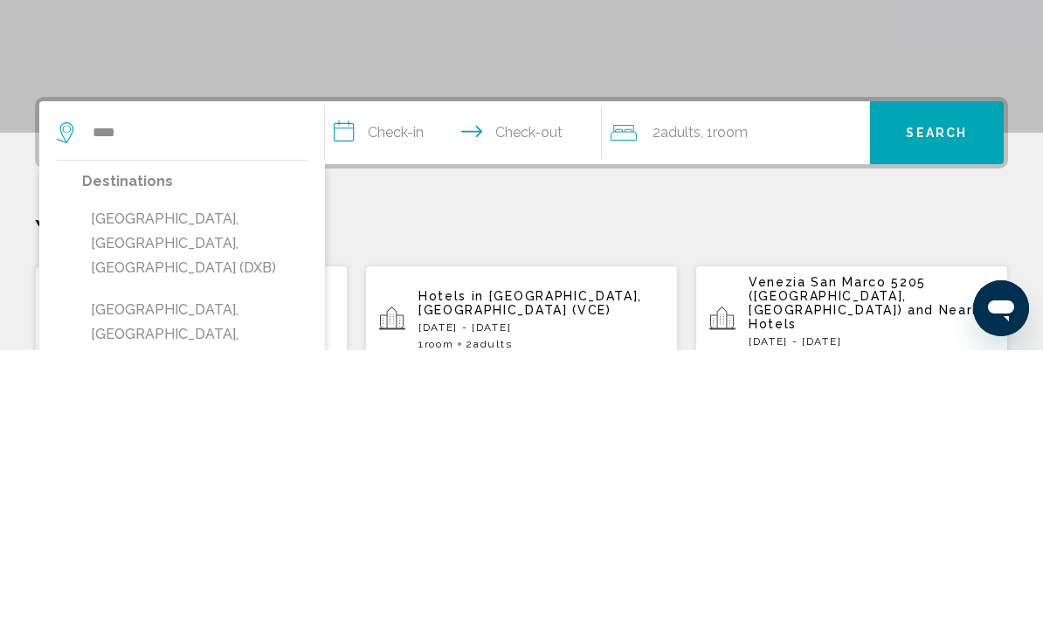
click at [257, 472] on button "[GEOGRAPHIC_DATA], [GEOGRAPHIC_DATA], [GEOGRAPHIC_DATA] (DXB)" at bounding box center [194, 513] width 225 height 82
type input "**********"
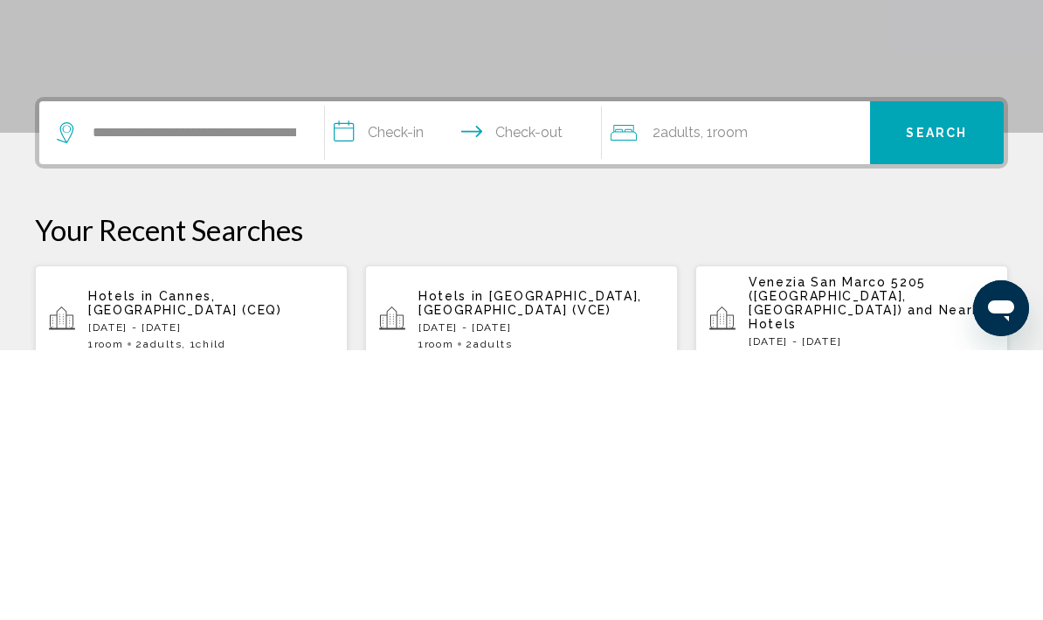
click at [401, 371] on input "**********" at bounding box center [467, 405] width 284 height 68
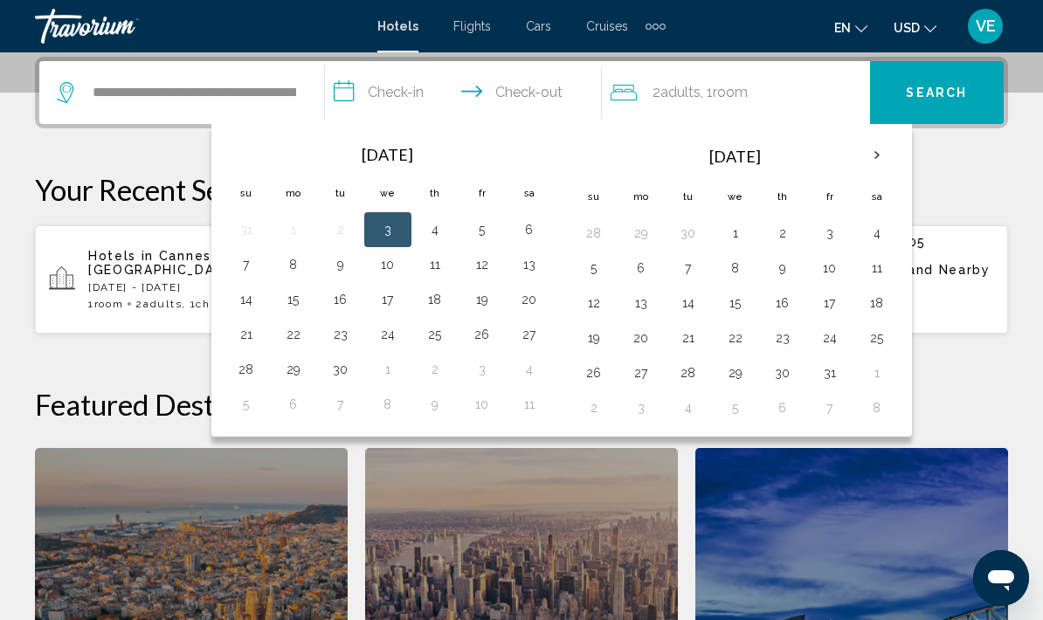
click at [290, 332] on button "22" at bounding box center [293, 334] width 28 height 24
click at [491, 334] on button "26" at bounding box center [482, 334] width 28 height 24
type input "**********"
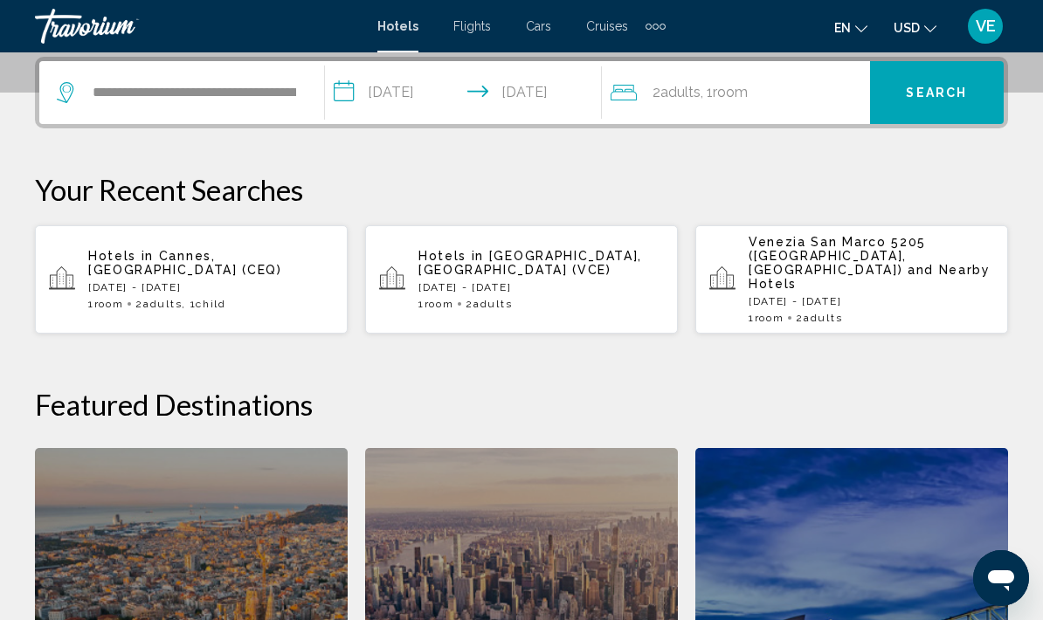
click at [953, 93] on span "Search" at bounding box center [936, 93] width 61 height 14
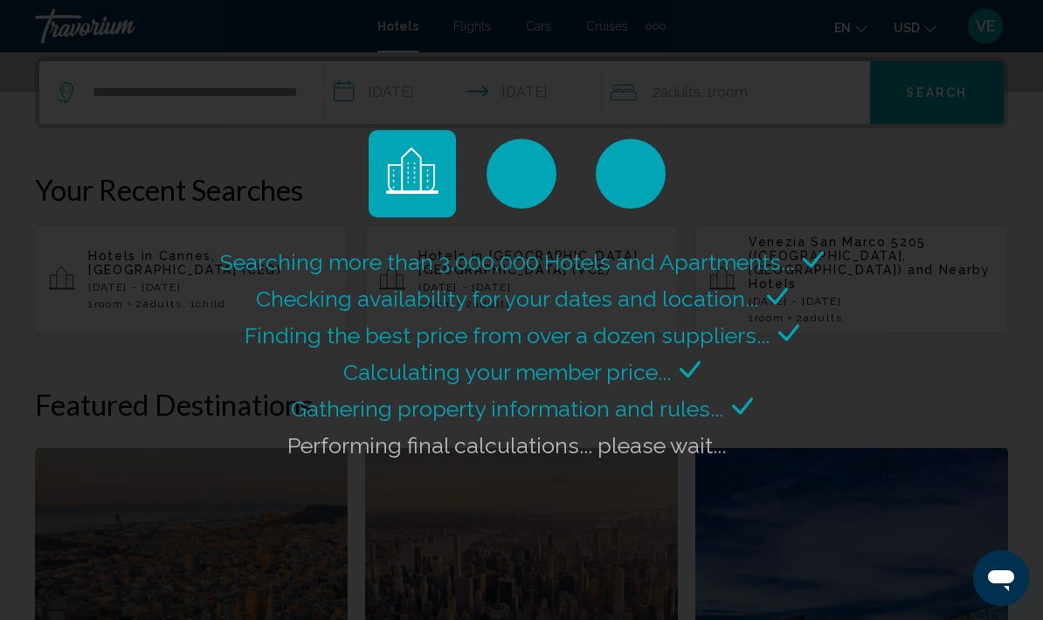
scroll to position [0, 0]
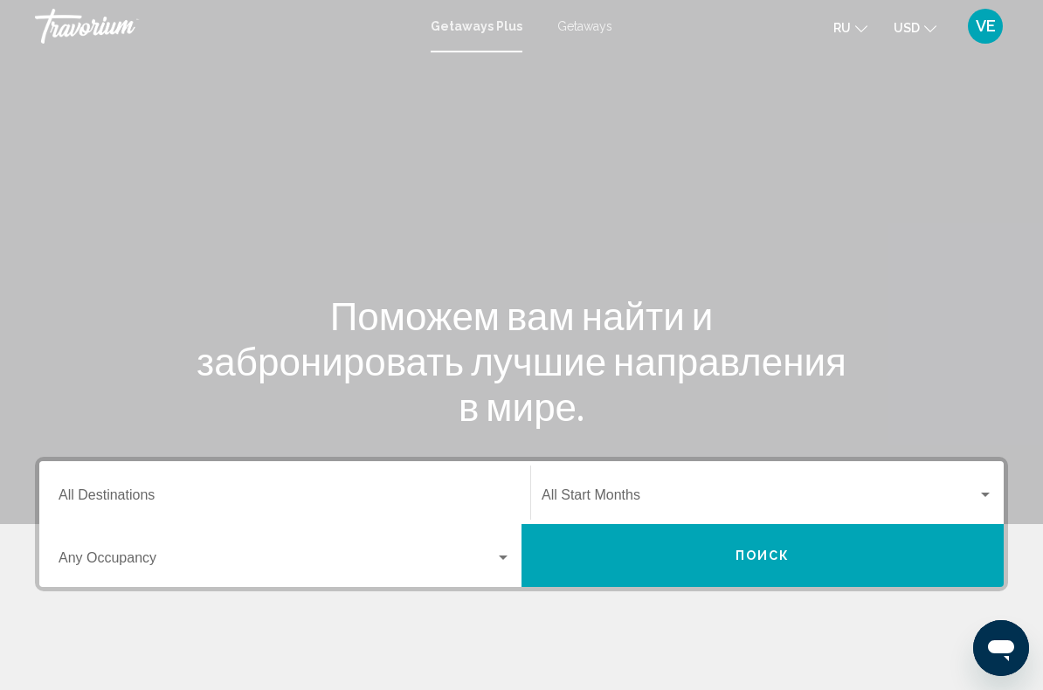
click at [593, 26] on span "Getaways" at bounding box center [584, 26] width 55 height 14
click at [388, 491] on input "Destination All Destinations" at bounding box center [285, 499] width 452 height 16
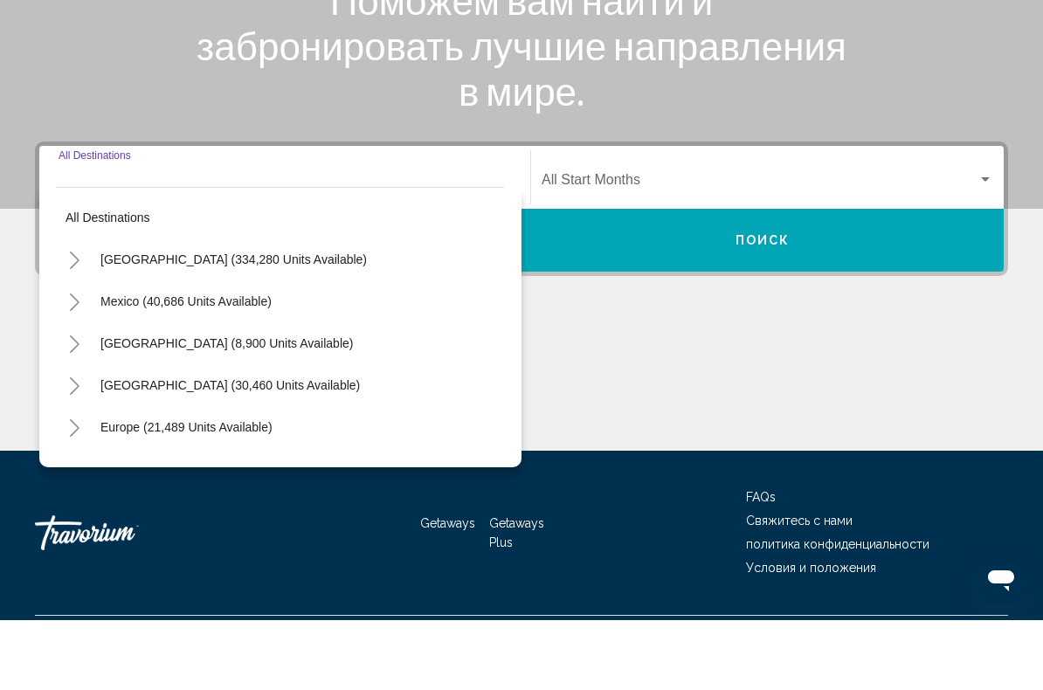
scroll to position [290, 0]
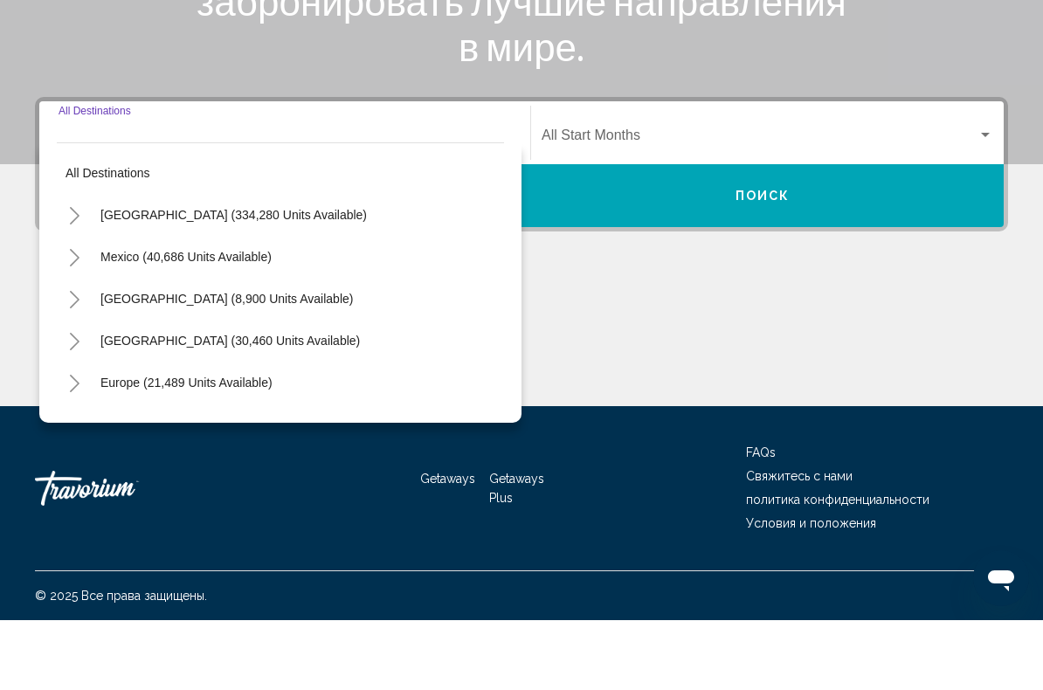
click at [272, 432] on button "Europe (21,489 units available)" at bounding box center [187, 452] width 190 height 40
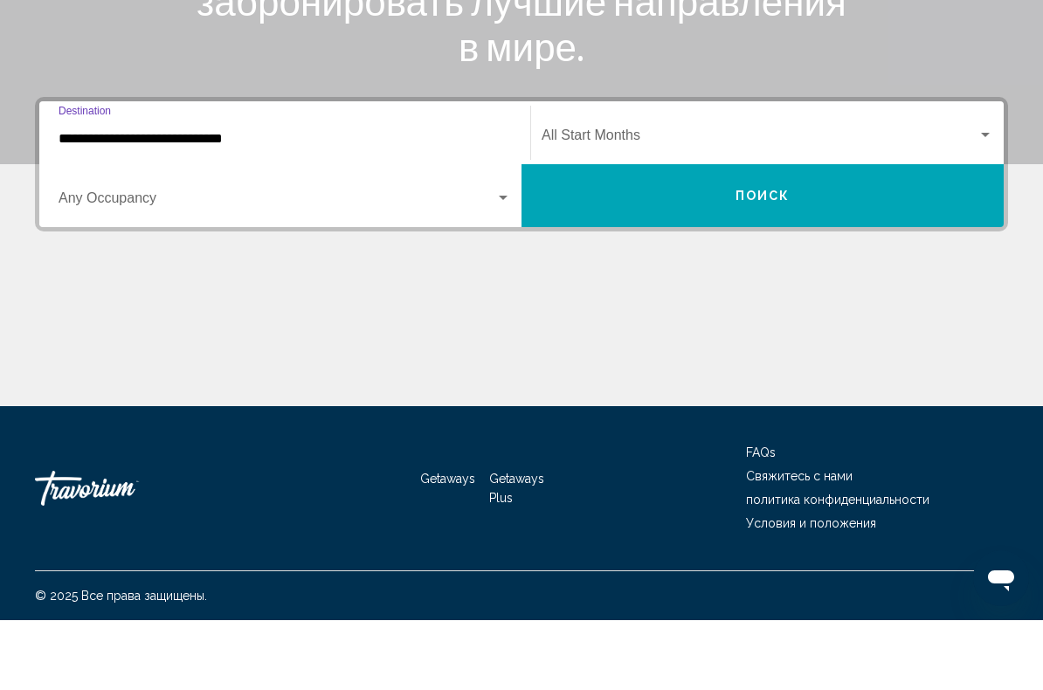
click at [301, 201] on input "**********" at bounding box center [285, 209] width 452 height 16
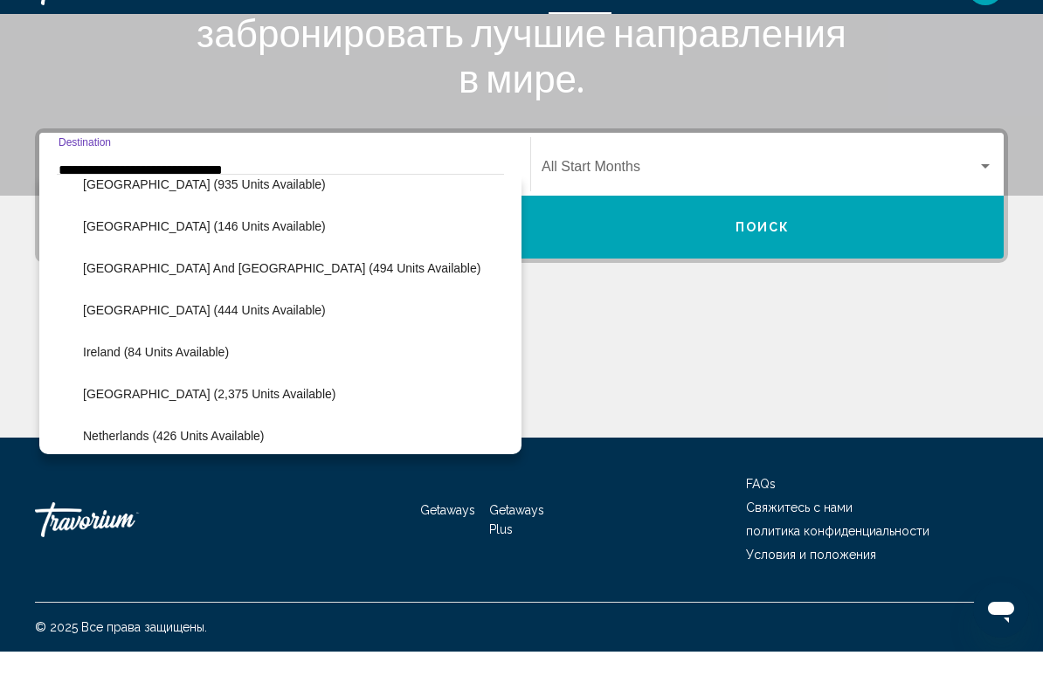
scroll to position [562, 0]
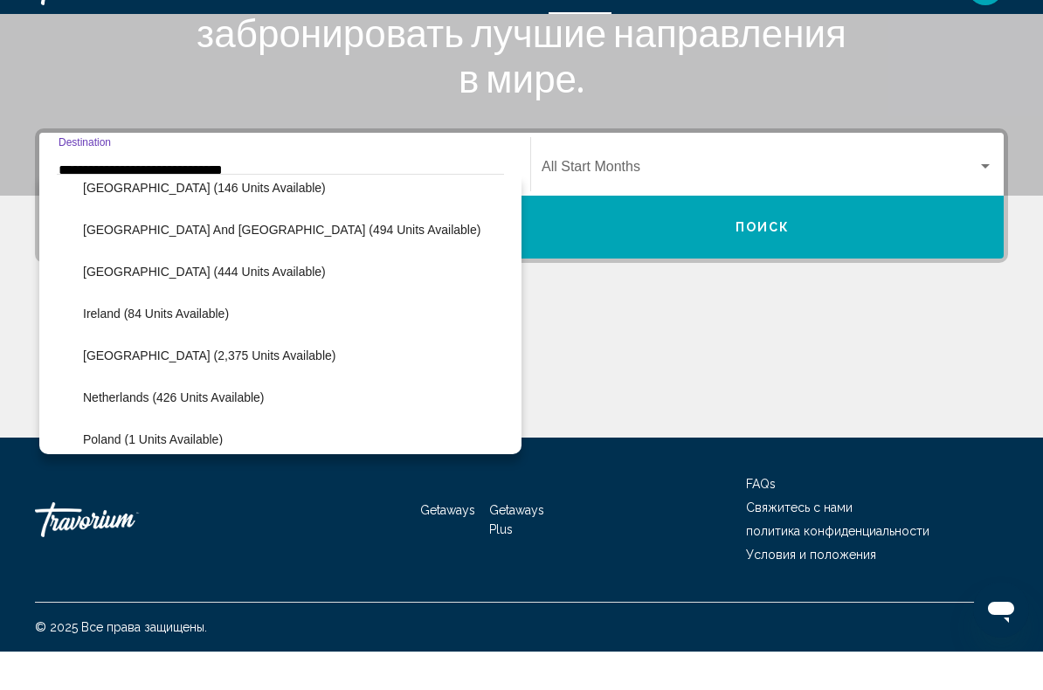
click at [238, 374] on button "[GEOGRAPHIC_DATA] (2,375 units available)" at bounding box center [209, 394] width 270 height 40
type input "**********"
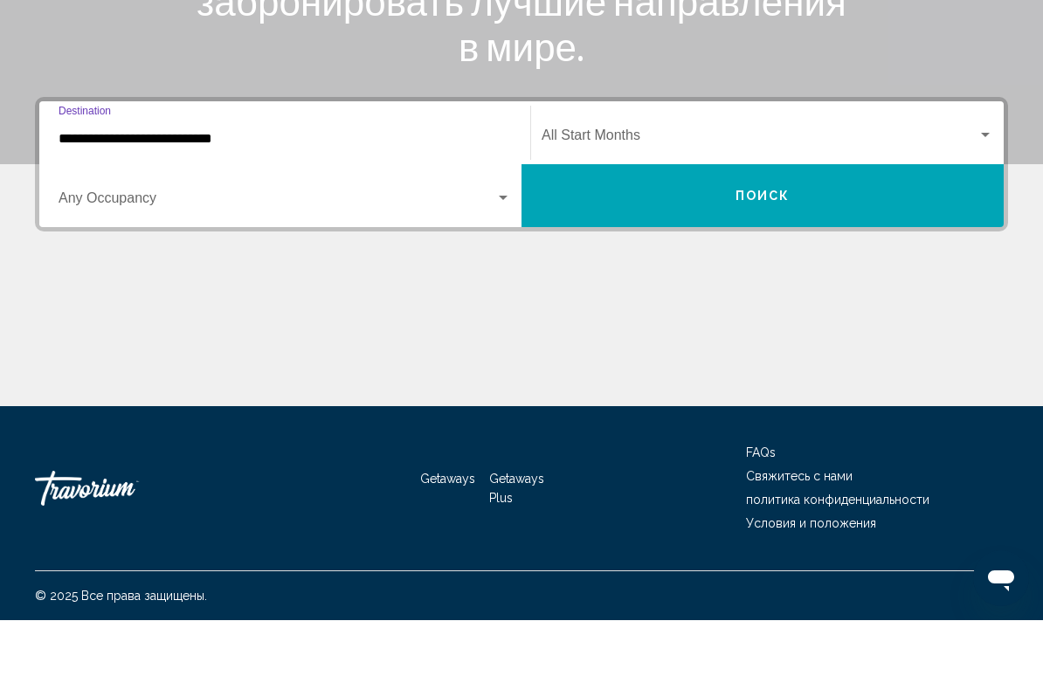
click at [499, 261] on div "Search widget" at bounding box center [503, 268] width 16 height 14
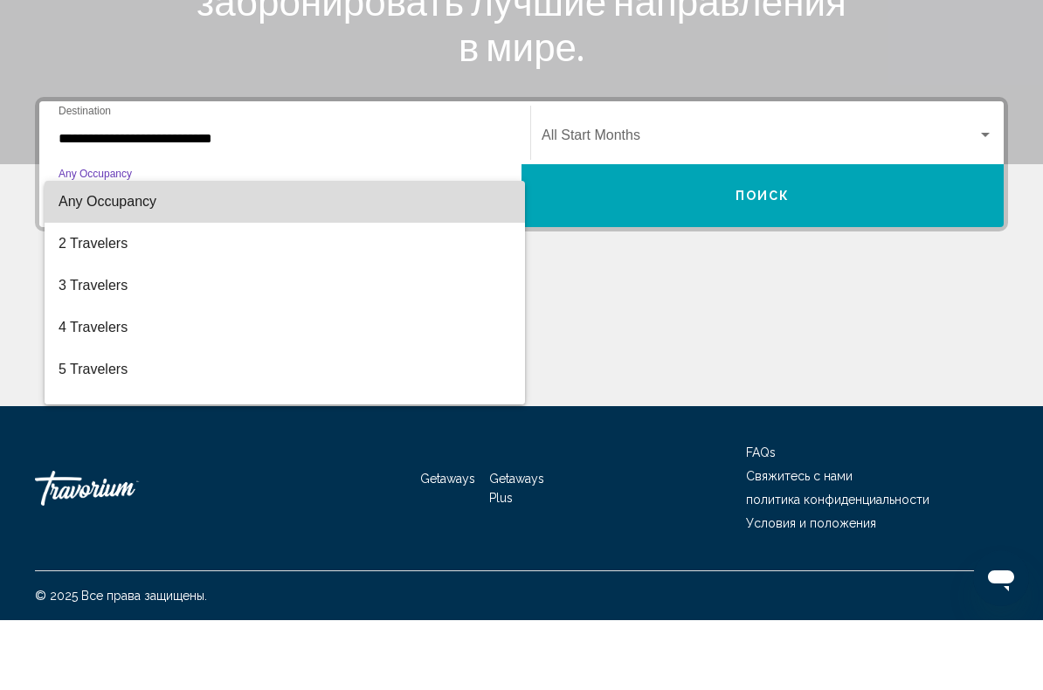
click at [499, 251] on span "Any Occupancy" at bounding box center [285, 272] width 452 height 42
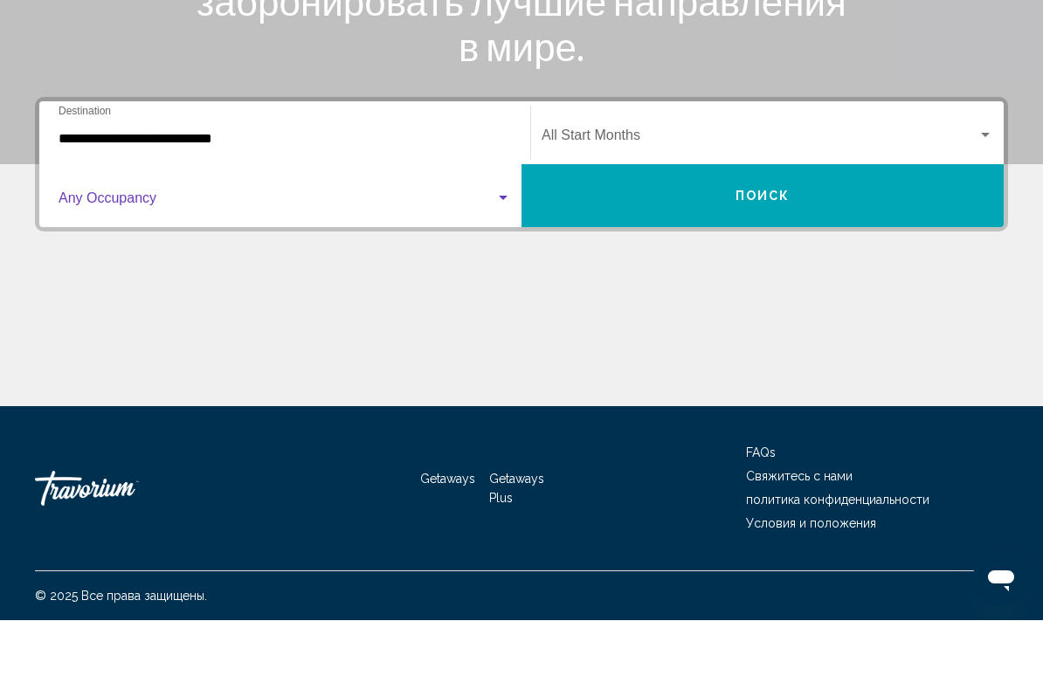
click at [702, 201] on span "Search widget" at bounding box center [759, 209] width 436 height 16
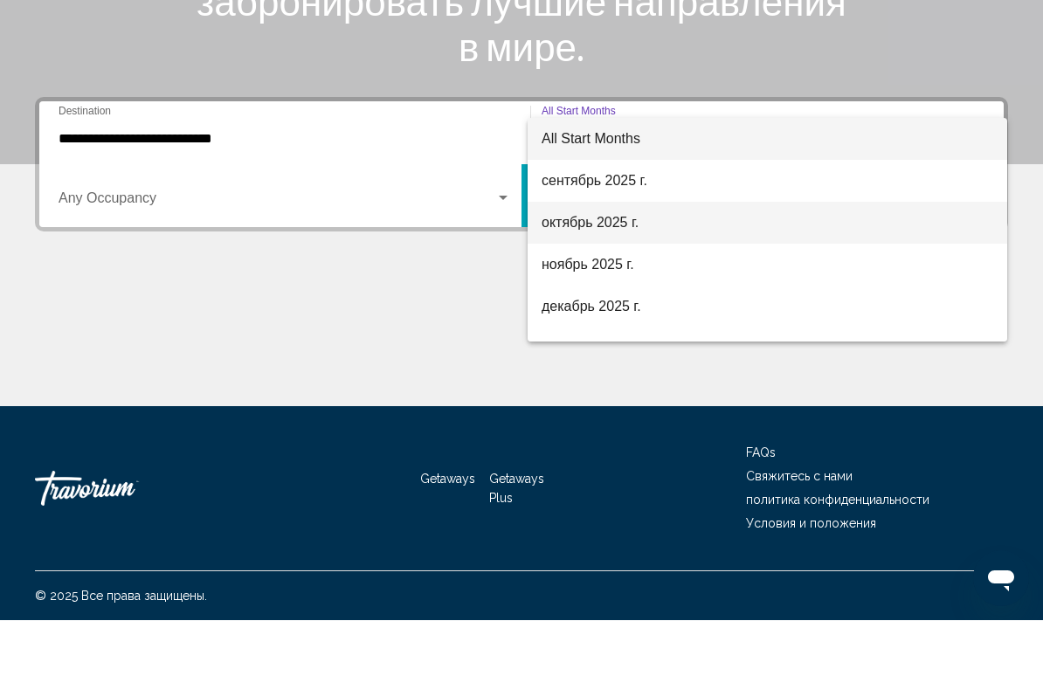
click at [630, 272] on span "октябрь 2025 г." at bounding box center [767, 293] width 452 height 42
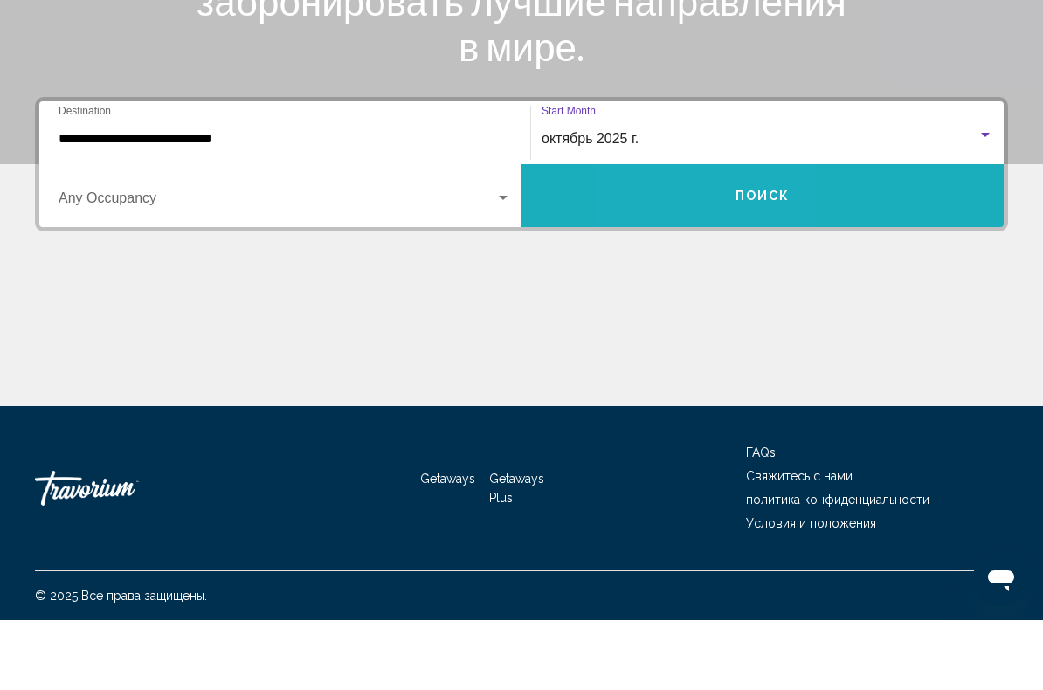
click at [688, 234] on button "Поиск" at bounding box center [762, 265] width 482 height 63
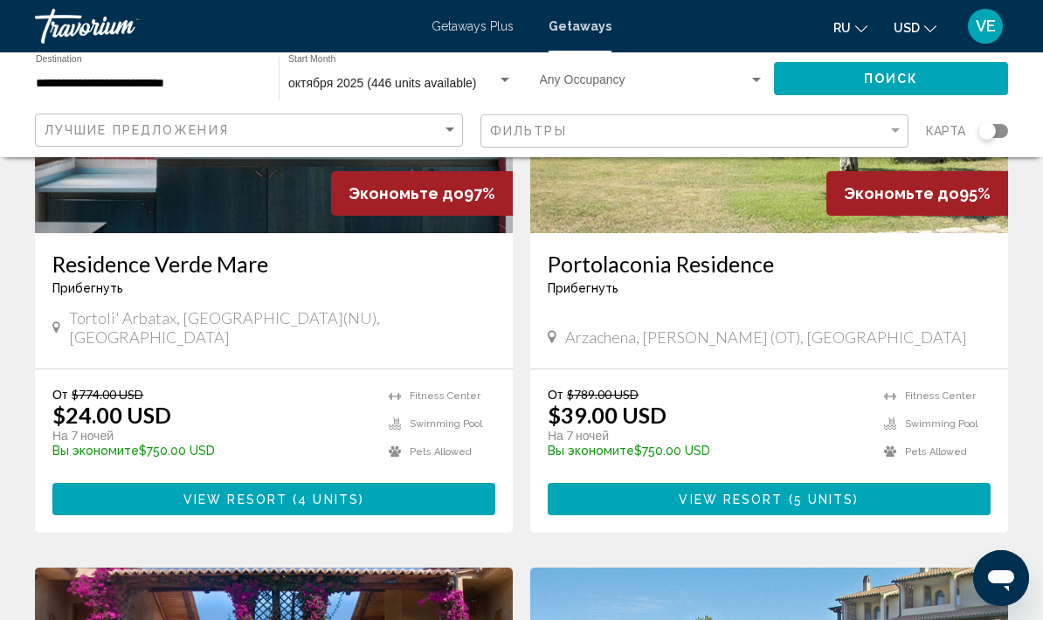
scroll to position [292, 0]
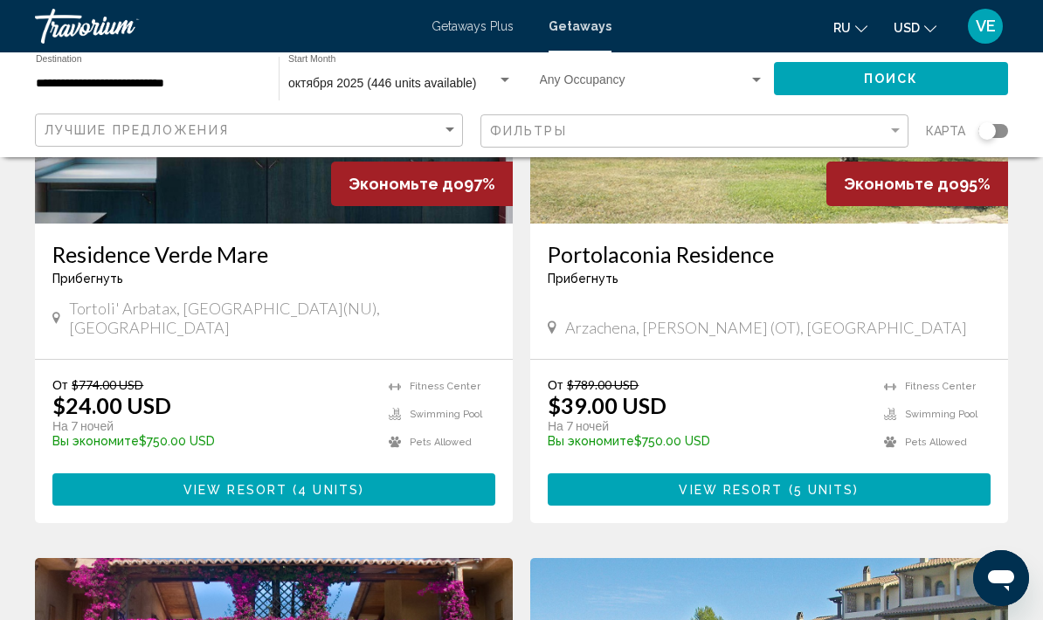
click at [739, 483] on span "View Resort" at bounding box center [731, 490] width 104 height 14
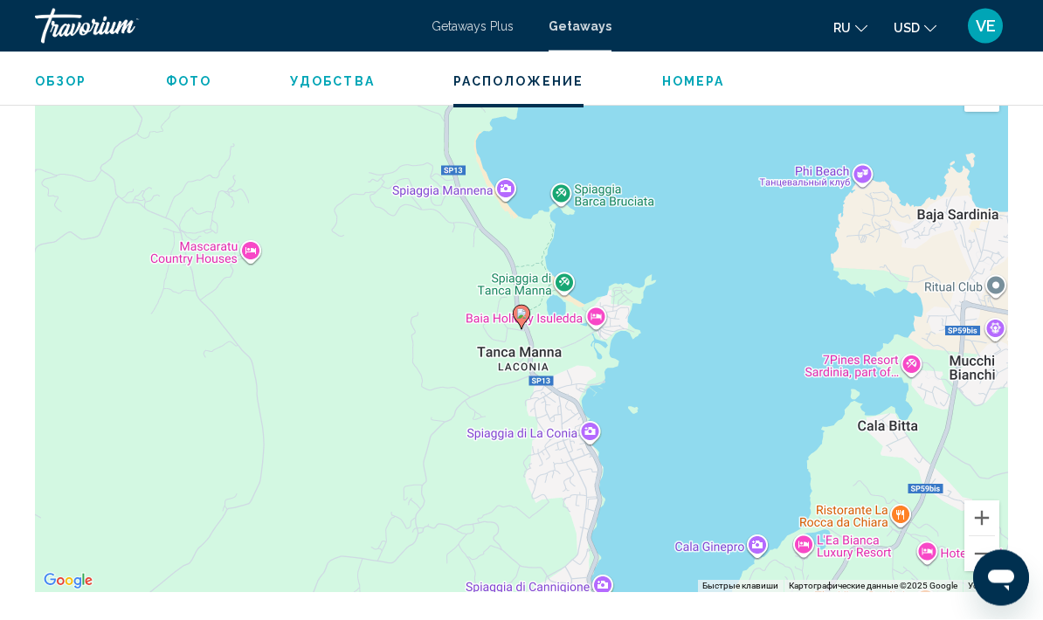
scroll to position [2798, 0]
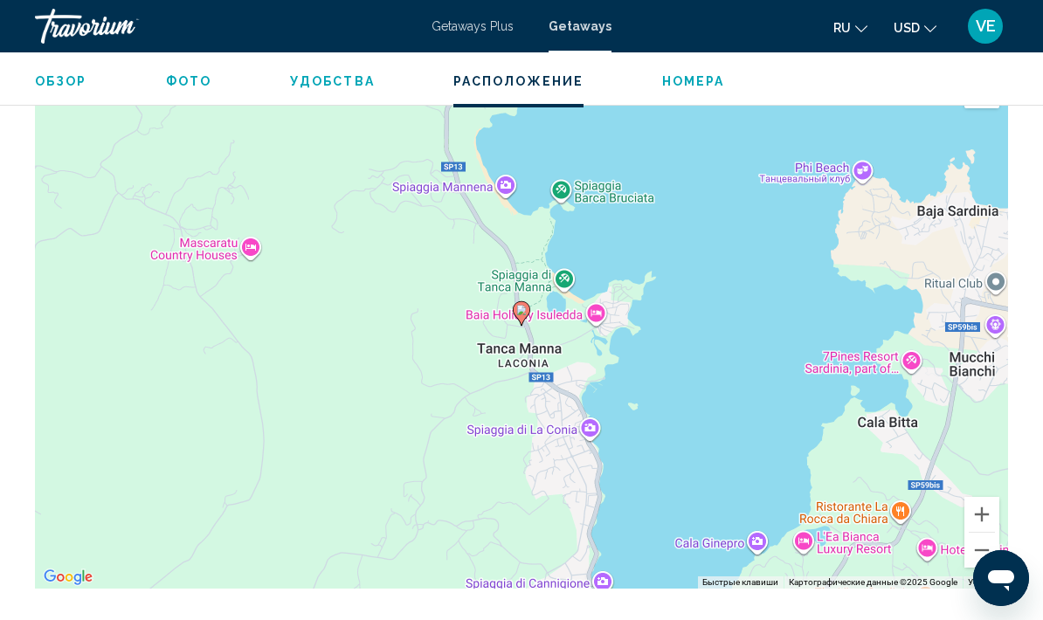
click at [990, 555] on button "Уменьшить" at bounding box center [981, 550] width 35 height 35
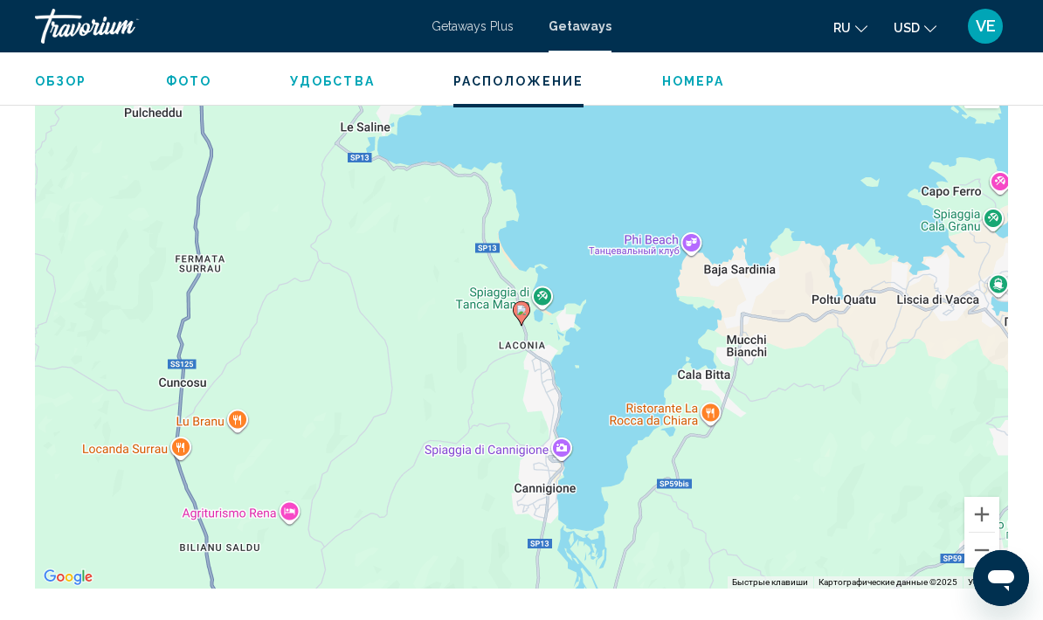
click at [988, 549] on button "Уменьшить" at bounding box center [981, 550] width 35 height 35
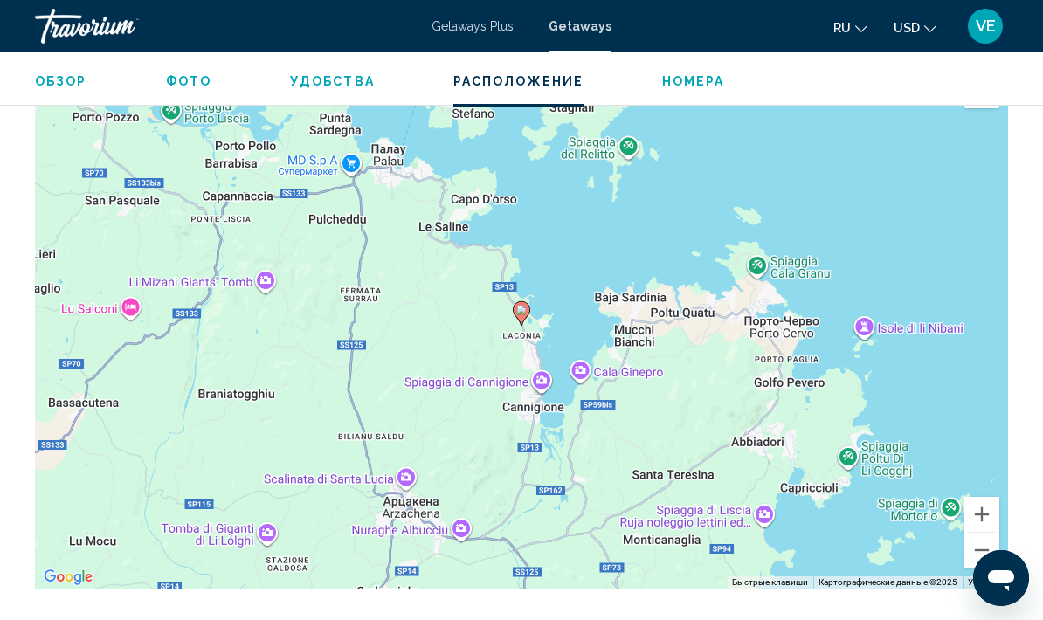
click at [984, 549] on button "Уменьшить" at bounding box center [981, 550] width 35 height 35
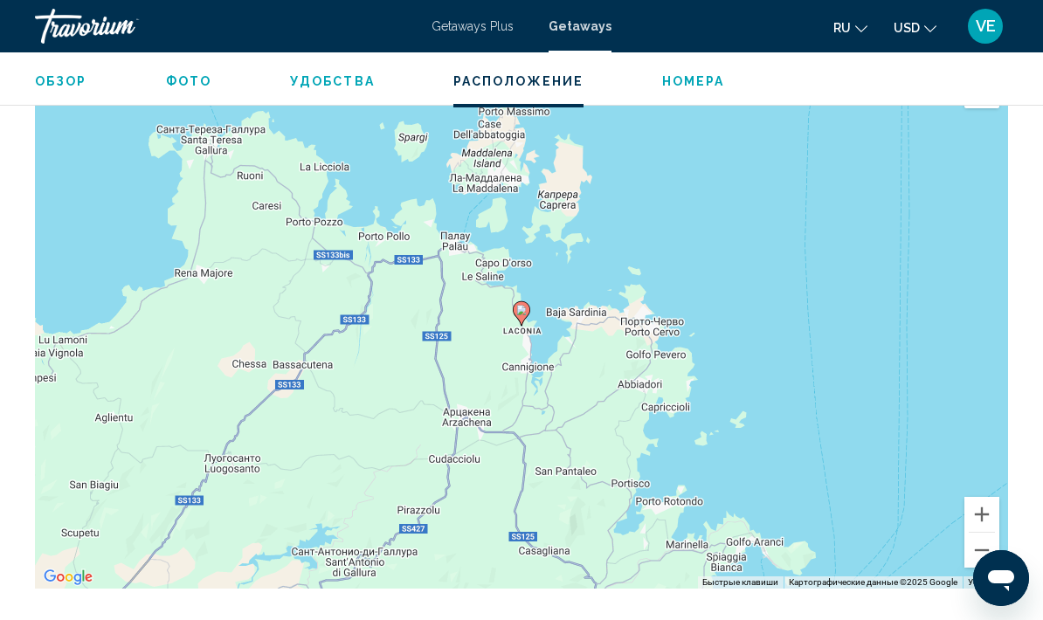
click at [983, 547] on button "Уменьшить" at bounding box center [981, 550] width 35 height 35
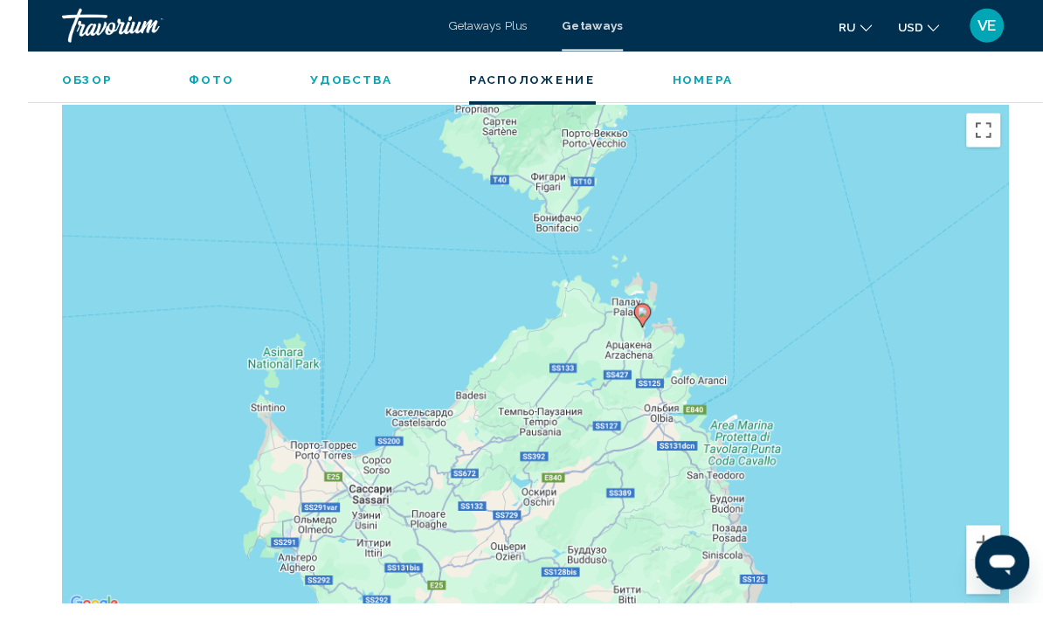
scroll to position [2807, 0]
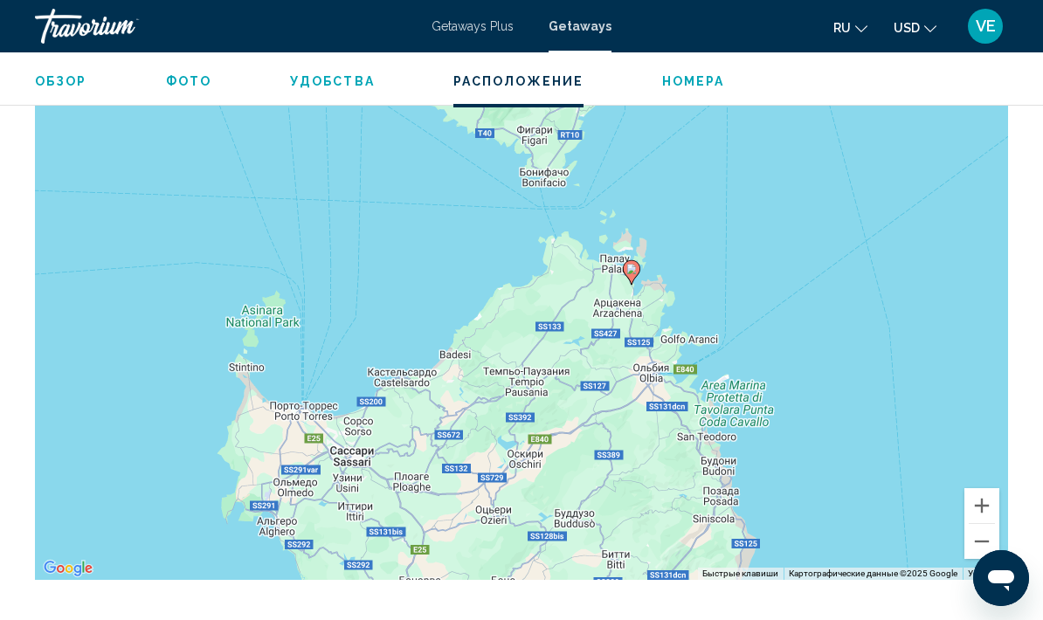
click at [990, 535] on button "Уменьшить" at bounding box center [981, 541] width 35 height 35
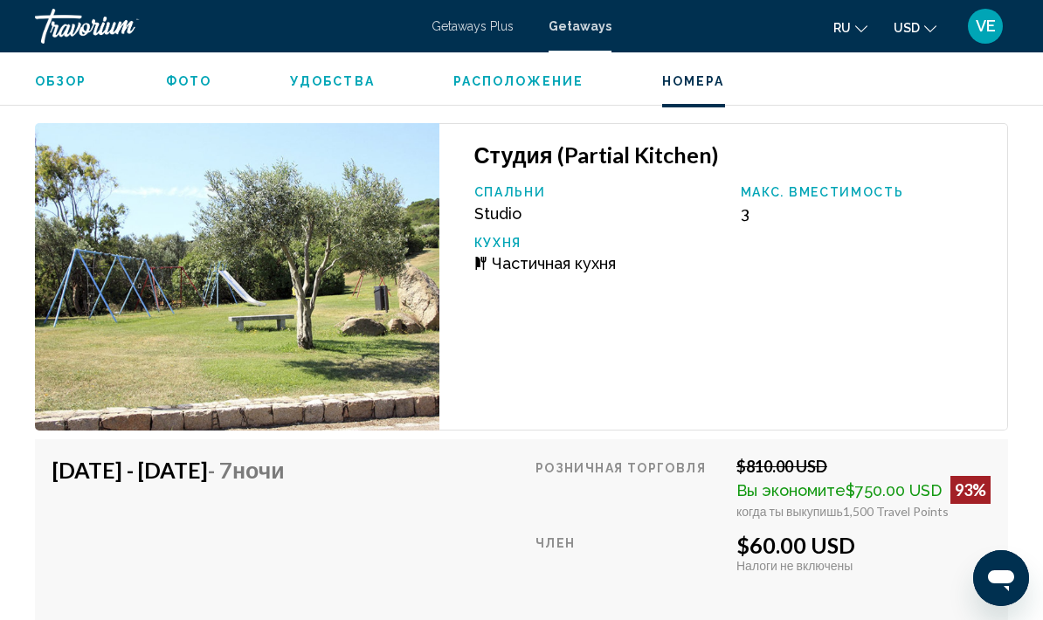
scroll to position [4665, 0]
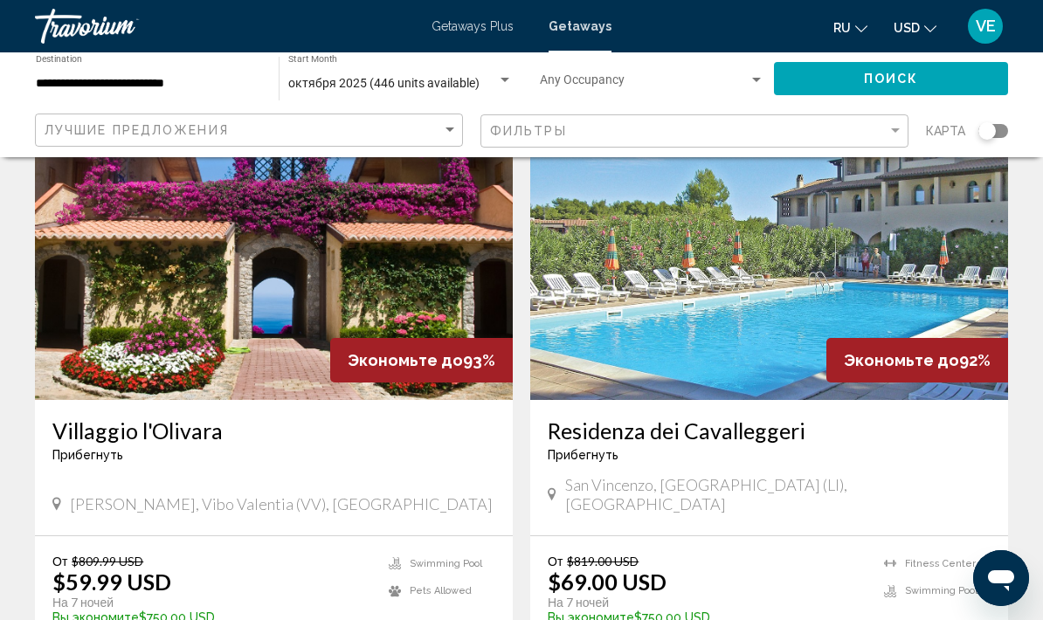
scroll to position [728, 0]
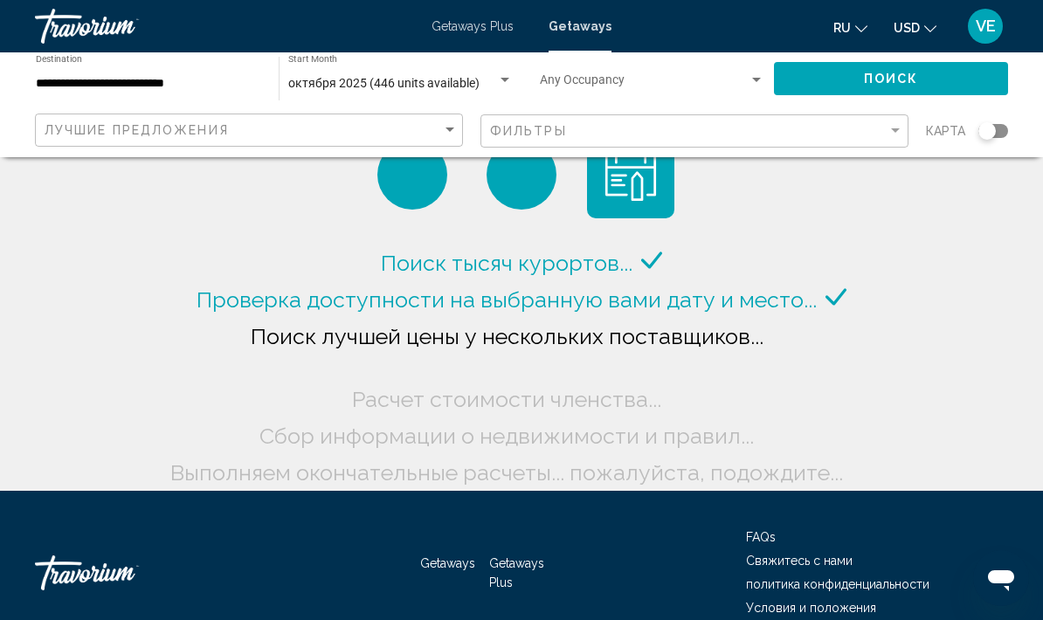
click at [756, 78] on div "Search widget" at bounding box center [756, 80] width 16 height 14
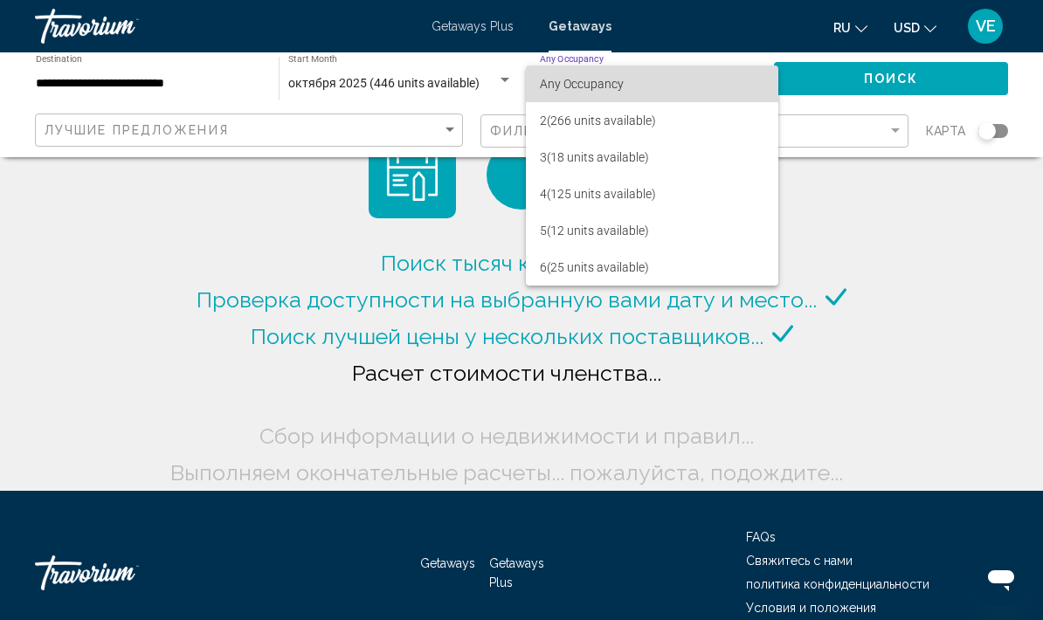
click at [754, 79] on span "Any Occupancy" at bounding box center [652, 84] width 225 height 37
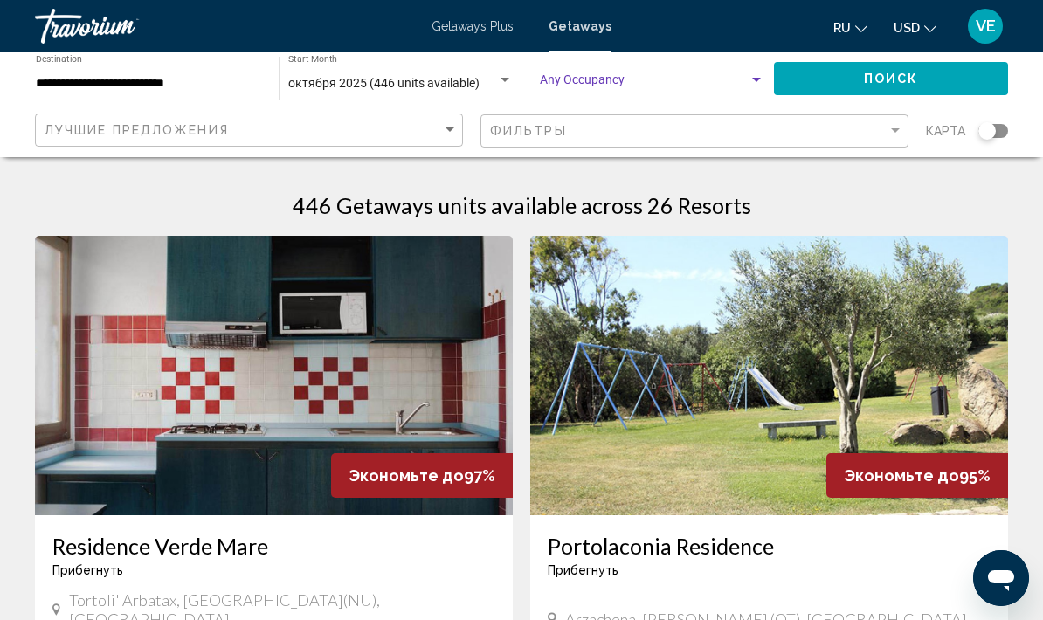
click at [510, 79] on div "Search widget" at bounding box center [505, 80] width 16 height 14
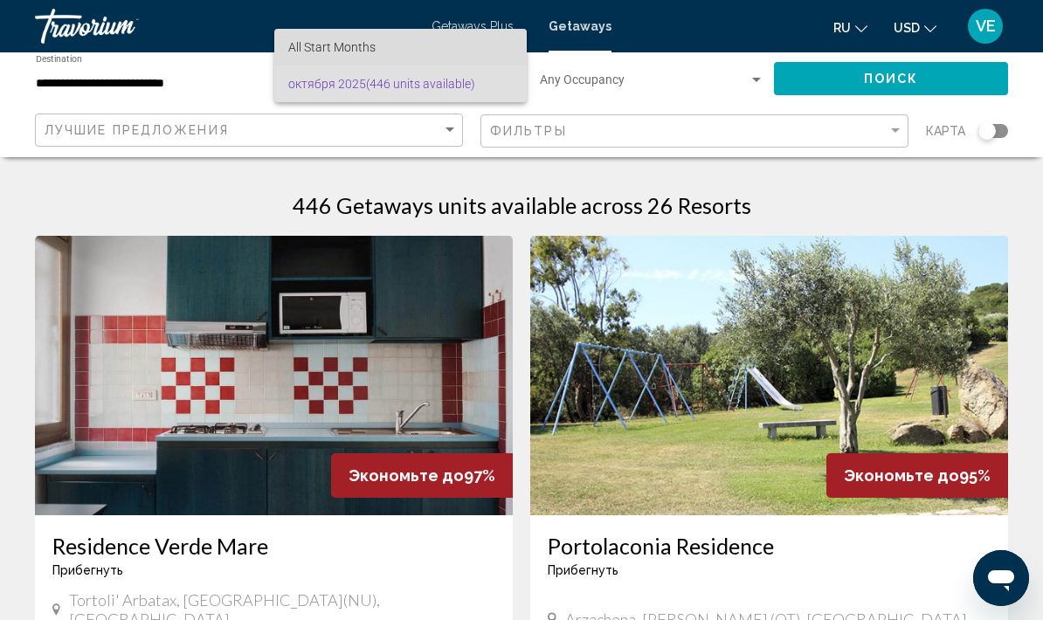
click at [394, 52] on span "All Start Months" at bounding box center [400, 47] width 224 height 37
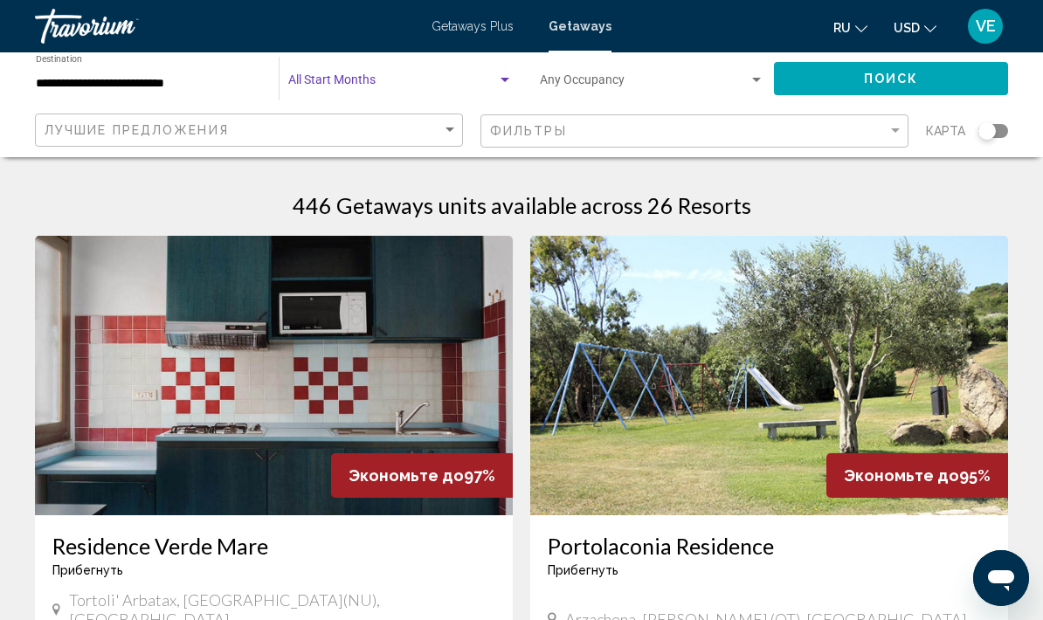
click at [886, 77] on span "Поиск" at bounding box center [891, 79] width 55 height 14
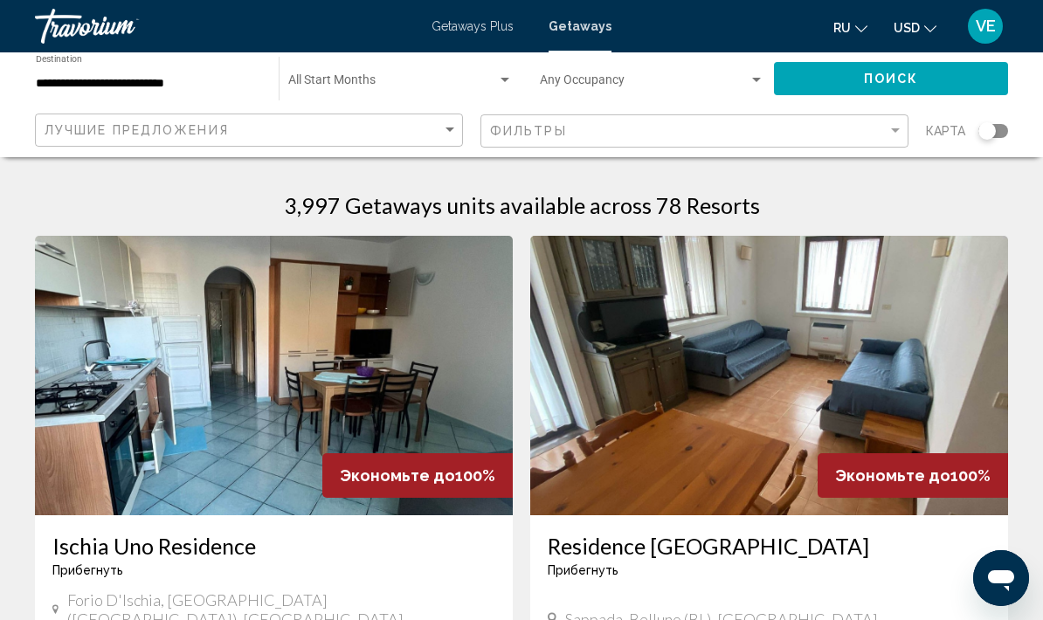
click at [500, 82] on div "Search widget" at bounding box center [505, 80] width 16 height 14
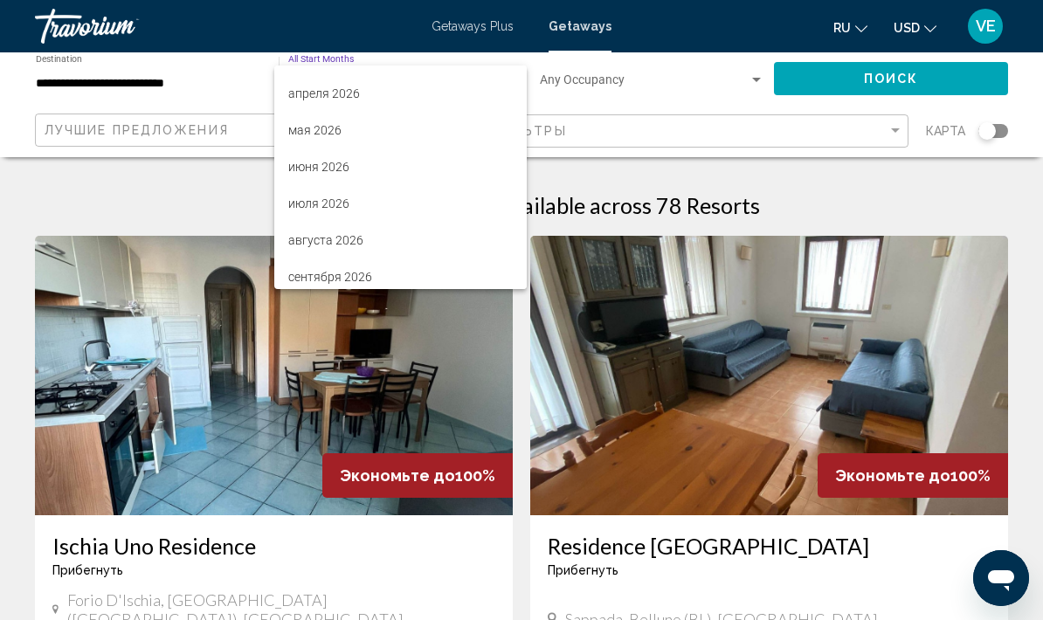
scroll to position [283, 0]
click at [364, 169] on span "июня 2026" at bounding box center [400, 167] width 224 height 37
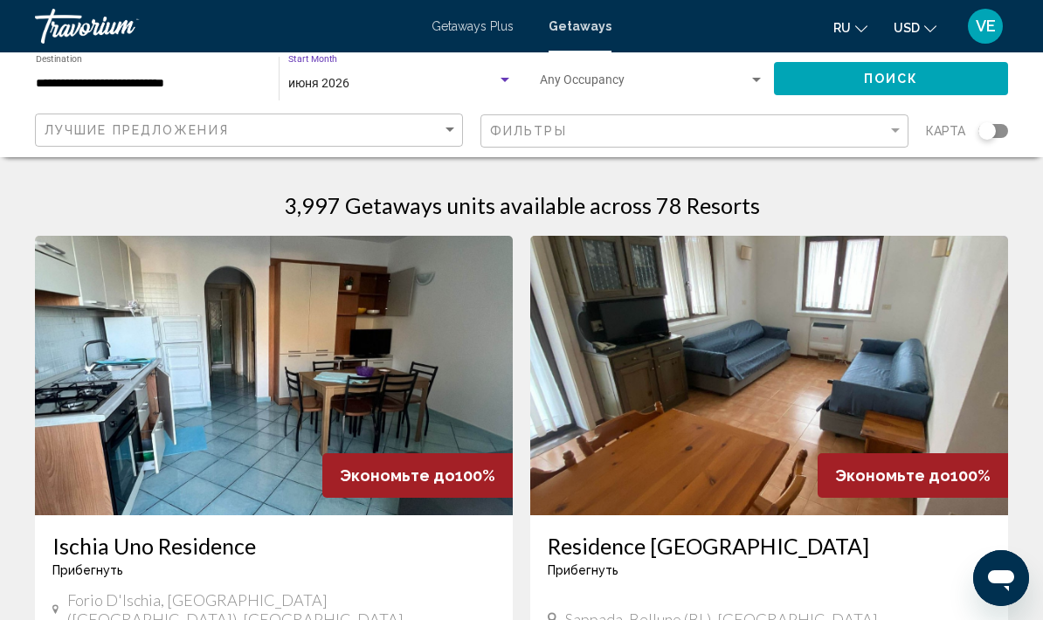
click at [864, 78] on span "Поиск" at bounding box center [891, 79] width 55 height 14
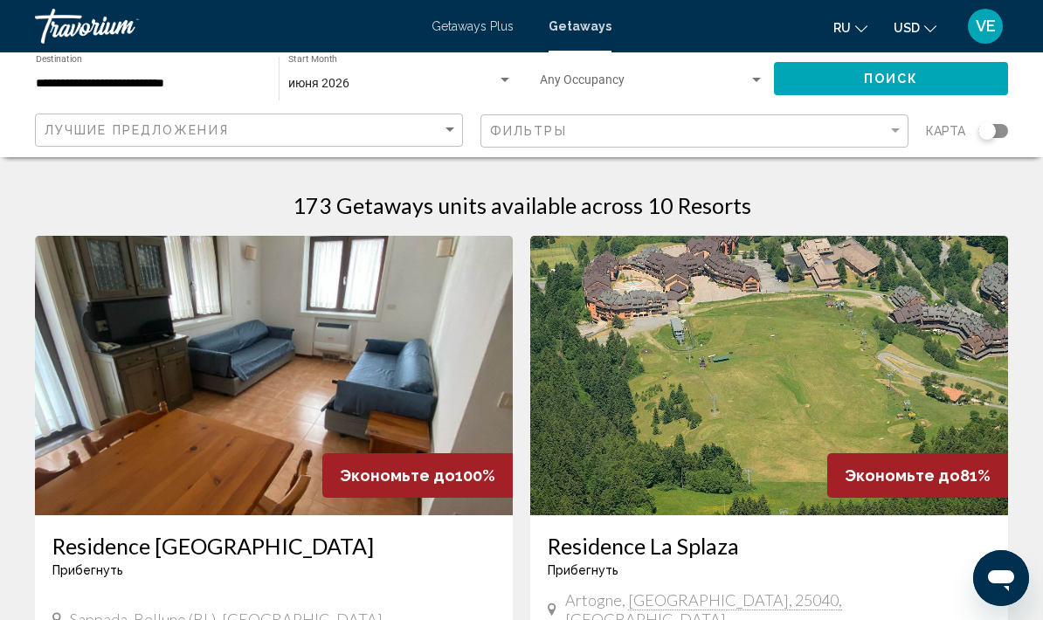
click at [500, 88] on div "июня 2026" at bounding box center [400, 84] width 224 height 14
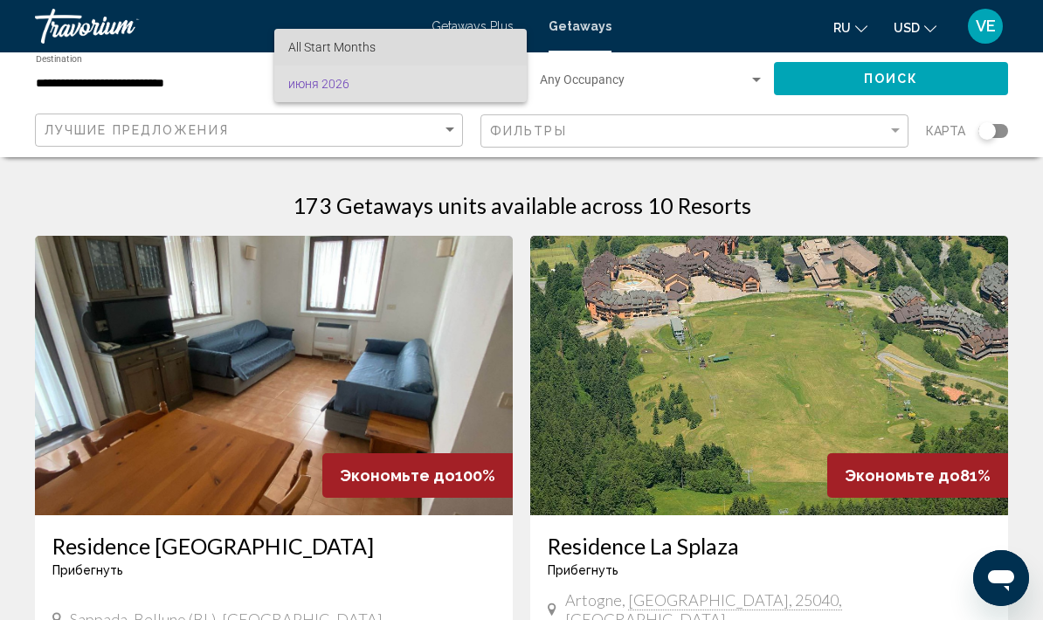
click at [408, 50] on span "All Start Months" at bounding box center [400, 47] width 224 height 37
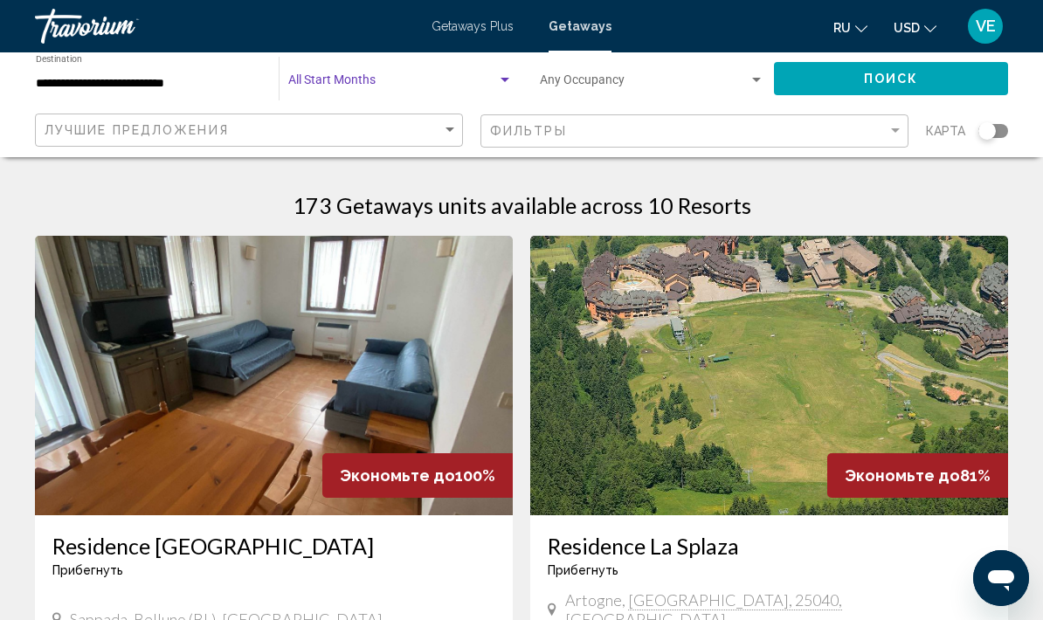
click at [845, 76] on button "Поиск" at bounding box center [891, 78] width 235 height 32
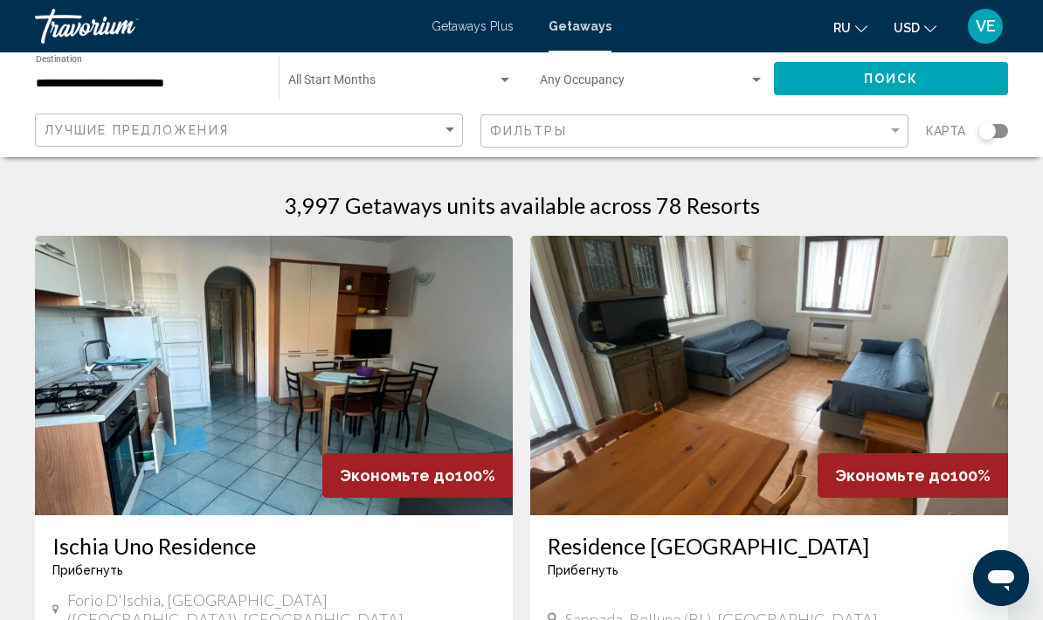
click at [501, 80] on div "Search widget" at bounding box center [504, 80] width 9 height 4
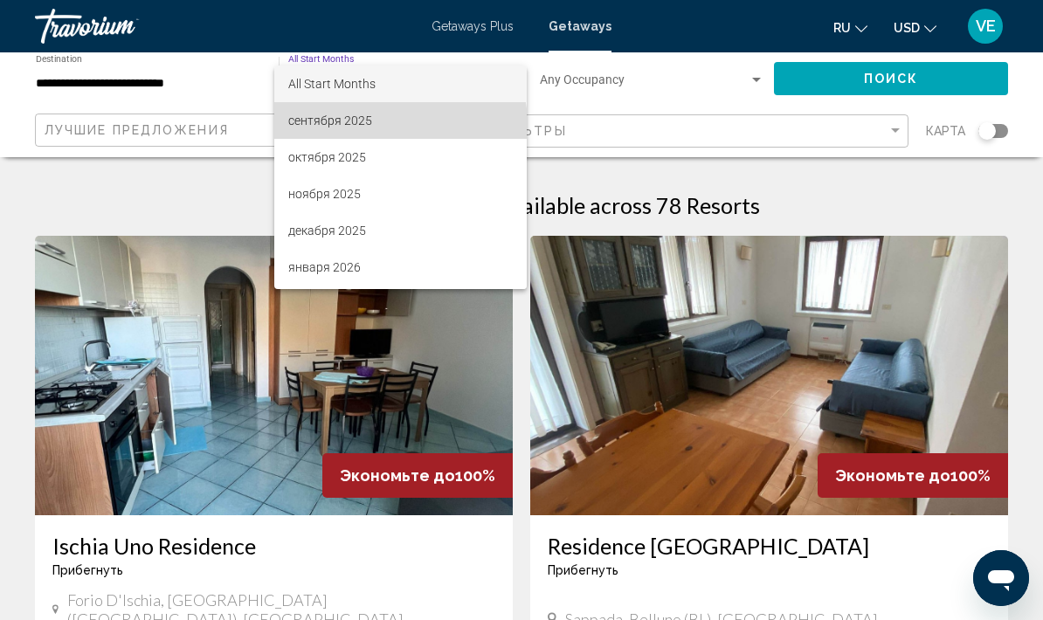
click at [387, 124] on span "сентября 2025" at bounding box center [400, 120] width 224 height 37
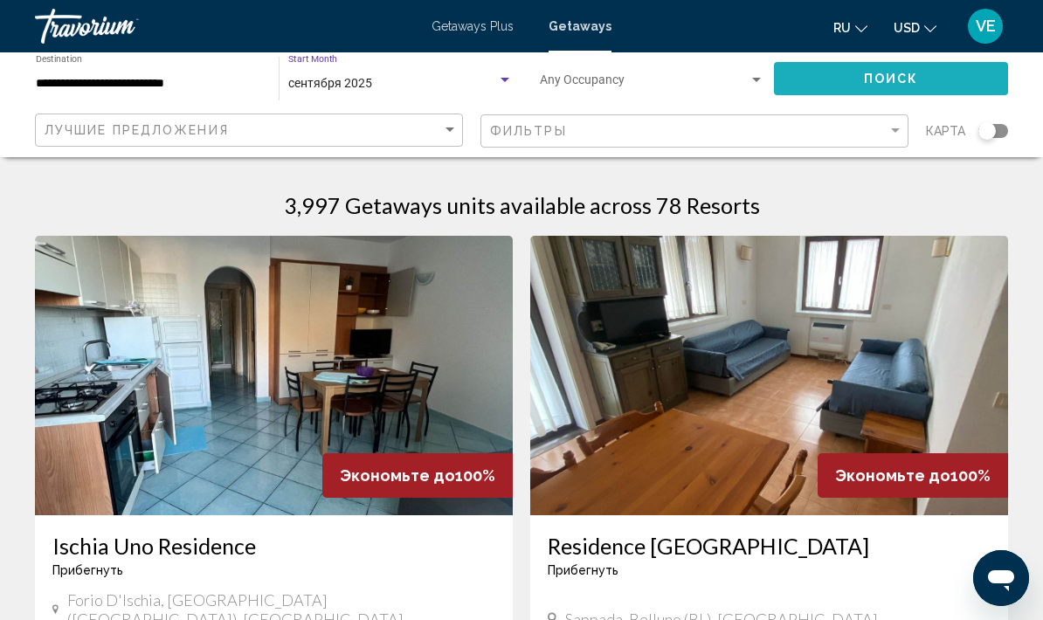
click at [896, 78] on span "Поиск" at bounding box center [891, 79] width 55 height 14
